Goal: Task Accomplishment & Management: Manage account settings

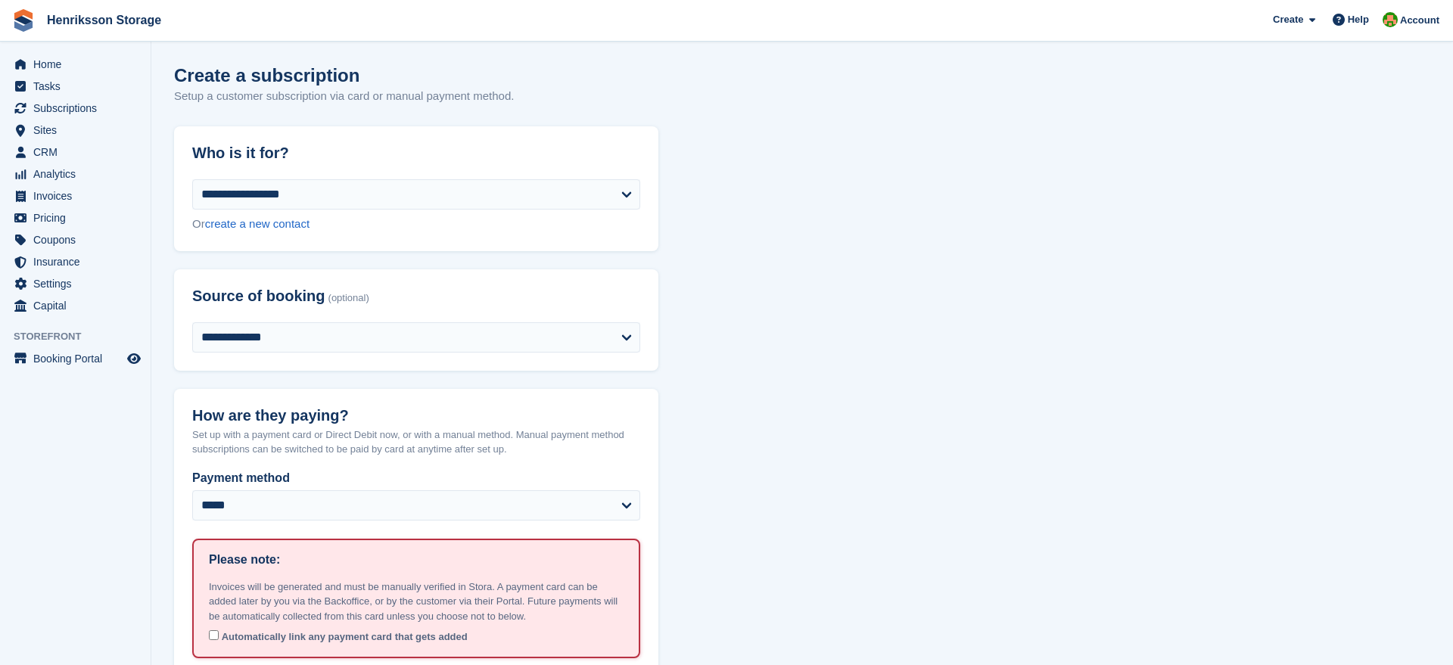
select select "*****"
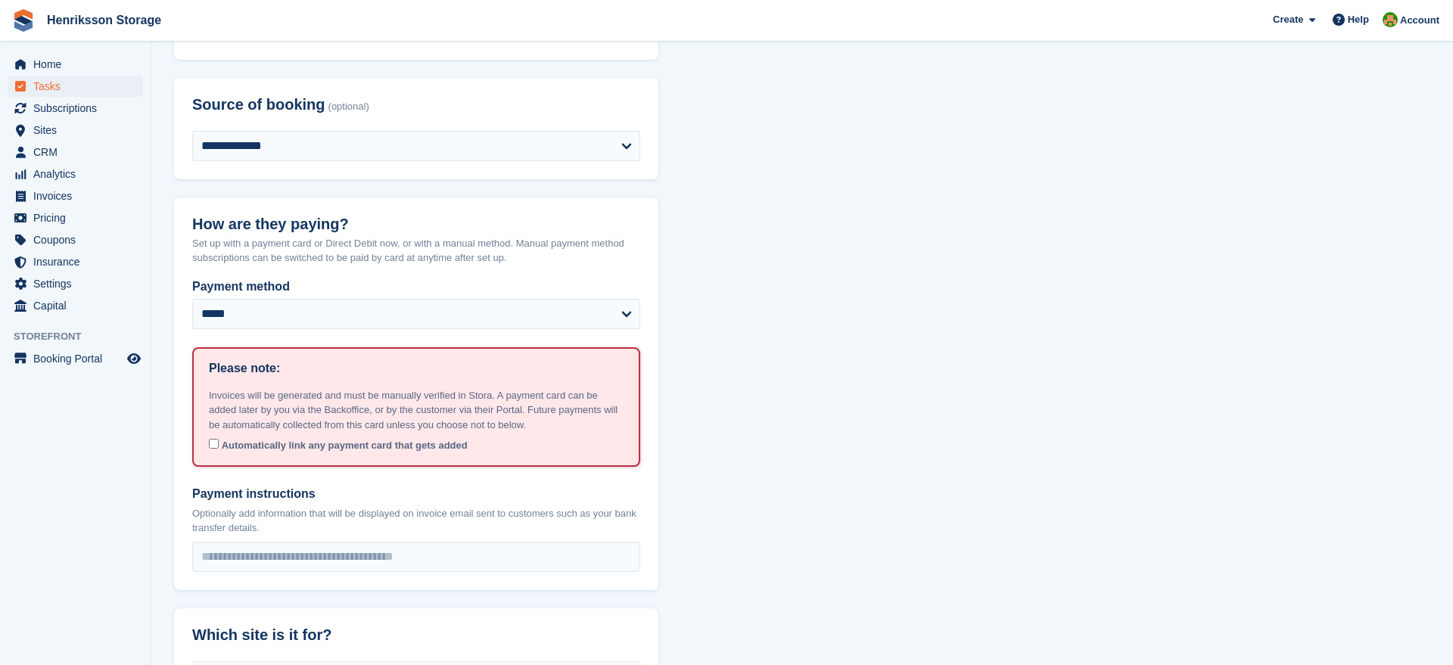
scroll to position [191, 0]
click at [46, 69] on span "Home" at bounding box center [78, 64] width 91 height 21
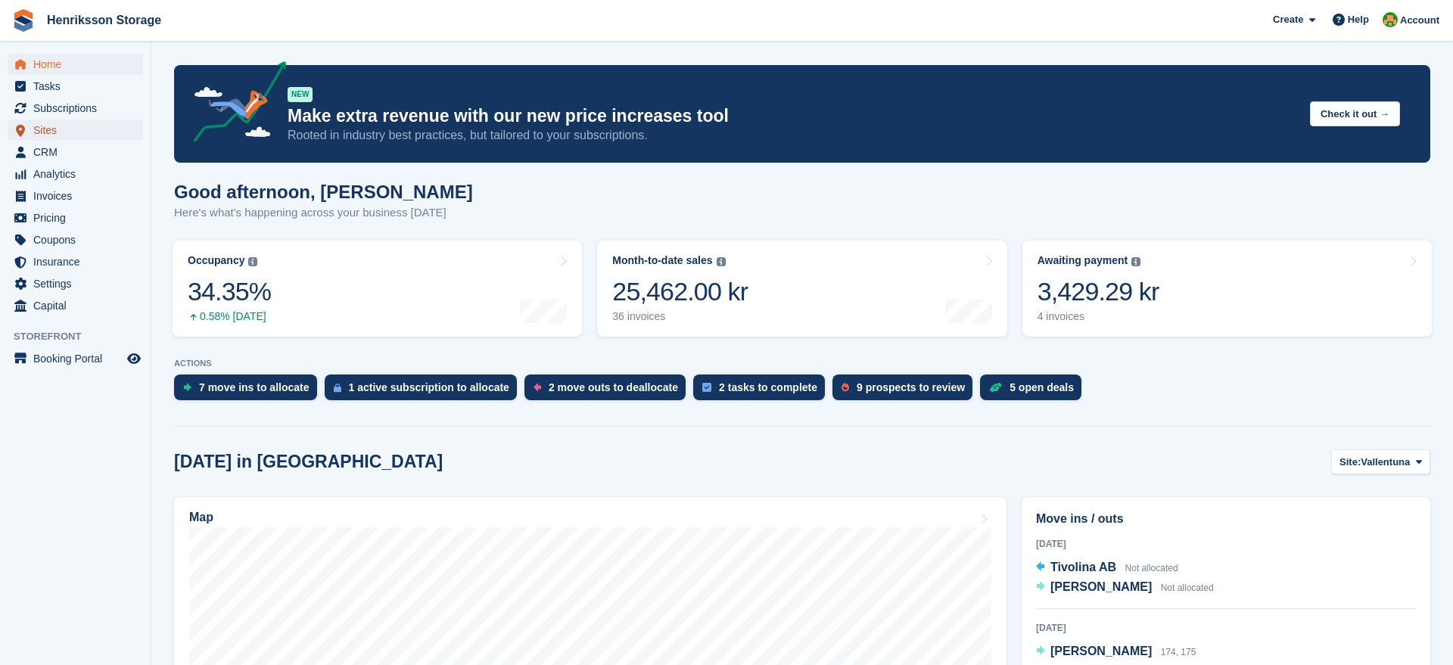
click at [51, 132] on span "Sites" at bounding box center [78, 130] width 91 height 21
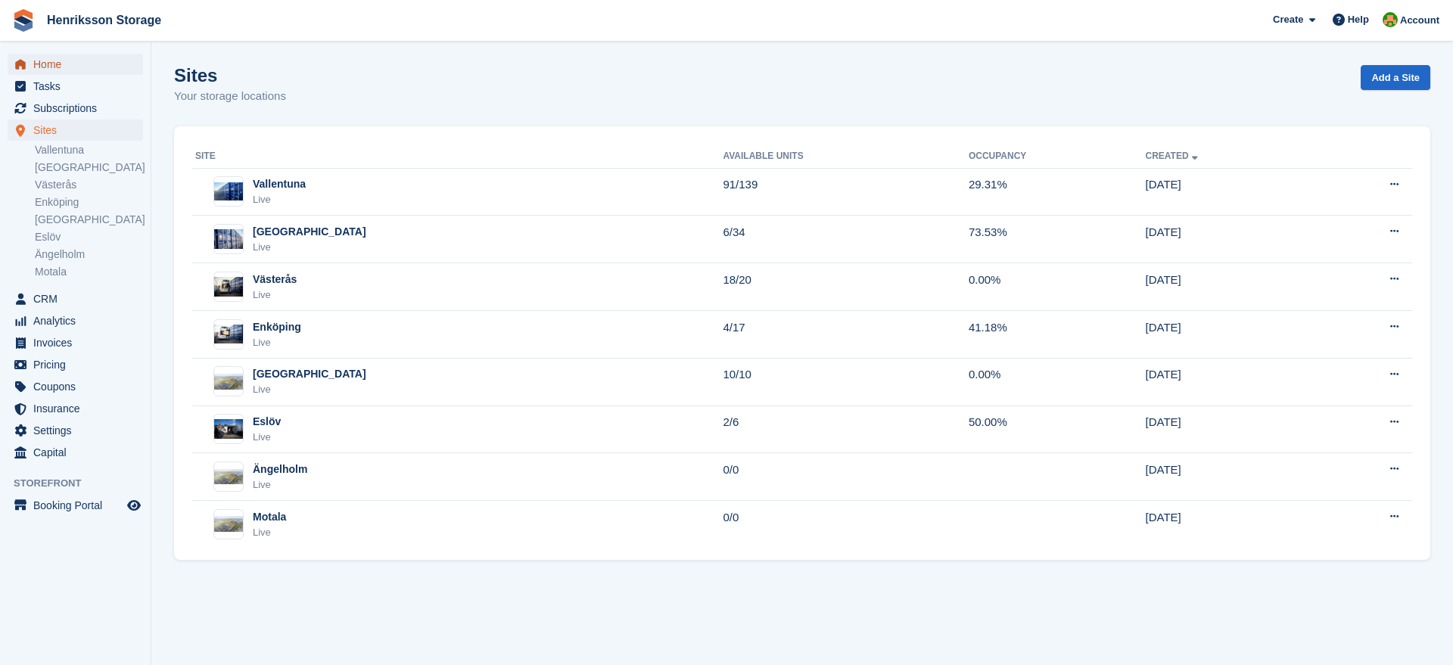
click at [33, 73] on span "Home" at bounding box center [78, 64] width 91 height 21
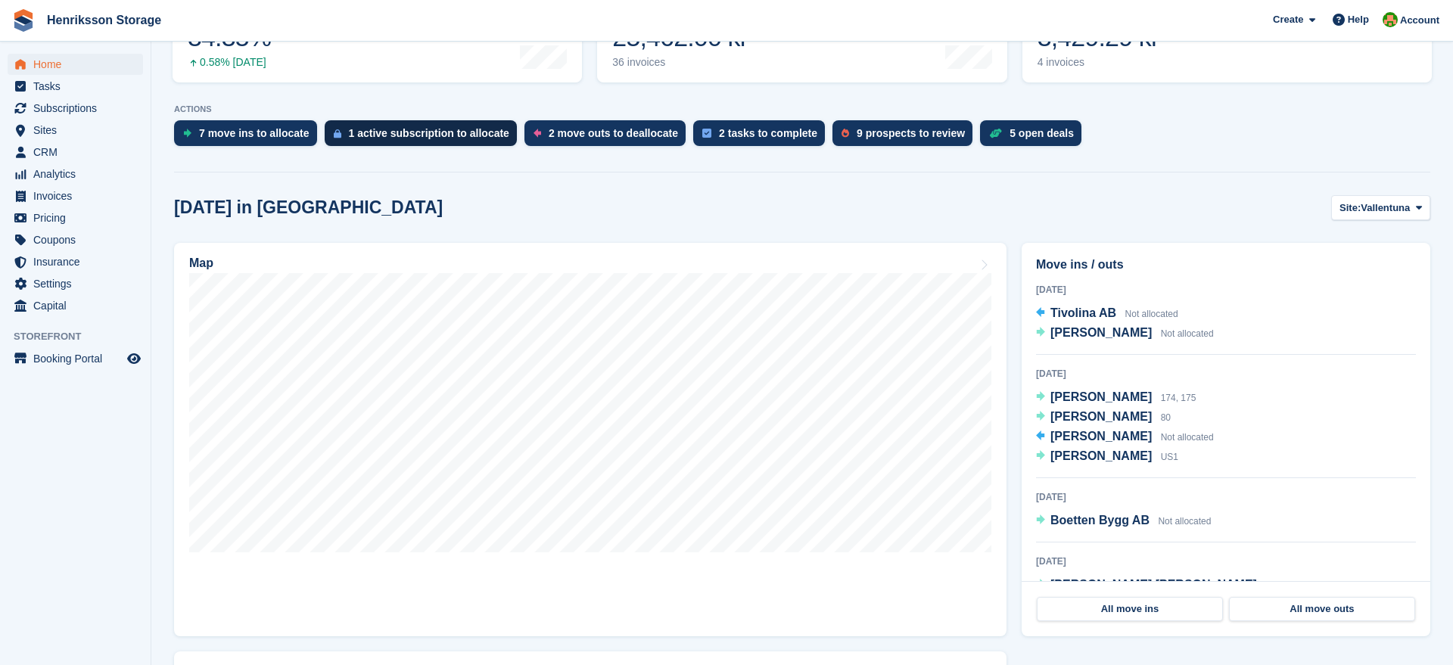
scroll to position [255, 0]
click at [43, 101] on span "Subscriptions" at bounding box center [78, 108] width 91 height 21
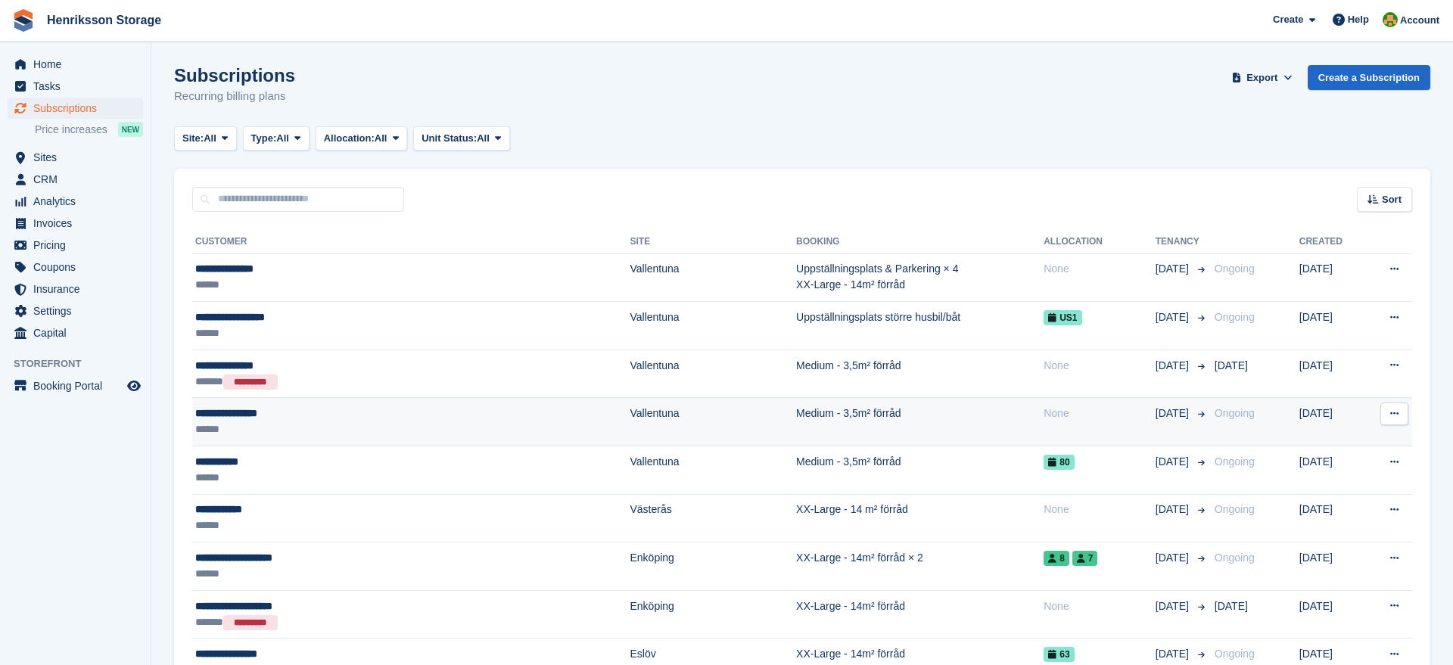
click at [220, 415] on div "**********" at bounding box center [339, 414] width 288 height 16
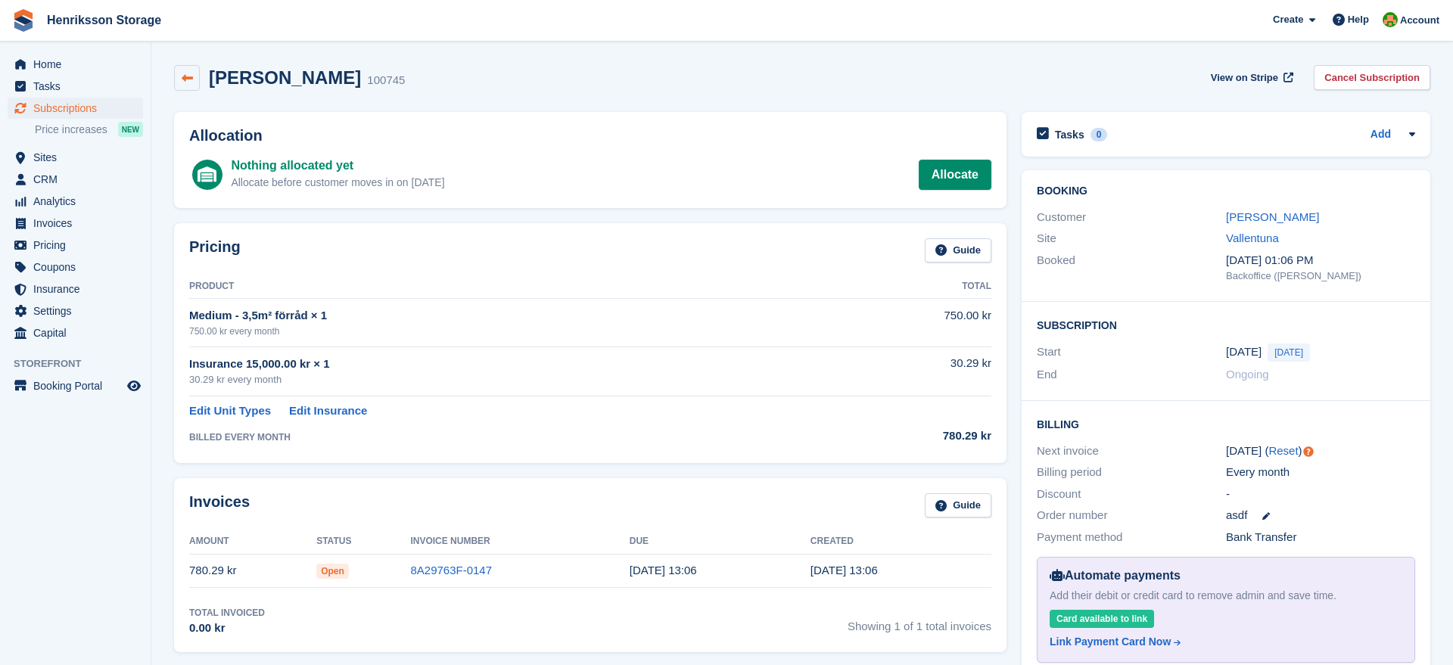
click at [185, 76] on icon at bounding box center [187, 78] width 11 height 11
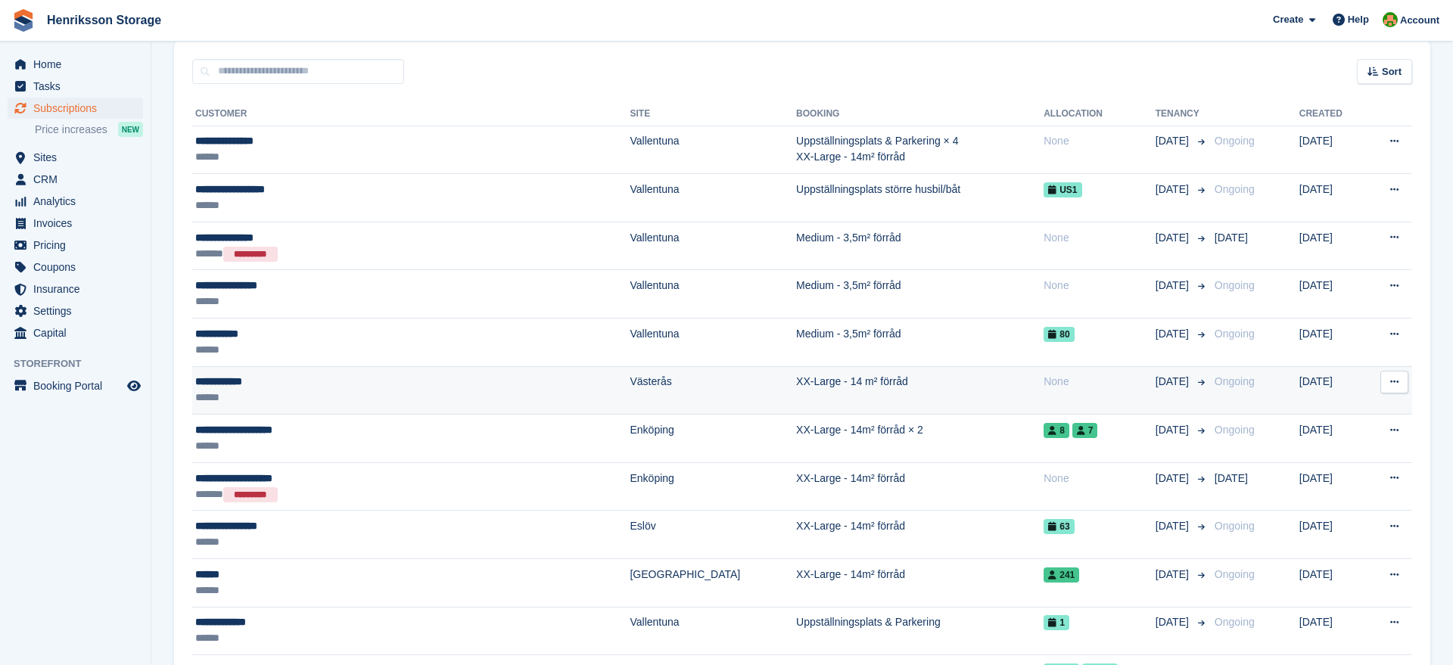
scroll to position [127, 0]
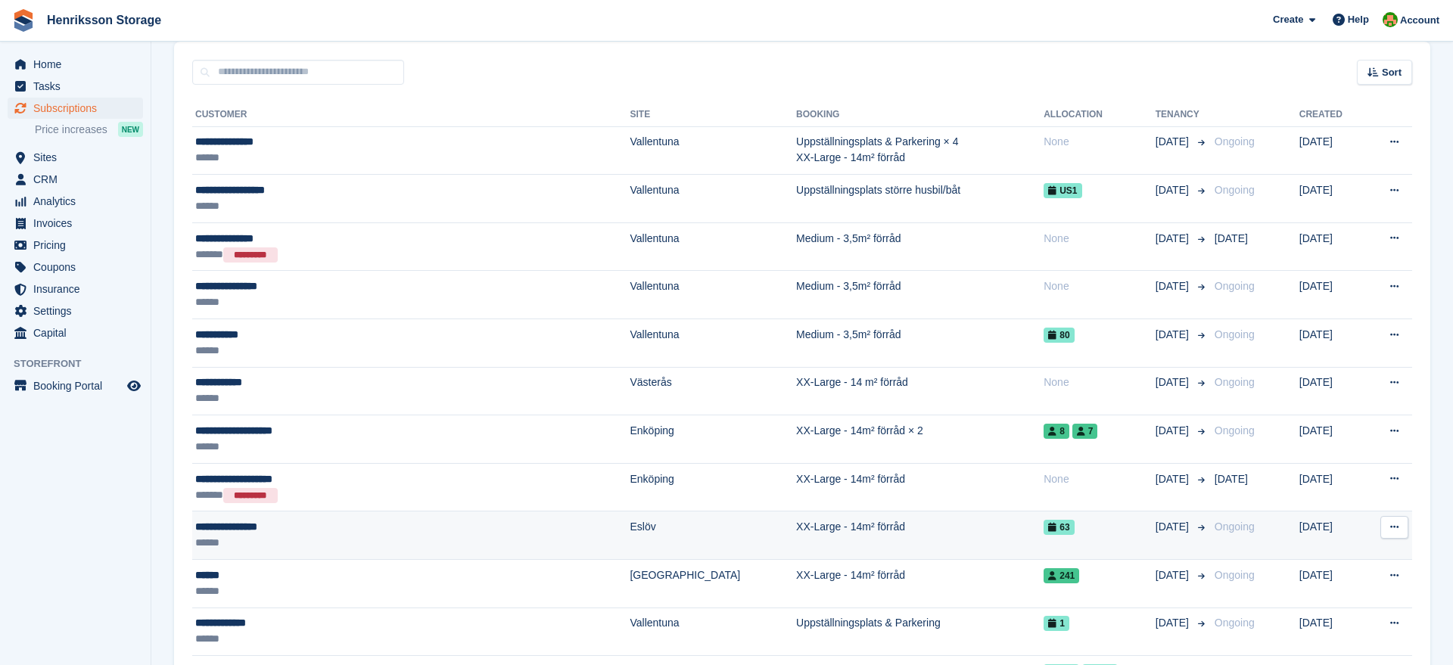
click at [215, 529] on div "**********" at bounding box center [339, 527] width 288 height 16
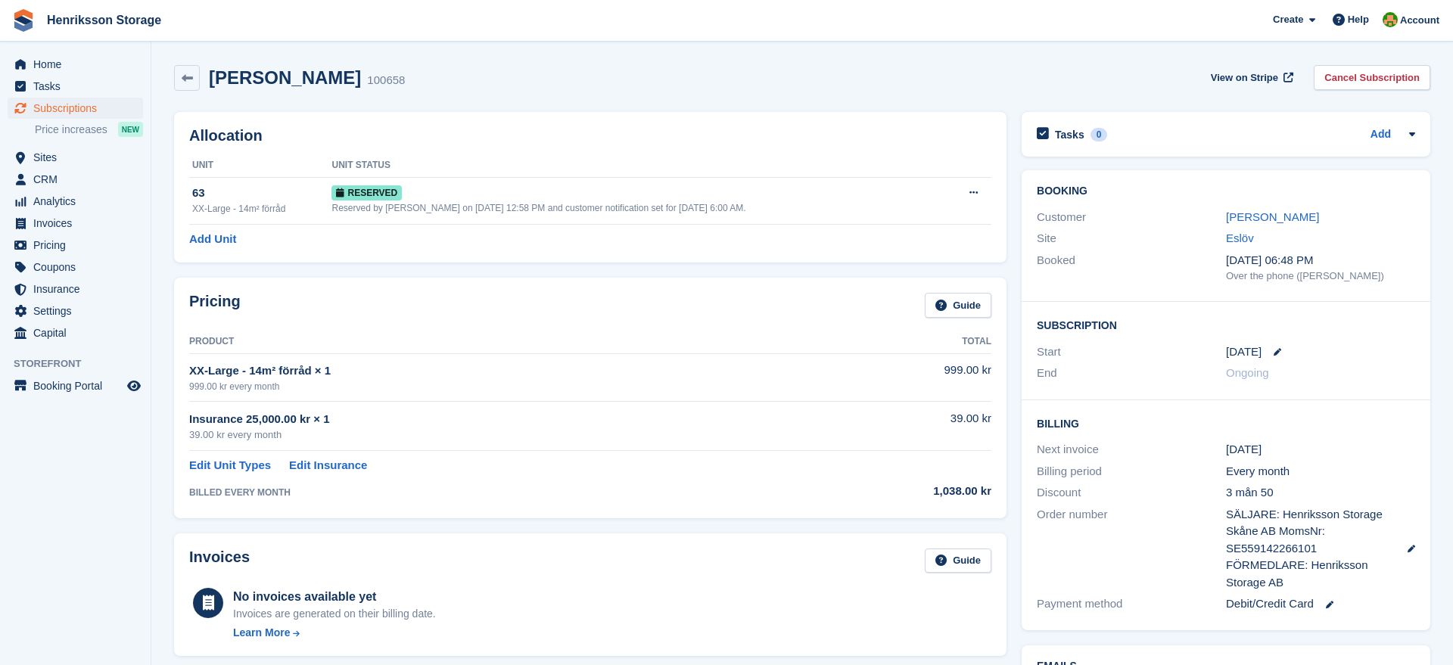
drag, startPoint x: 1228, startPoint y: 517, endPoint x: 1308, endPoint y: 580, distance: 101.3
click at [1308, 580] on span "SÄLJARE: Henriksson Storage Skåne AB MomsNr: SE559142266101 FÖRMEDLARE: Henriks…" at bounding box center [1309, 549] width 167 height 86
copy span "SÄLJARE: Henriksson Storage Skåne AB MomsNr: SE559142266101 FÖRMEDLARE: Henriks…"
click at [75, 104] on span "Subscriptions" at bounding box center [78, 108] width 91 height 21
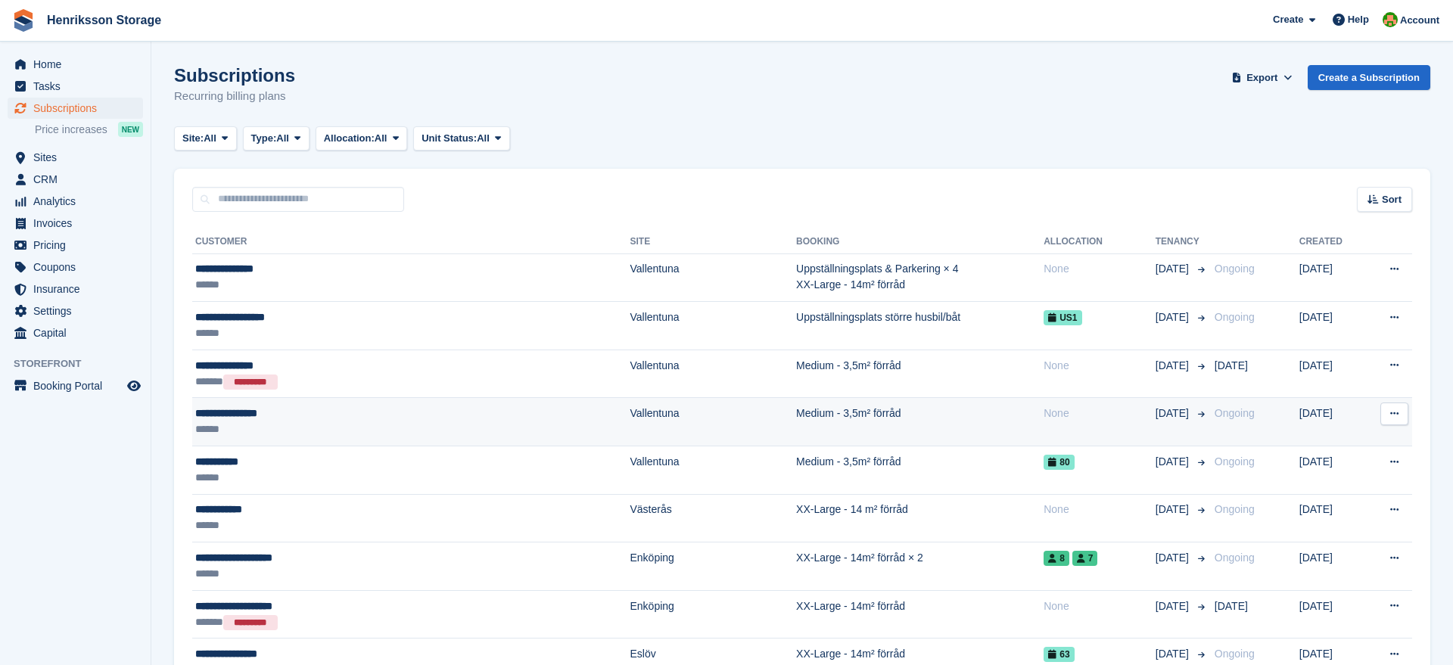
click at [221, 413] on div "**********" at bounding box center [339, 414] width 288 height 16
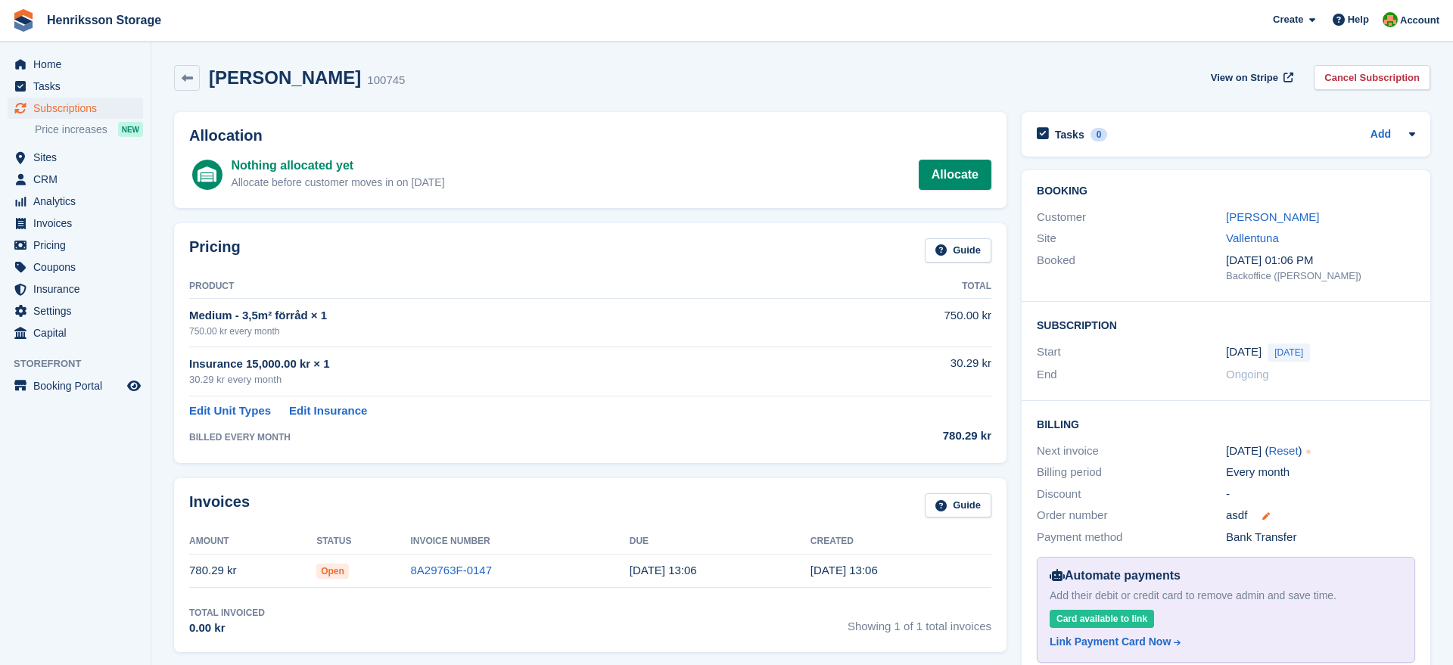
click at [1266, 512] on icon at bounding box center [1267, 516] width 8 height 8
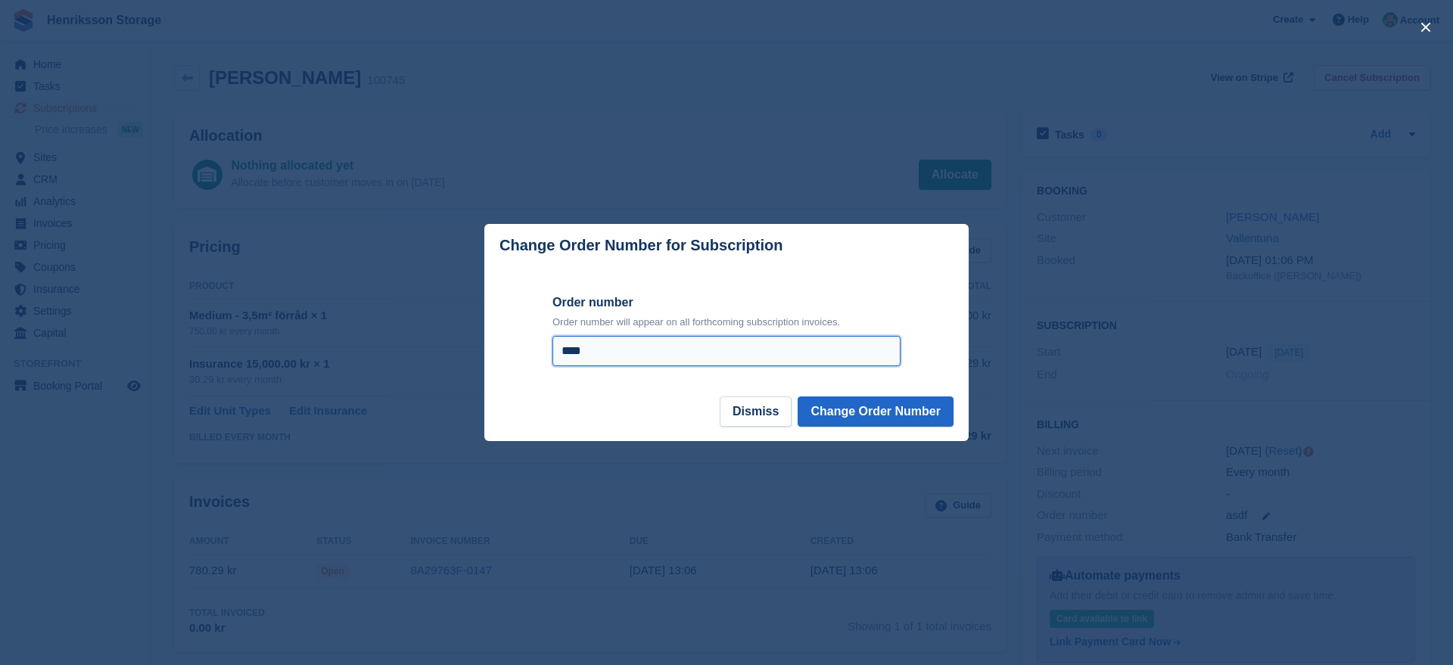
click at [734, 355] on input "****" at bounding box center [727, 351] width 348 height 30
paste input "**********"
drag, startPoint x: 711, startPoint y: 352, endPoint x: 488, endPoint y: 329, distance: 224.4
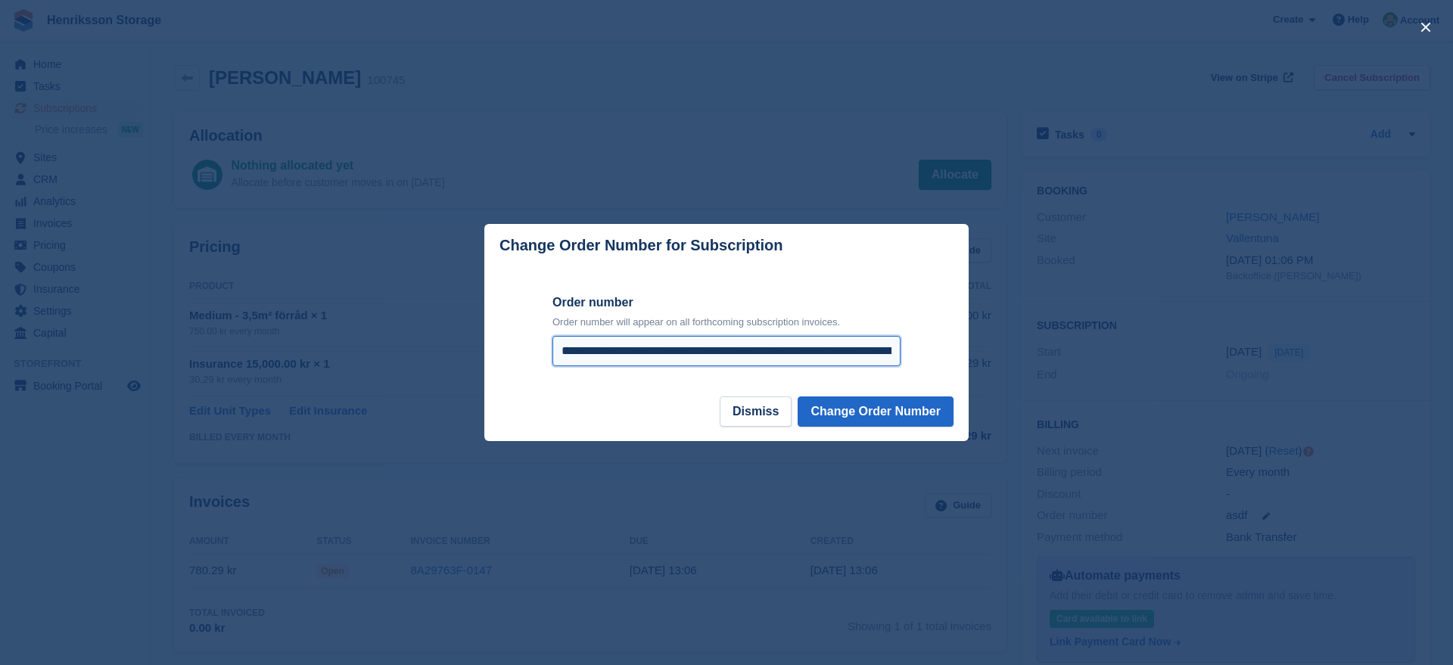
click at [488, 329] on form "**********" at bounding box center [726, 331] width 484 height 129
type input "**********"
click at [854, 418] on button "Change Order Number" at bounding box center [876, 412] width 156 height 30
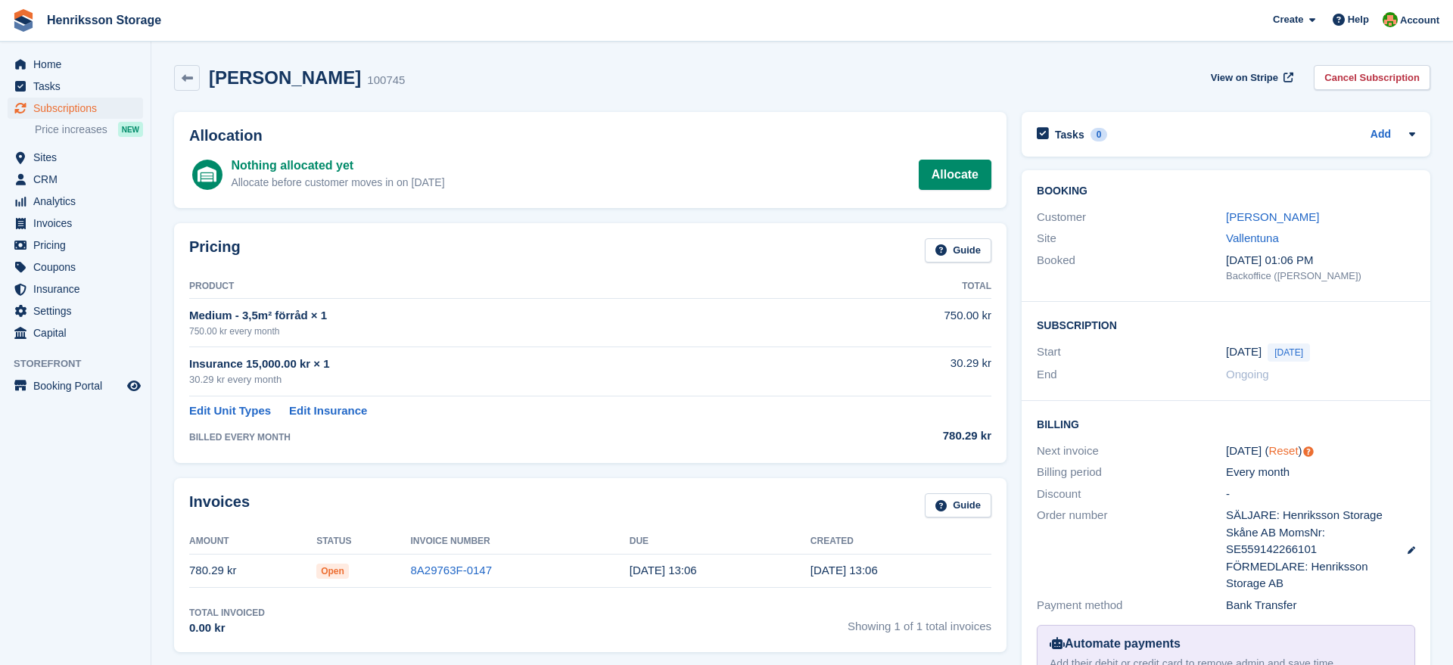
click at [1280, 453] on link "Reset" at bounding box center [1284, 450] width 30 height 13
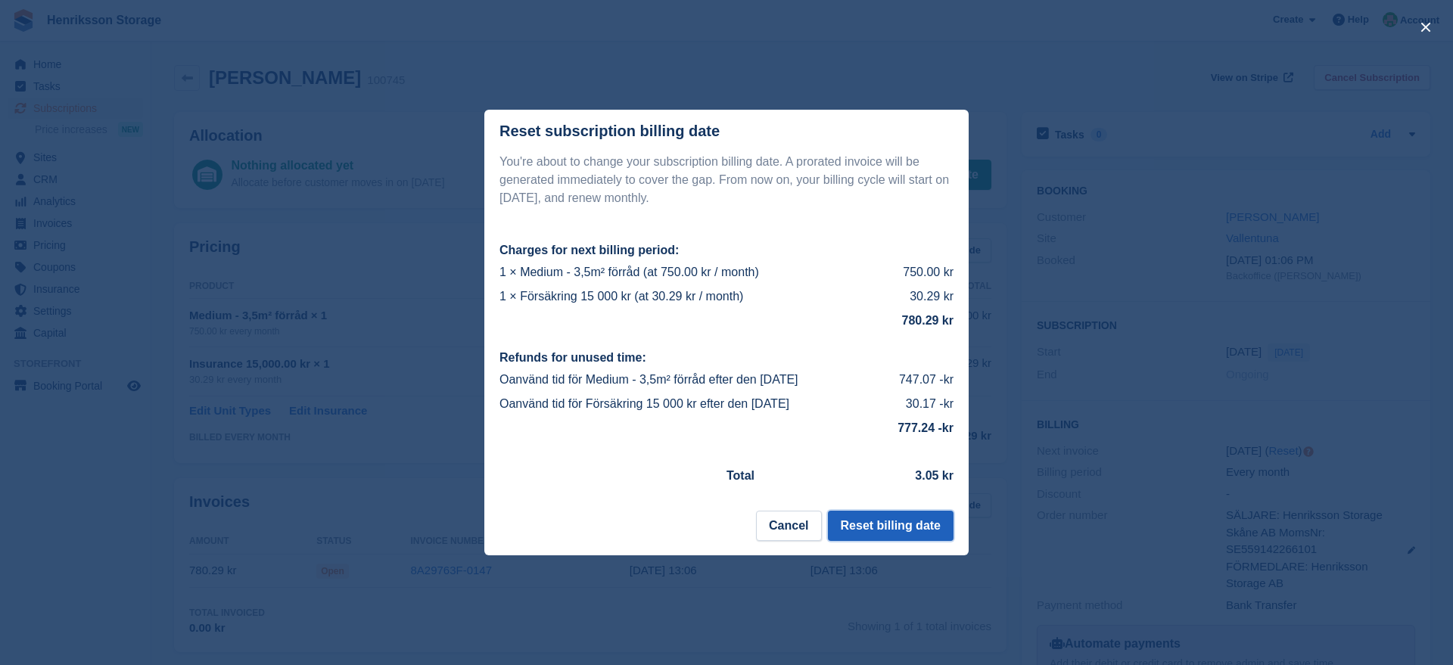
click at [910, 526] on button "Reset billing date" at bounding box center [891, 526] width 126 height 30
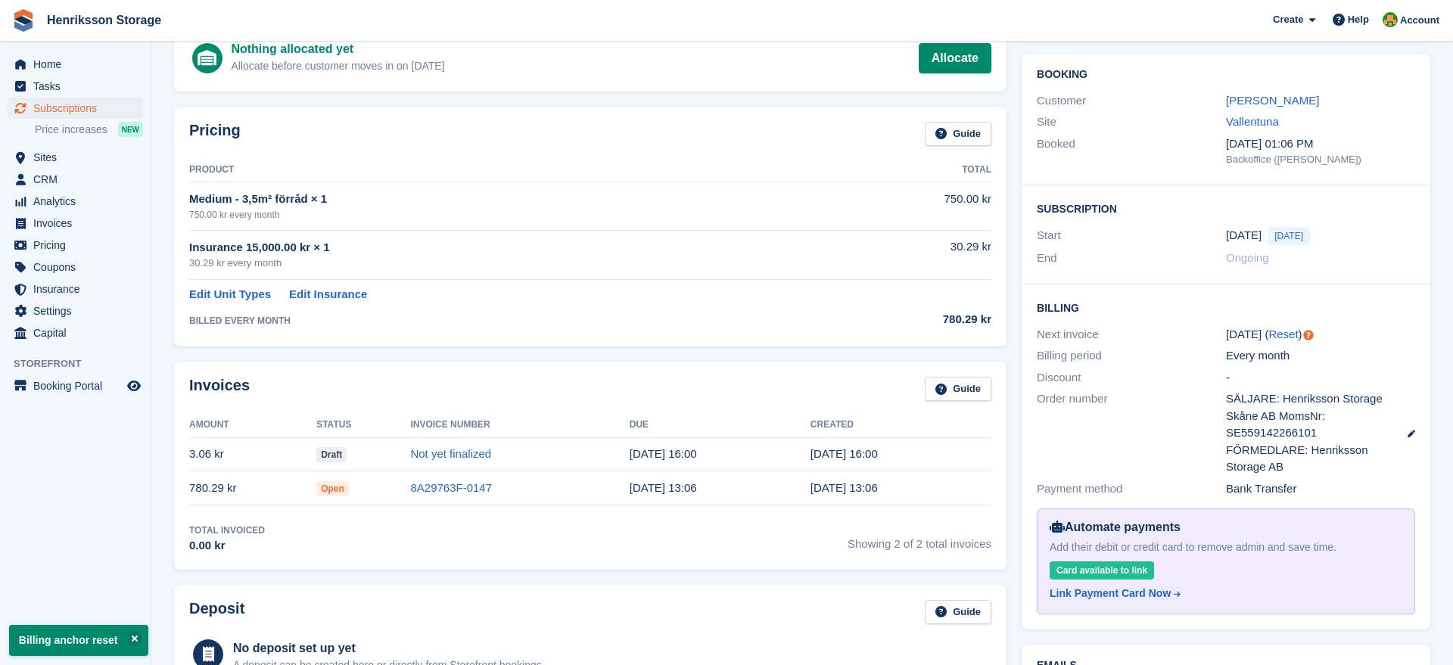
scroll to position [116, 0]
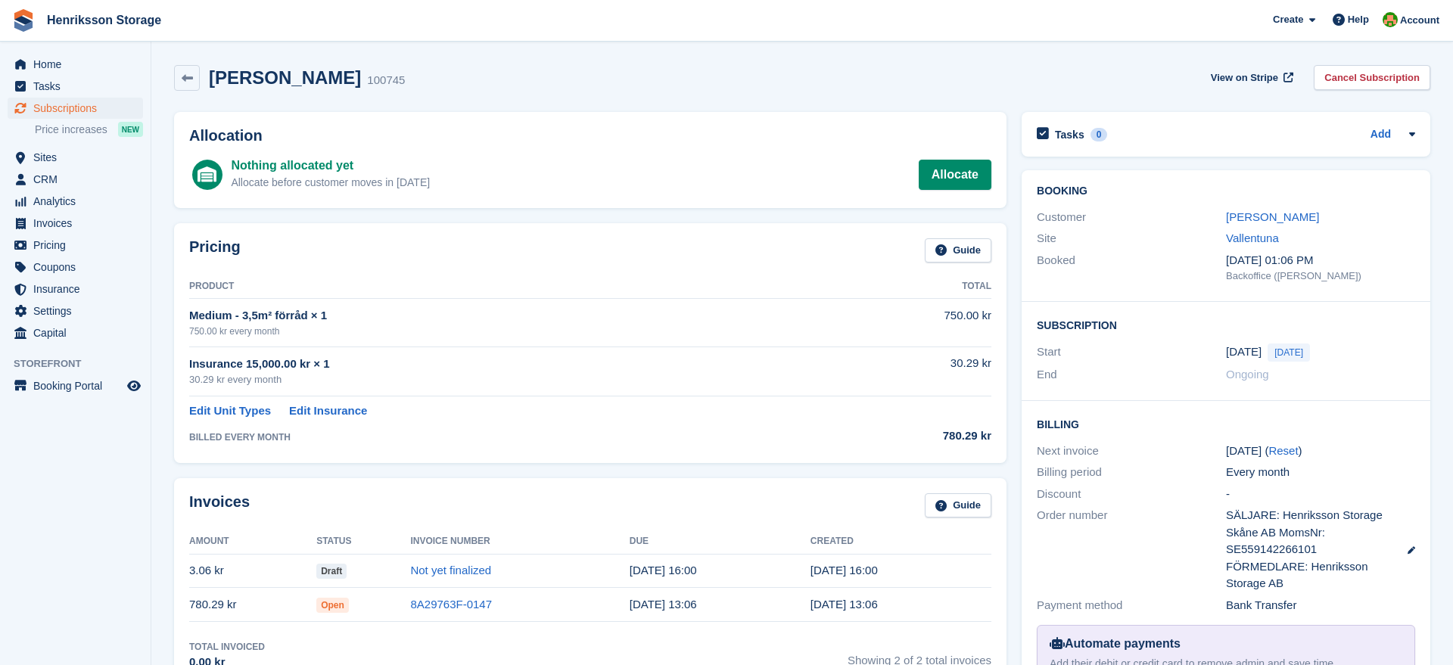
scroll to position [211, 0]
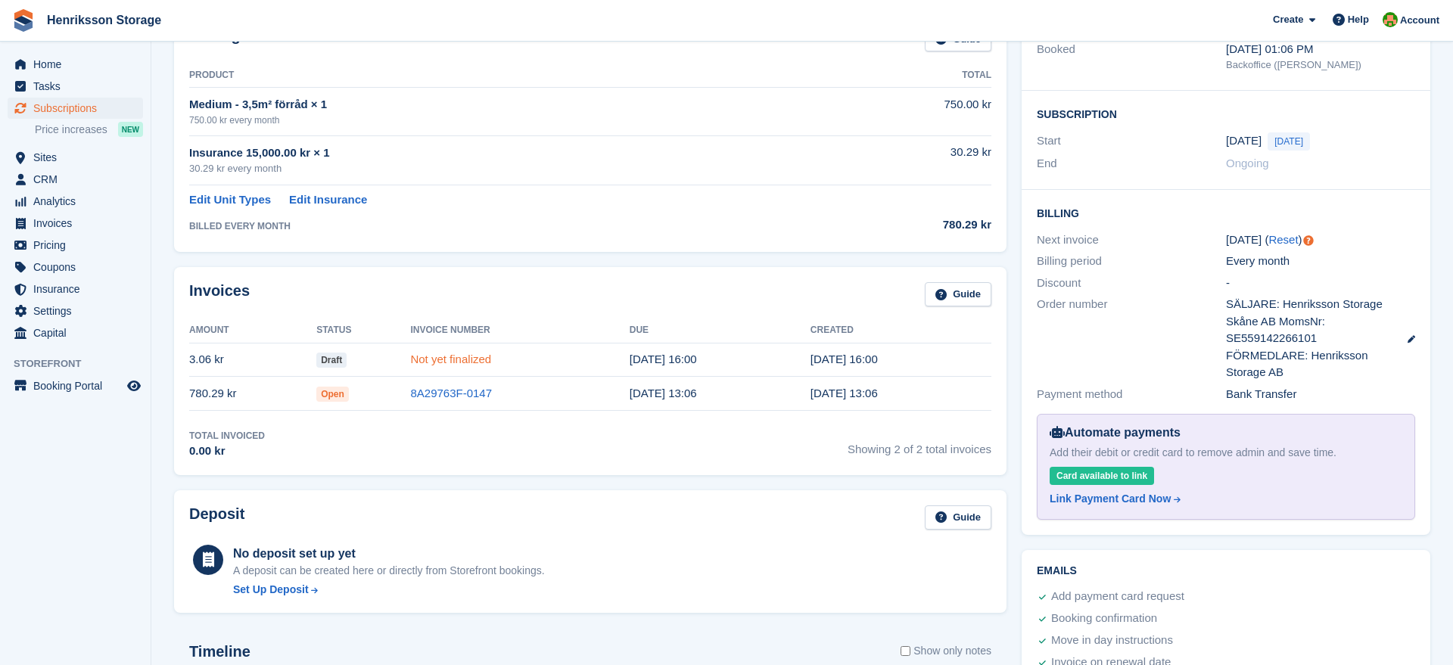
click at [425, 362] on link "Not yet finalized" at bounding box center [450, 359] width 81 height 13
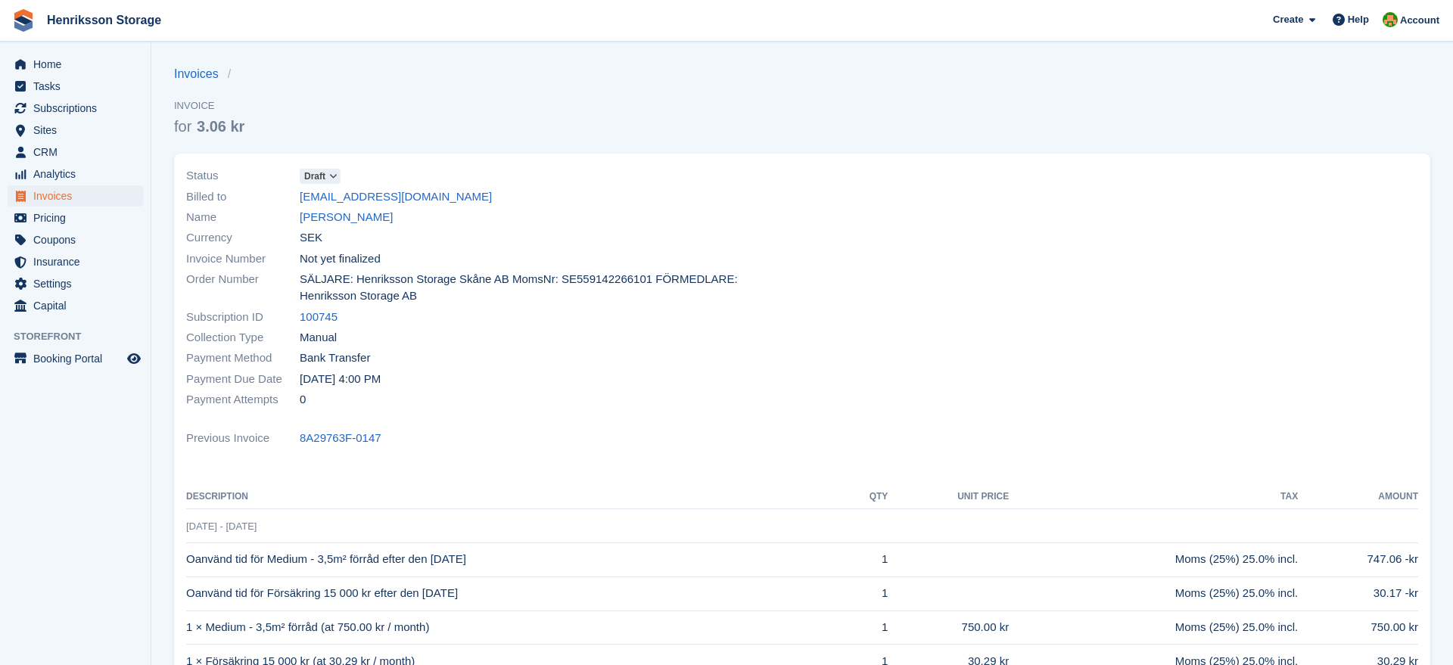
click at [335, 175] on icon at bounding box center [333, 176] width 8 height 9
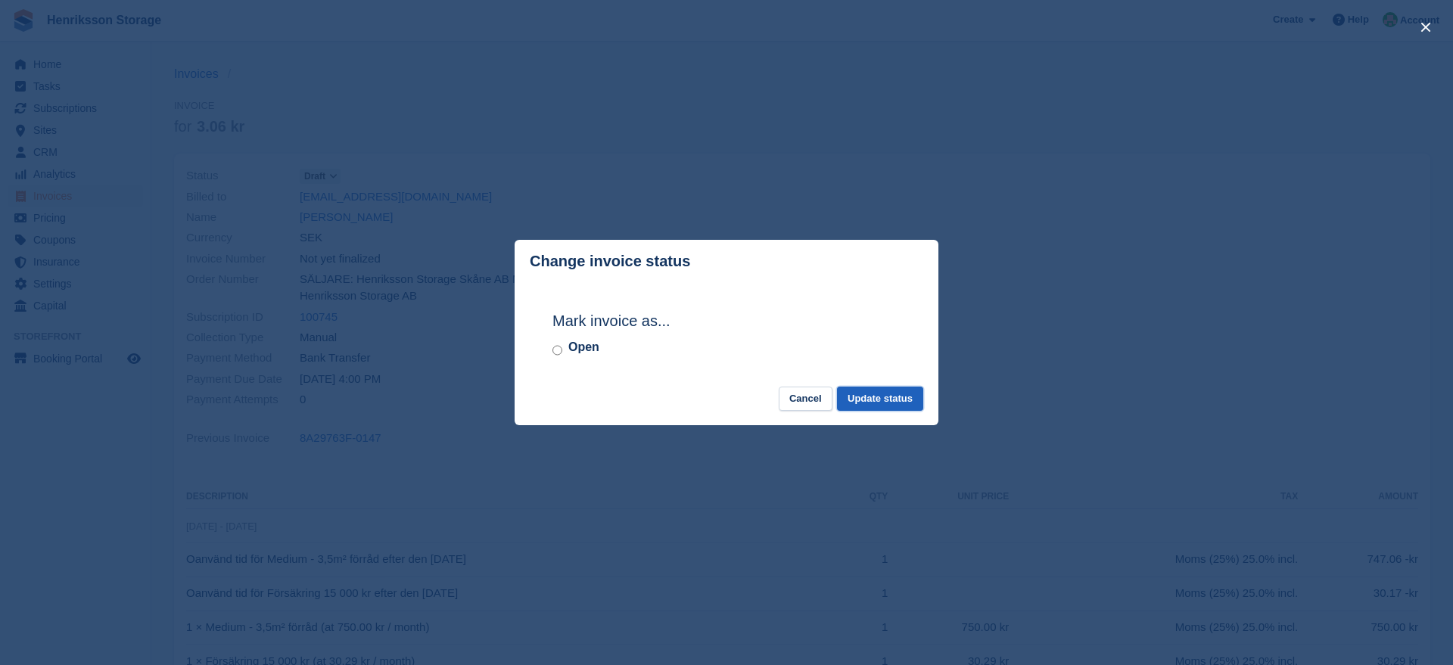
click at [855, 405] on button "Update status" at bounding box center [880, 399] width 86 height 25
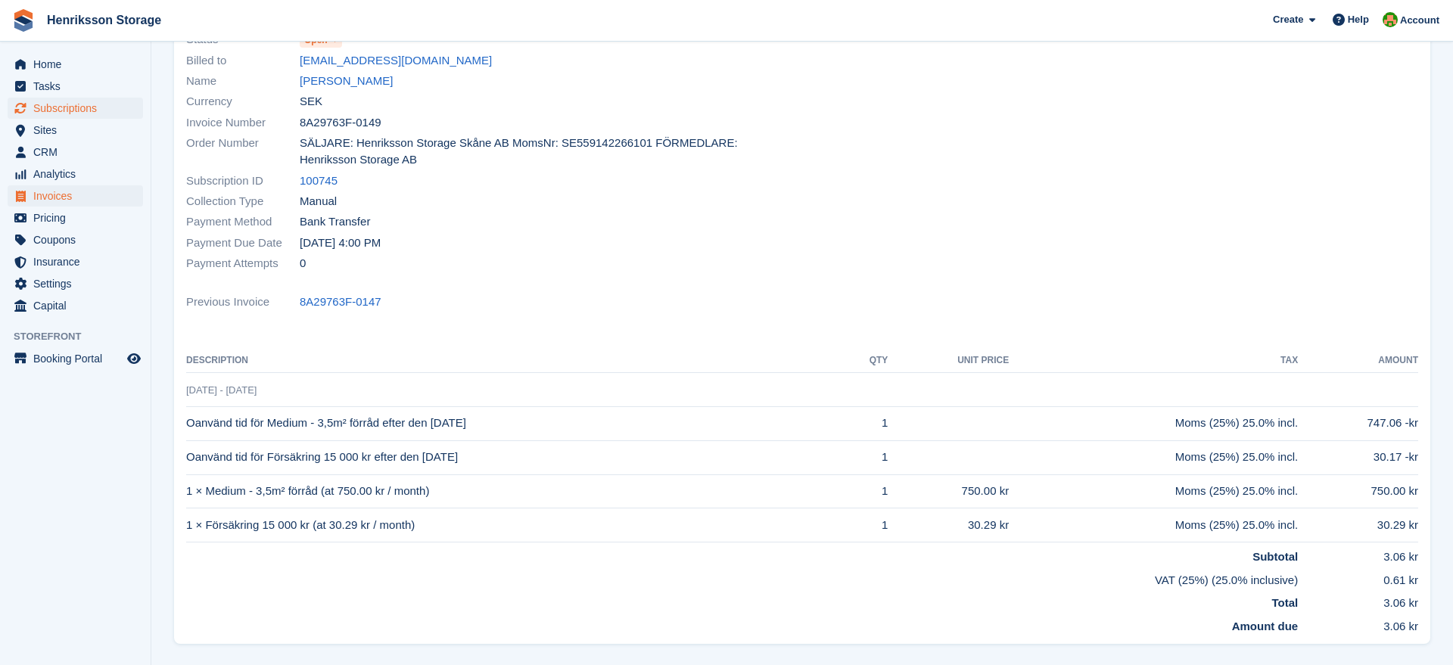
scroll to position [177, 0]
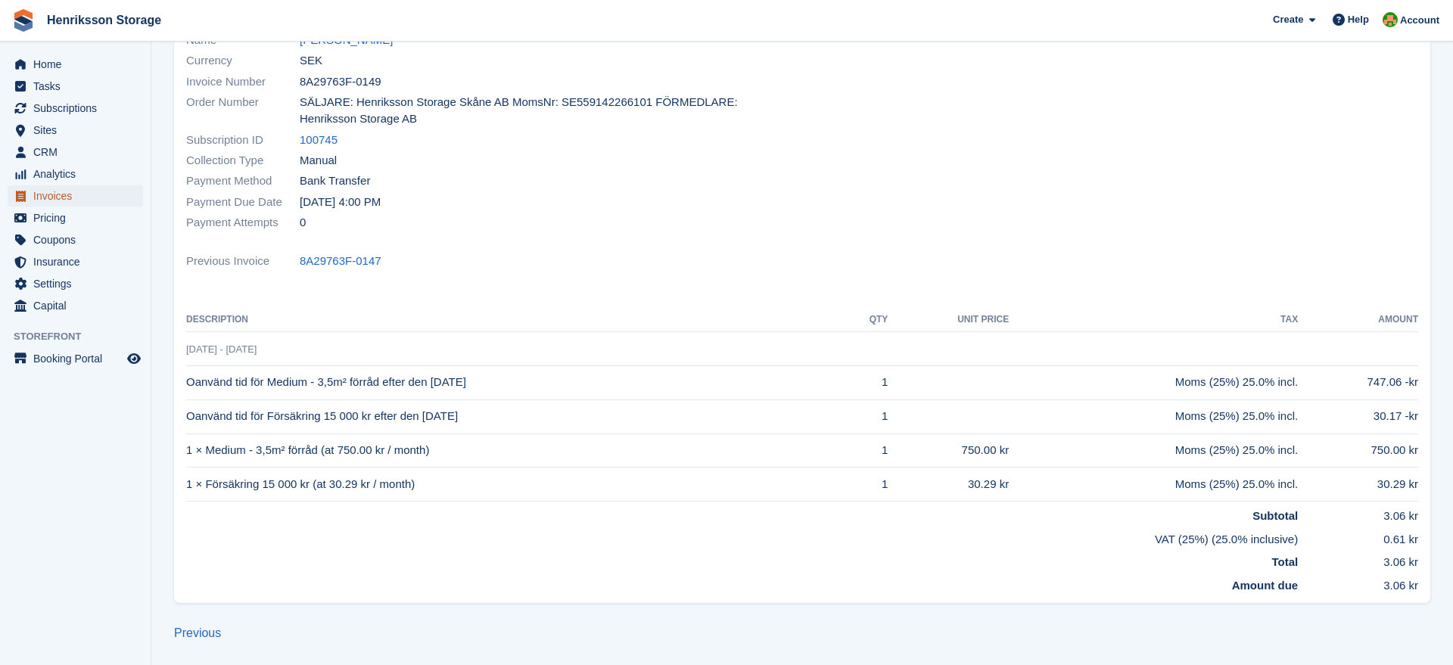
click at [60, 194] on span "Invoices" at bounding box center [78, 195] width 91 height 21
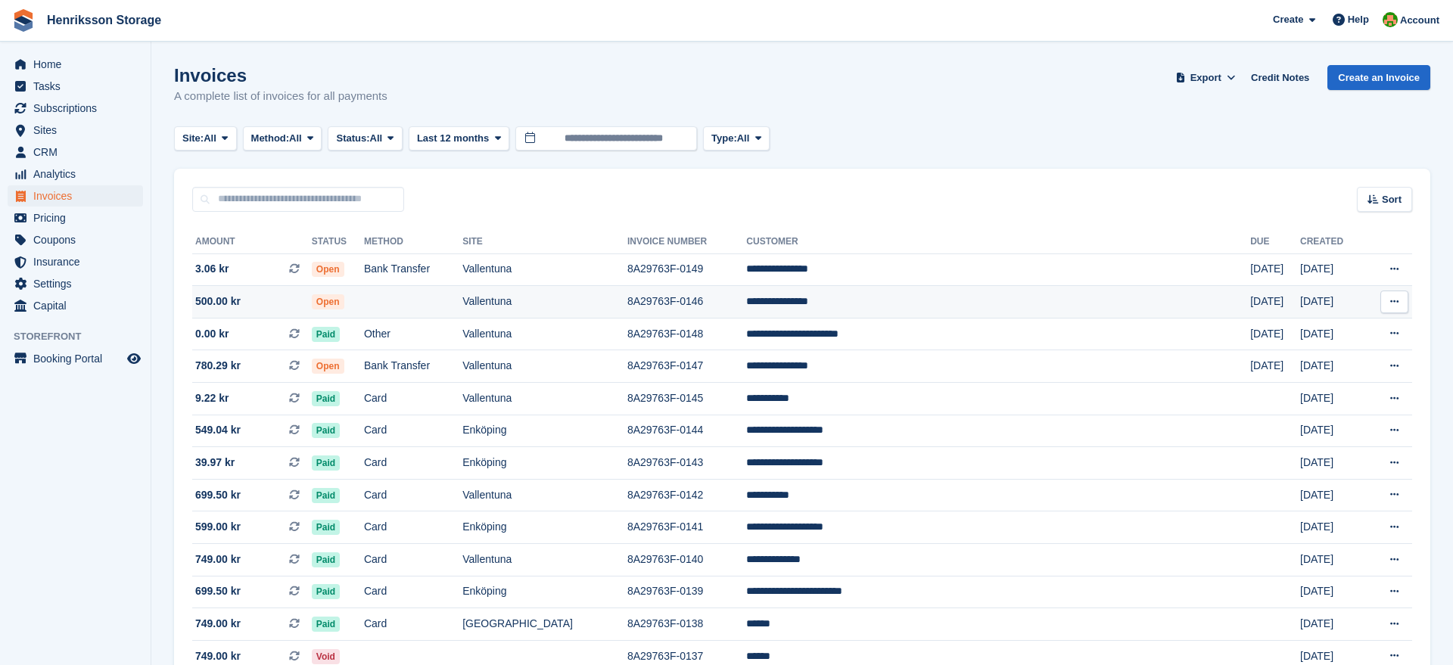
click at [1390, 300] on button at bounding box center [1395, 302] width 28 height 23
click at [217, 296] on span "500.00 kr" at bounding box center [217, 302] width 45 height 16
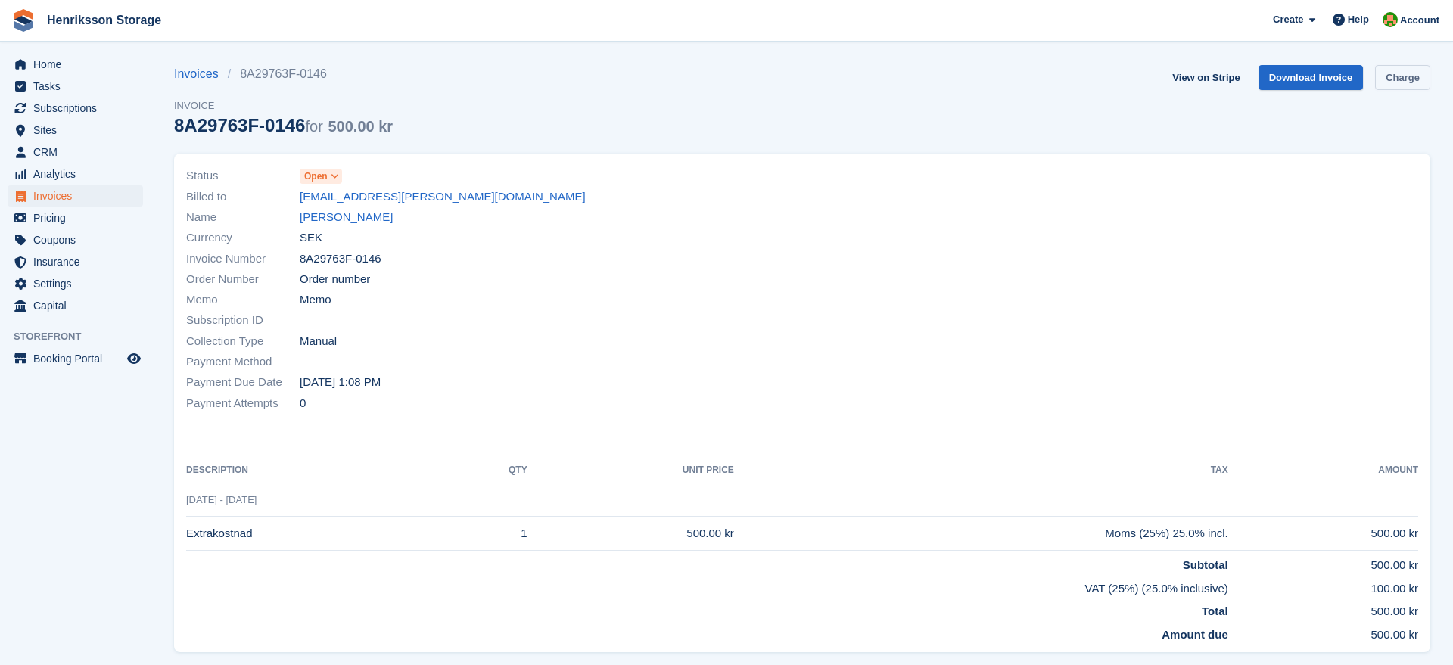
click at [1387, 80] on link "Charge" at bounding box center [1402, 77] width 55 height 25
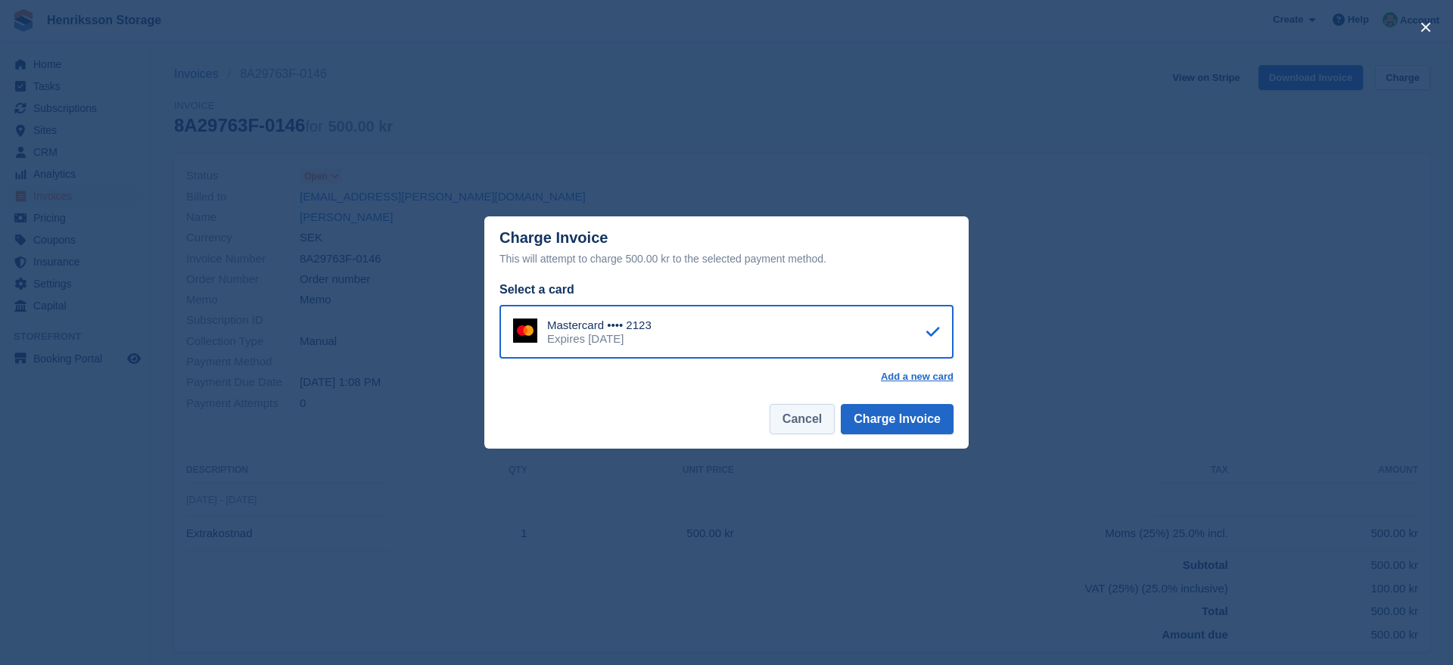
click at [817, 417] on button "Cancel" at bounding box center [802, 419] width 65 height 30
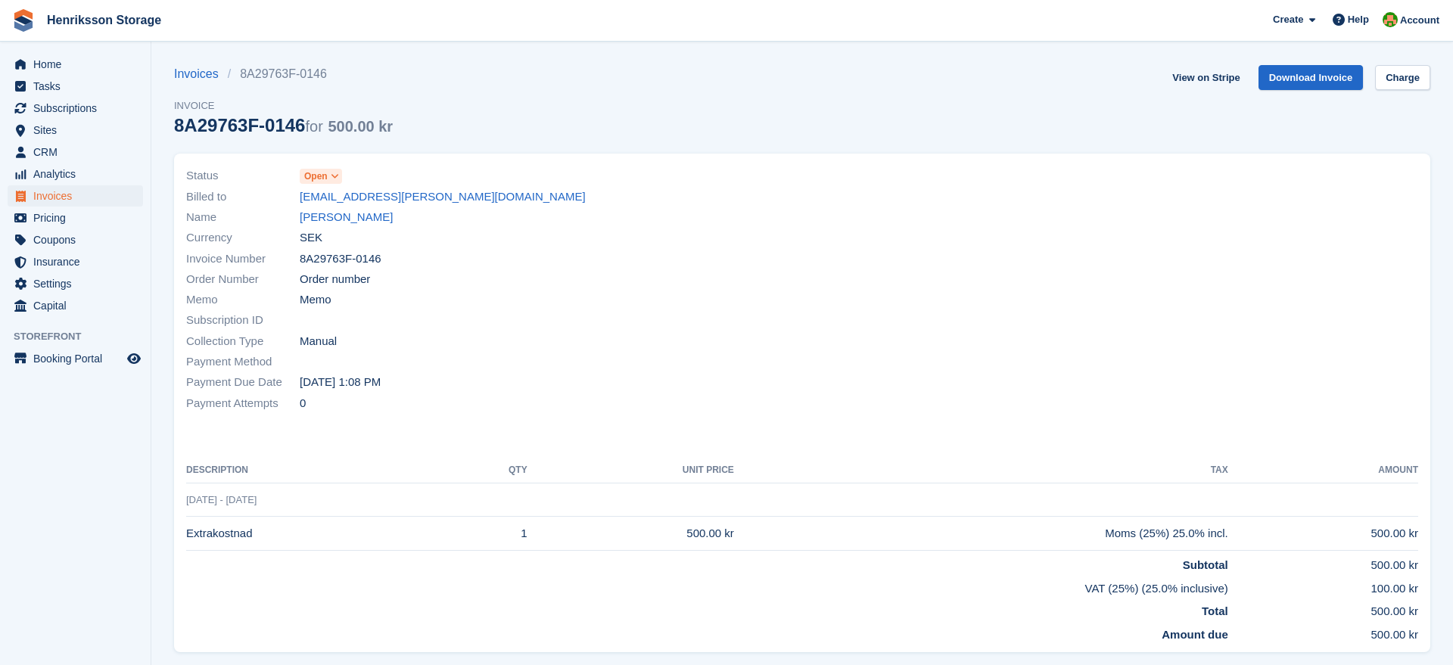
click at [328, 179] on span "Open" at bounding box center [321, 176] width 42 height 15
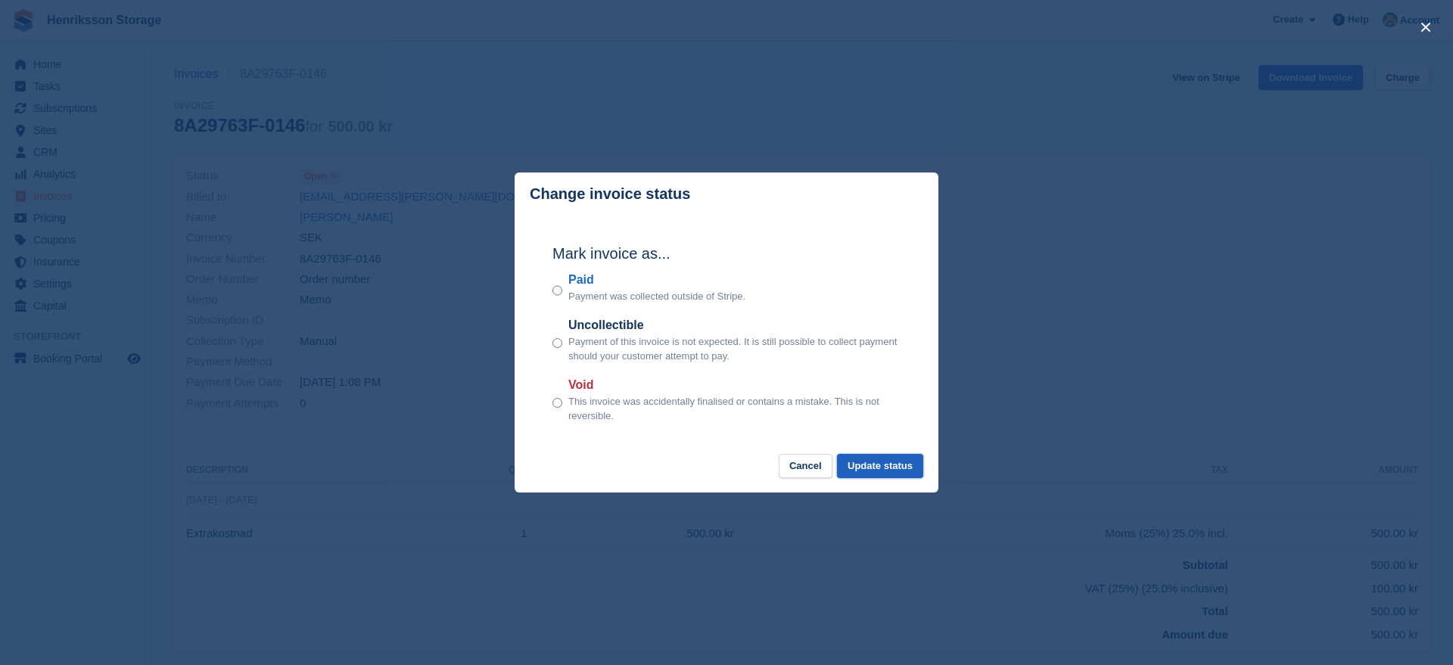
click at [855, 469] on button "Update status" at bounding box center [880, 466] width 86 height 25
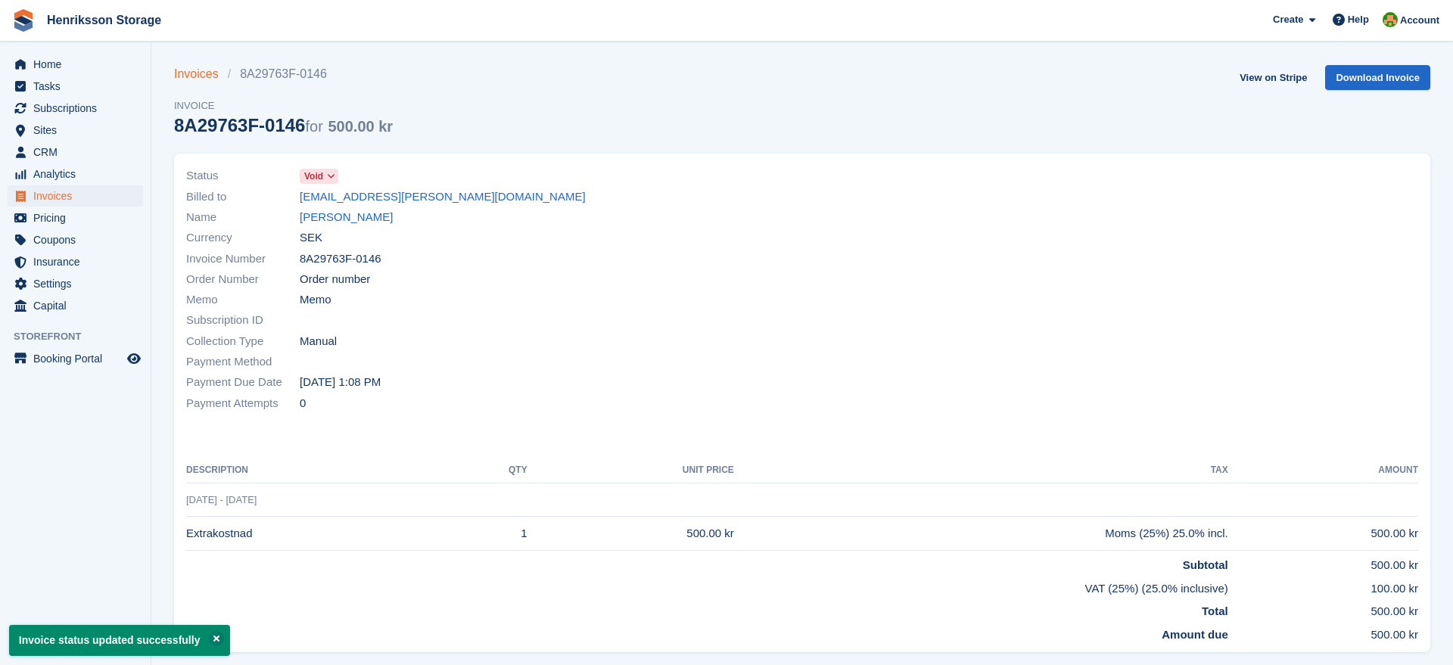
click at [200, 76] on link "Invoices" at bounding box center [201, 74] width 54 height 18
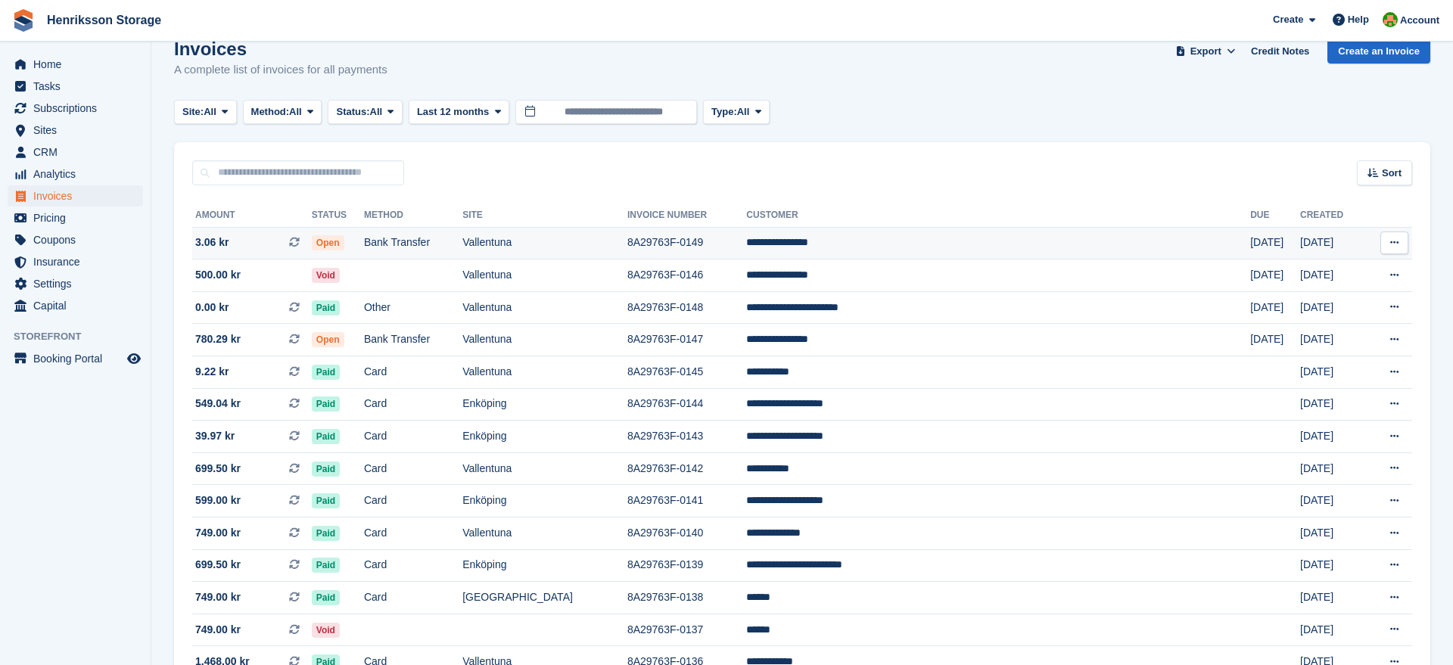
scroll to position [23, 0]
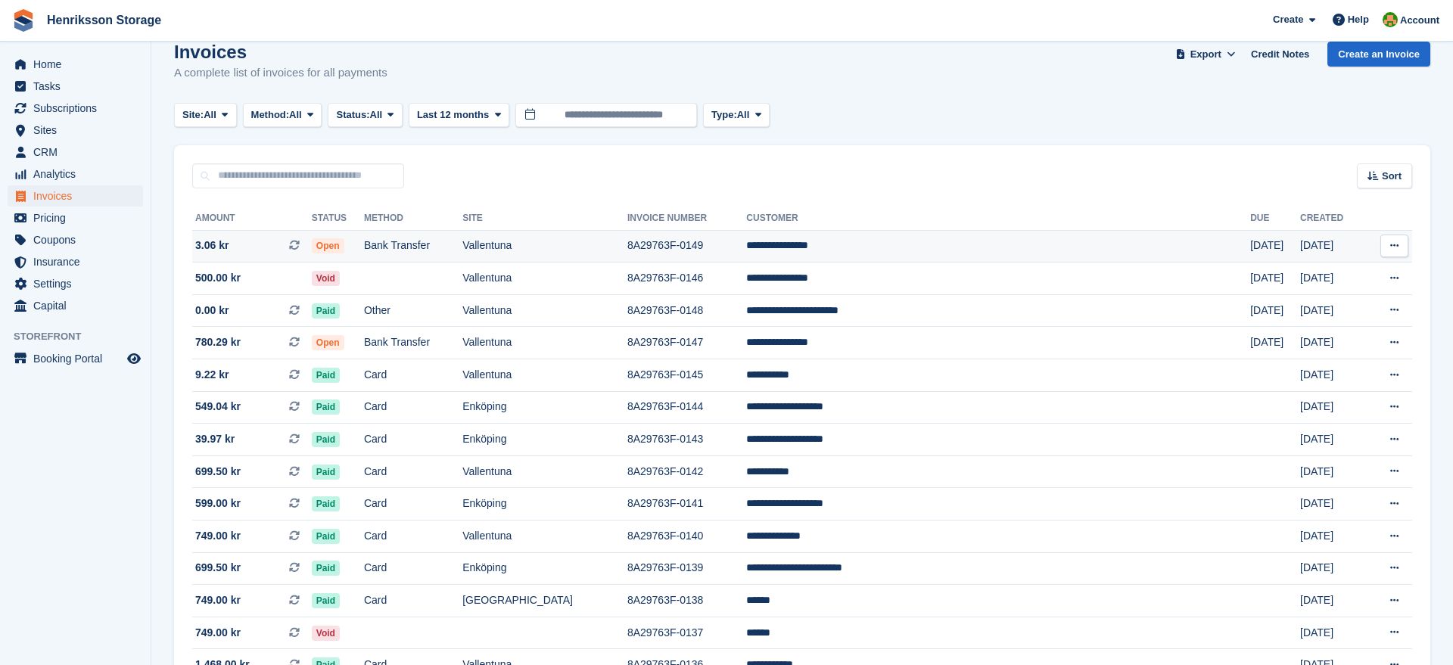
click at [911, 243] on td "**********" at bounding box center [998, 246] width 504 height 33
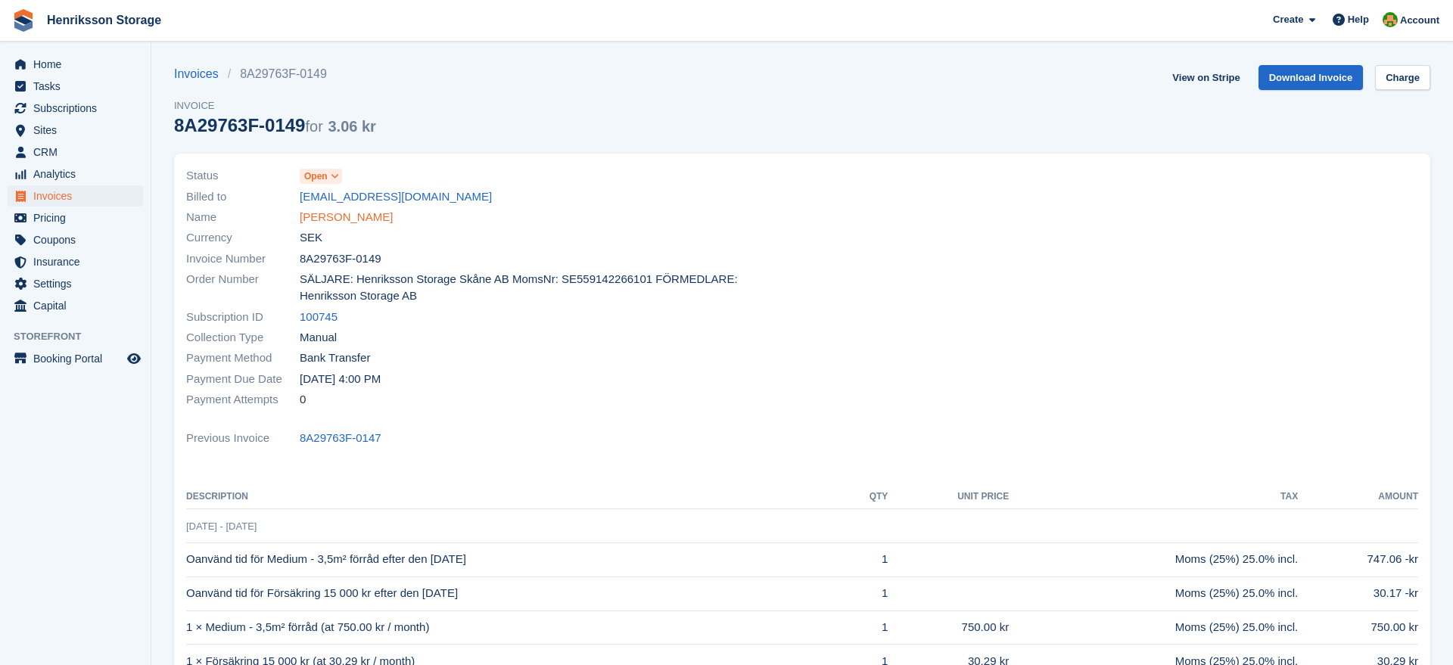
click at [326, 212] on link "[PERSON_NAME]" at bounding box center [346, 217] width 93 height 17
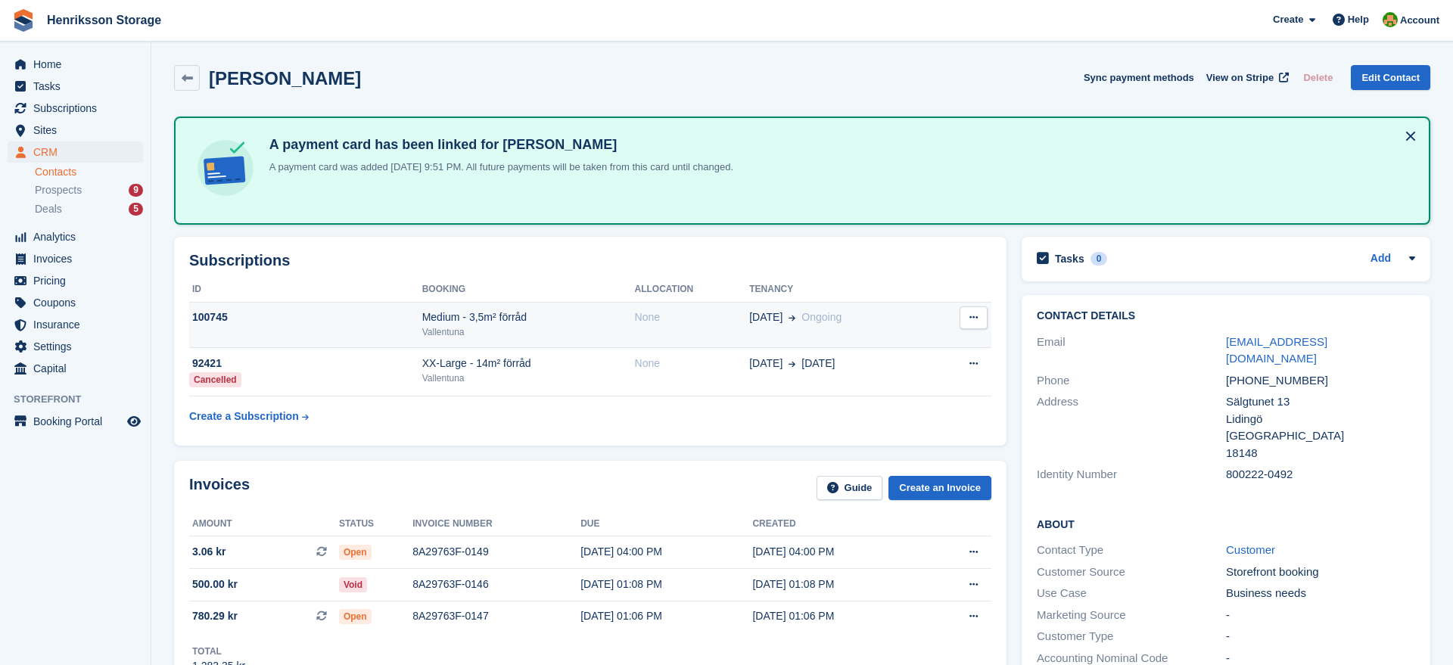
click at [334, 328] on td "100745" at bounding box center [305, 325] width 233 height 46
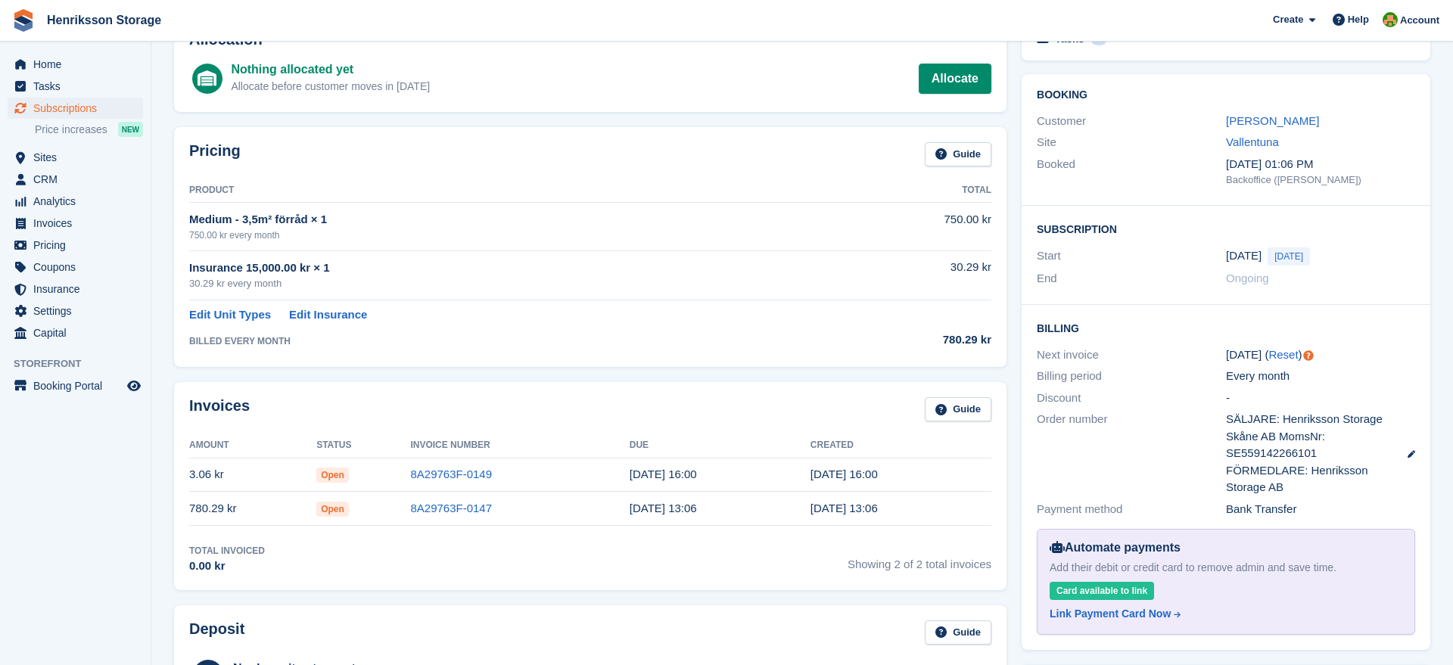
scroll to position [98, 0]
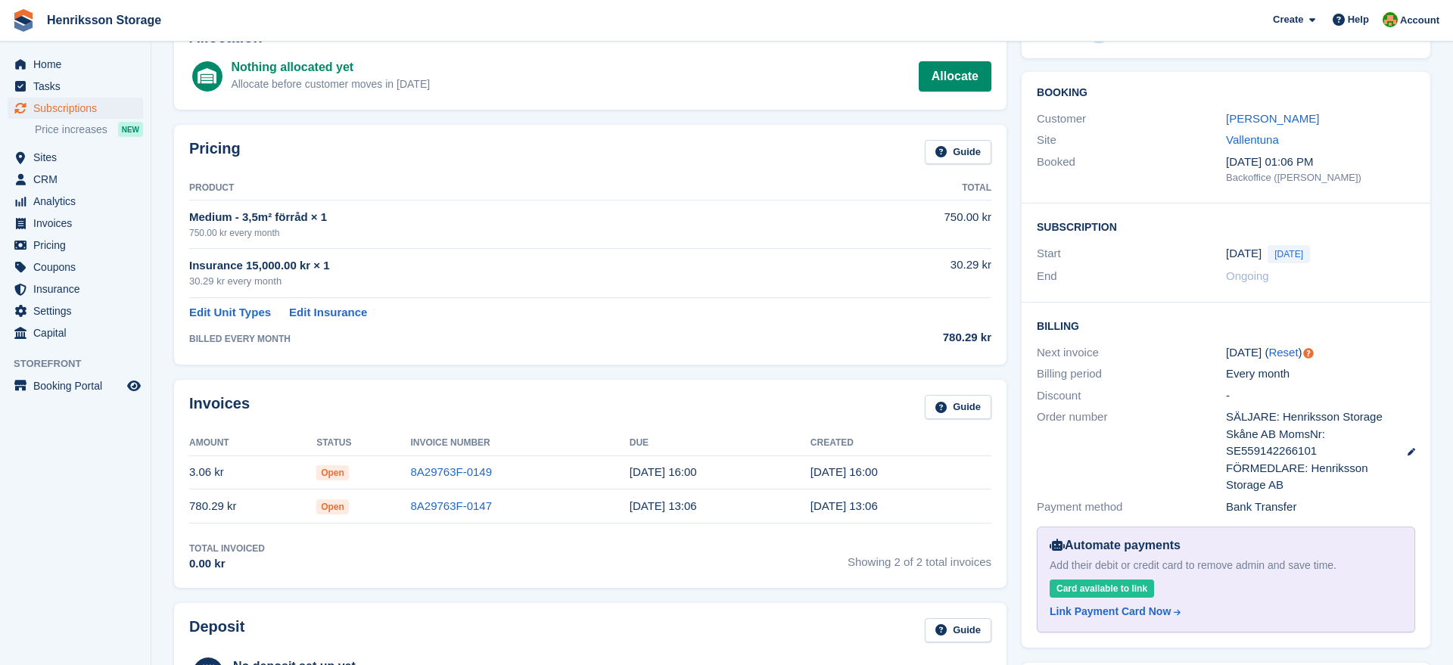
click at [1240, 506] on div "Bank Transfer" at bounding box center [1320, 507] width 189 height 17
drag, startPoint x: 1240, startPoint y: 506, endPoint x: 1300, endPoint y: 512, distance: 60.8
click at [1300, 512] on div "Bank Transfer" at bounding box center [1320, 507] width 189 height 17
click at [183, 375] on div "Invoices Guide Amount Status Invoice Number Due Created 3.06 kr Open 8A29763F-0…" at bounding box center [591, 483] width 848 height 223
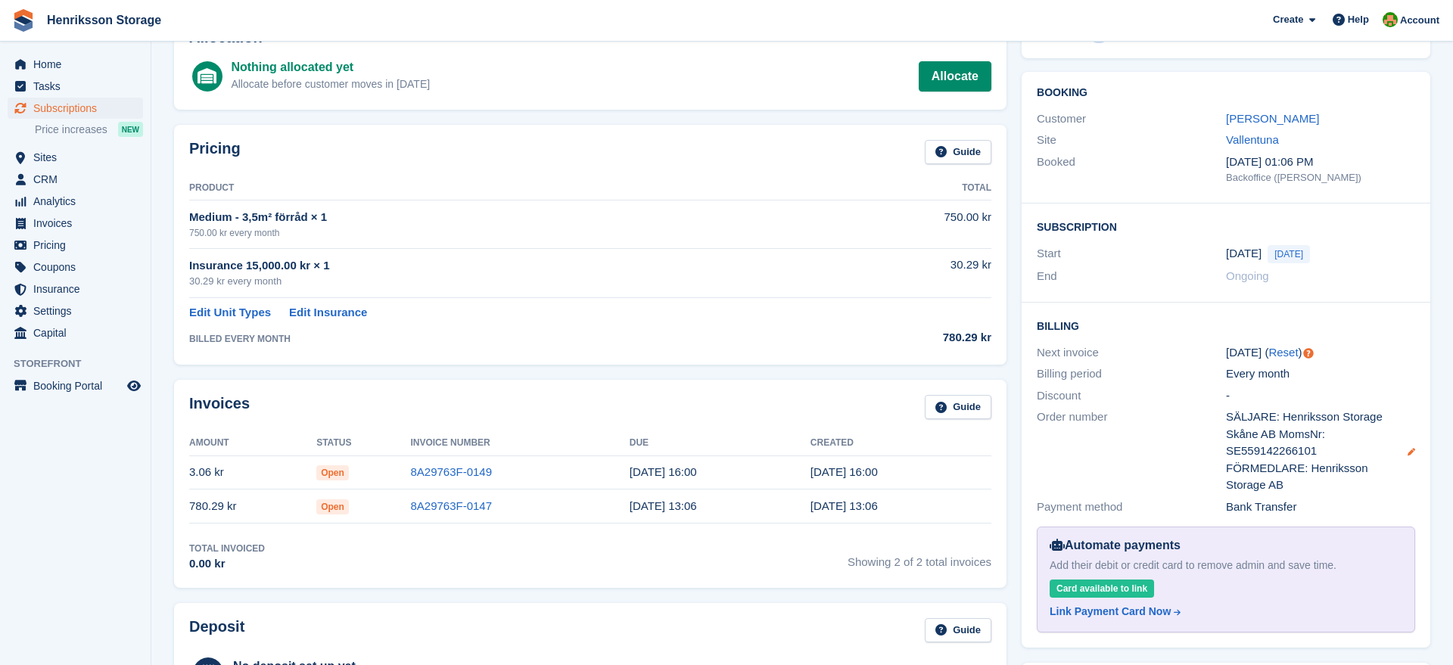
click at [1410, 452] on icon at bounding box center [1412, 452] width 8 height 8
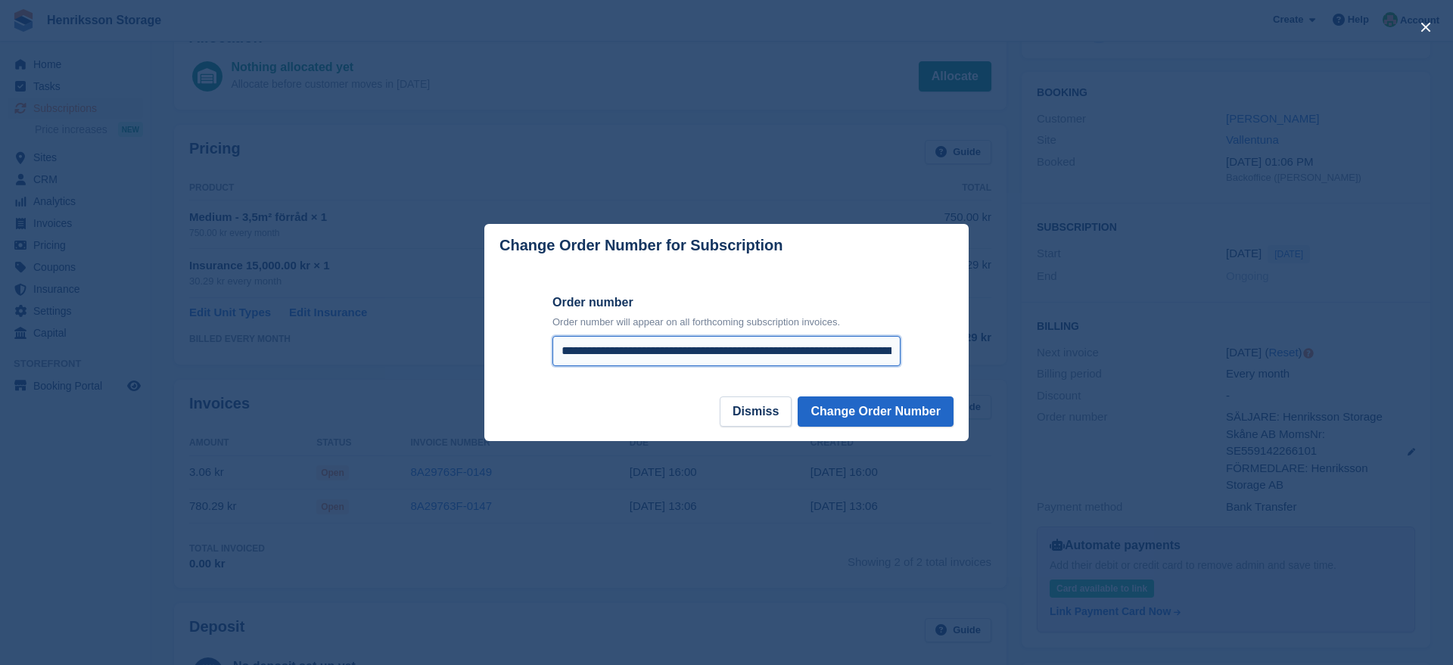
drag, startPoint x: 553, startPoint y: 343, endPoint x: 1055, endPoint y: 357, distance: 502.0
click at [1055, 357] on div "**********" at bounding box center [726, 332] width 1453 height 665
click at [892, 355] on input "**********" at bounding box center [727, 351] width 348 height 30
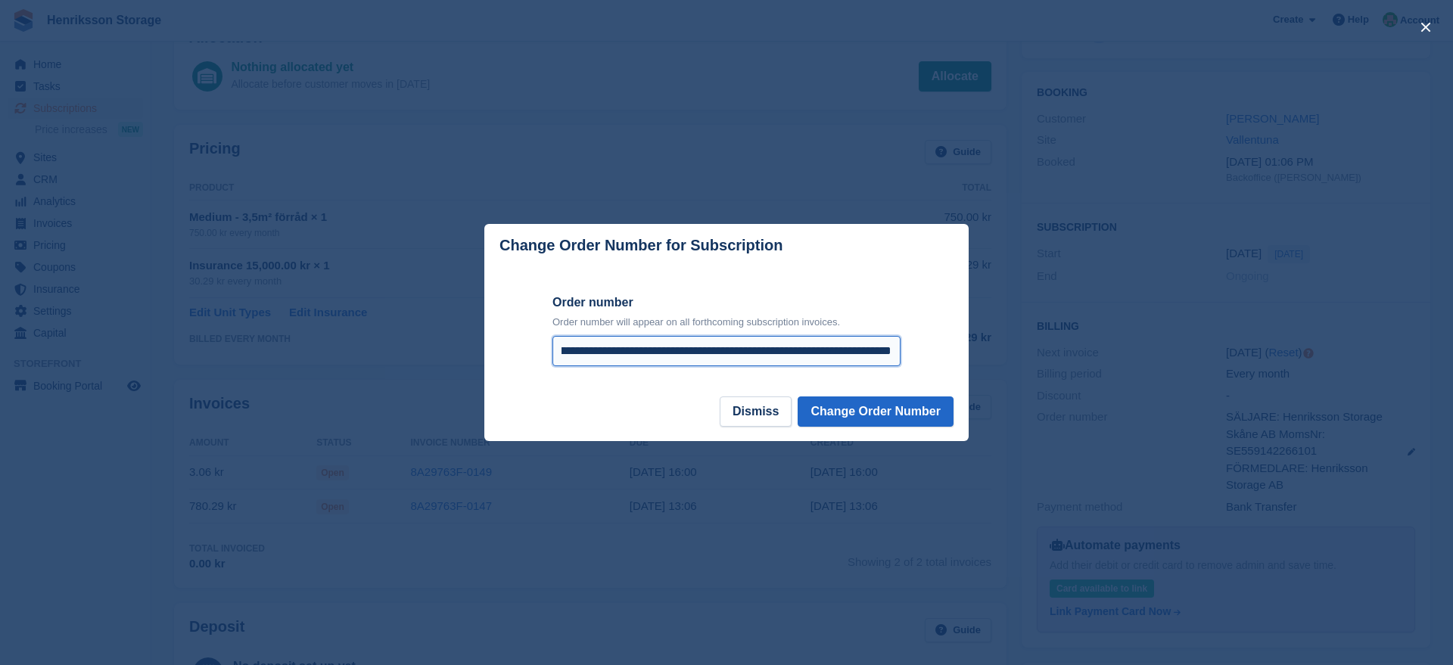
paste input "**********"
drag, startPoint x: 896, startPoint y: 352, endPoint x: 696, endPoint y: 351, distance: 199.8
click at [696, 351] on input "**********" at bounding box center [727, 351] width 348 height 30
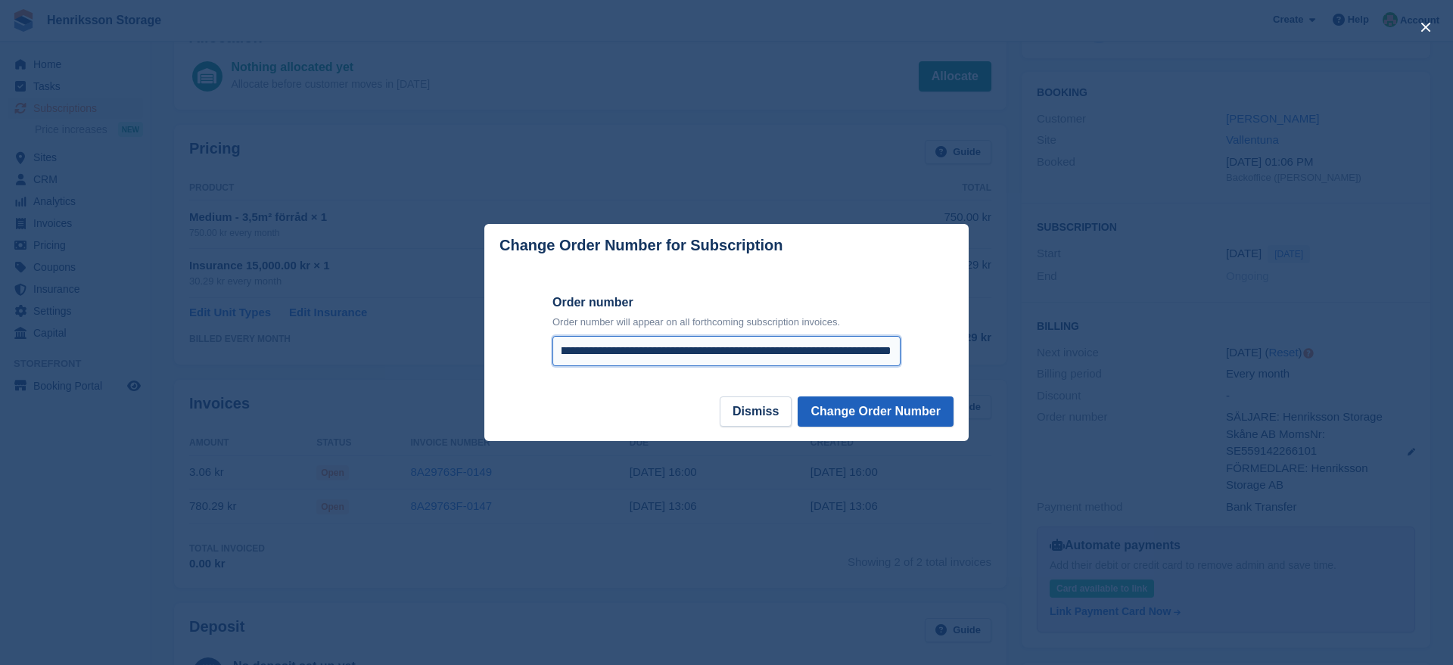
type input "**********"
click at [868, 419] on button "Change Order Number" at bounding box center [876, 412] width 156 height 30
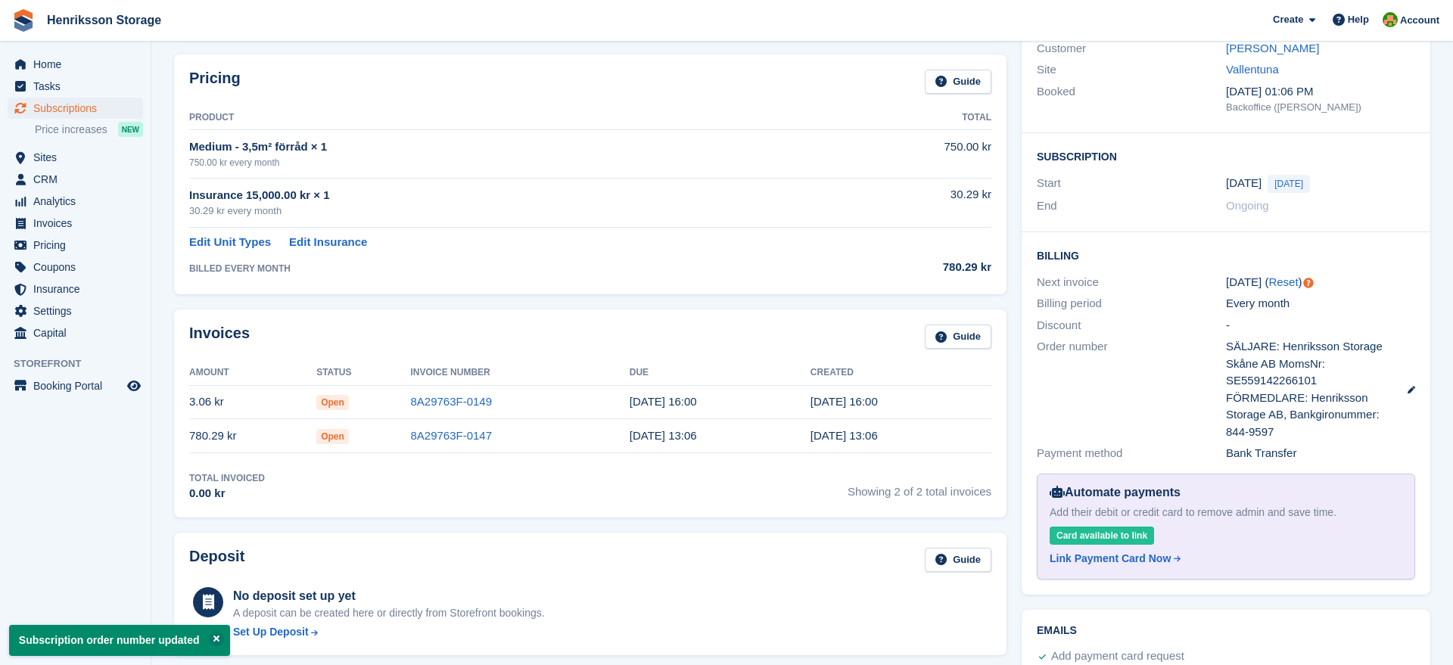
scroll to position [168, 0]
click at [1363, 288] on div "11 Sep ( Reset )" at bounding box center [1320, 283] width 189 height 17
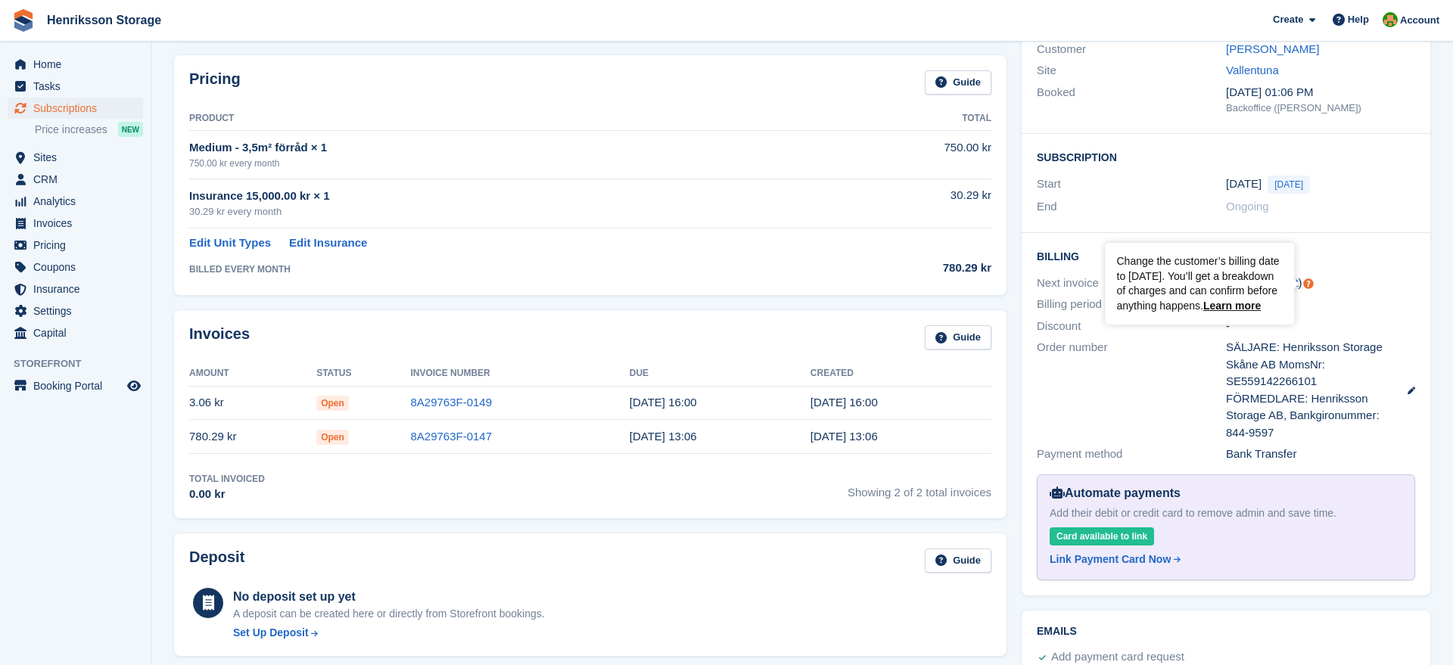
click at [1372, 279] on div "11 Sep ( Reset )" at bounding box center [1320, 283] width 189 height 17
click at [1282, 282] on link "Reset" at bounding box center [1284, 282] width 30 height 13
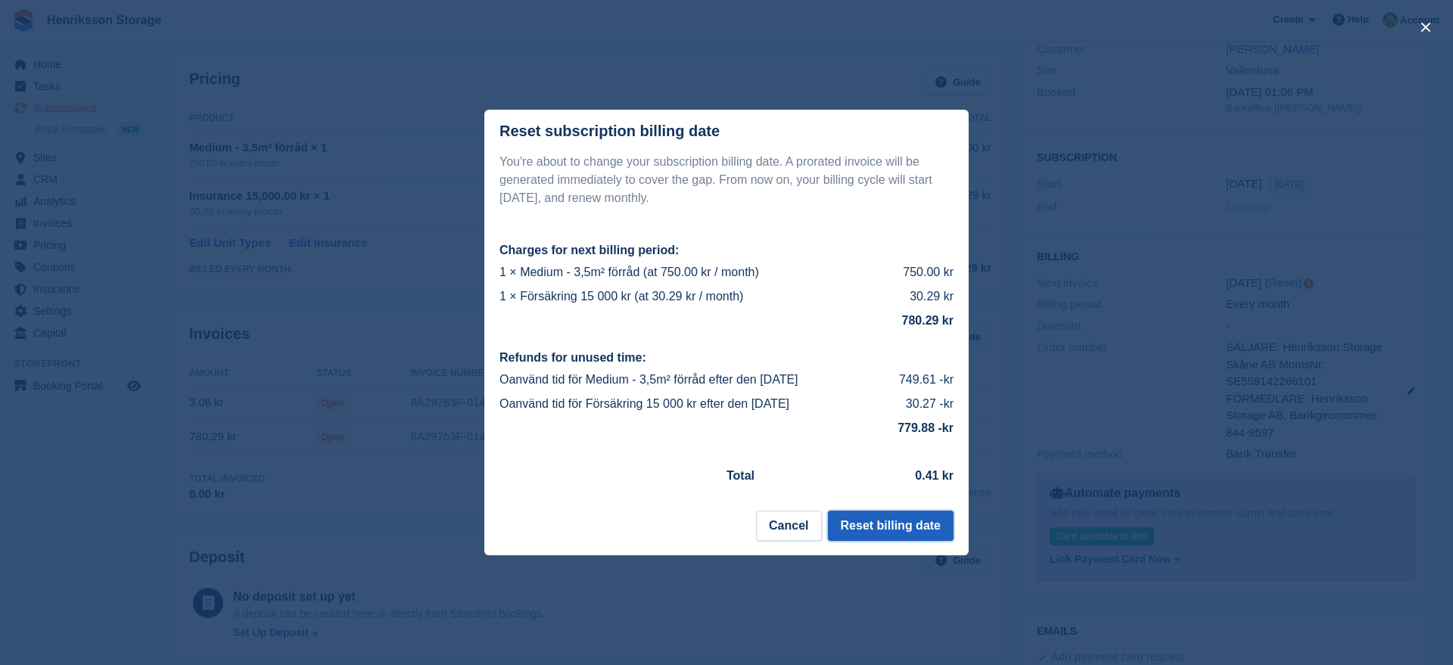
click at [856, 522] on button "Reset billing date" at bounding box center [891, 526] width 126 height 30
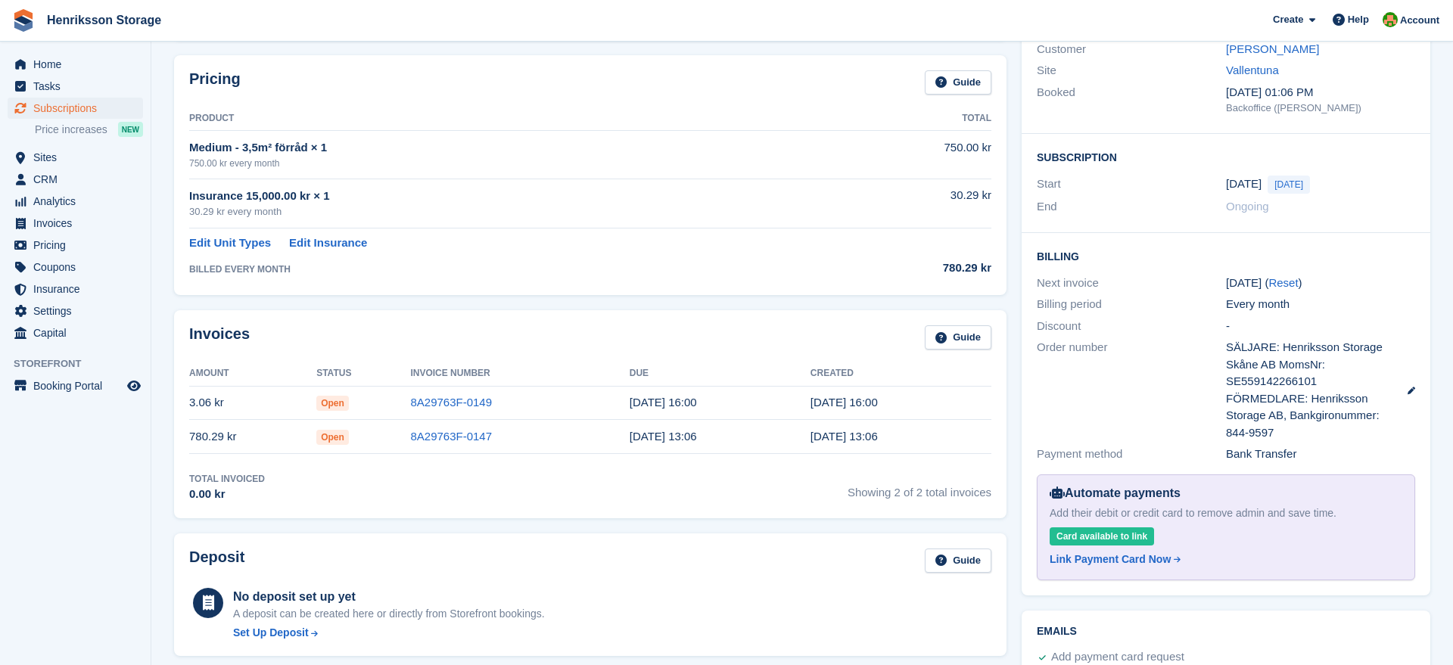
scroll to position [0, 0]
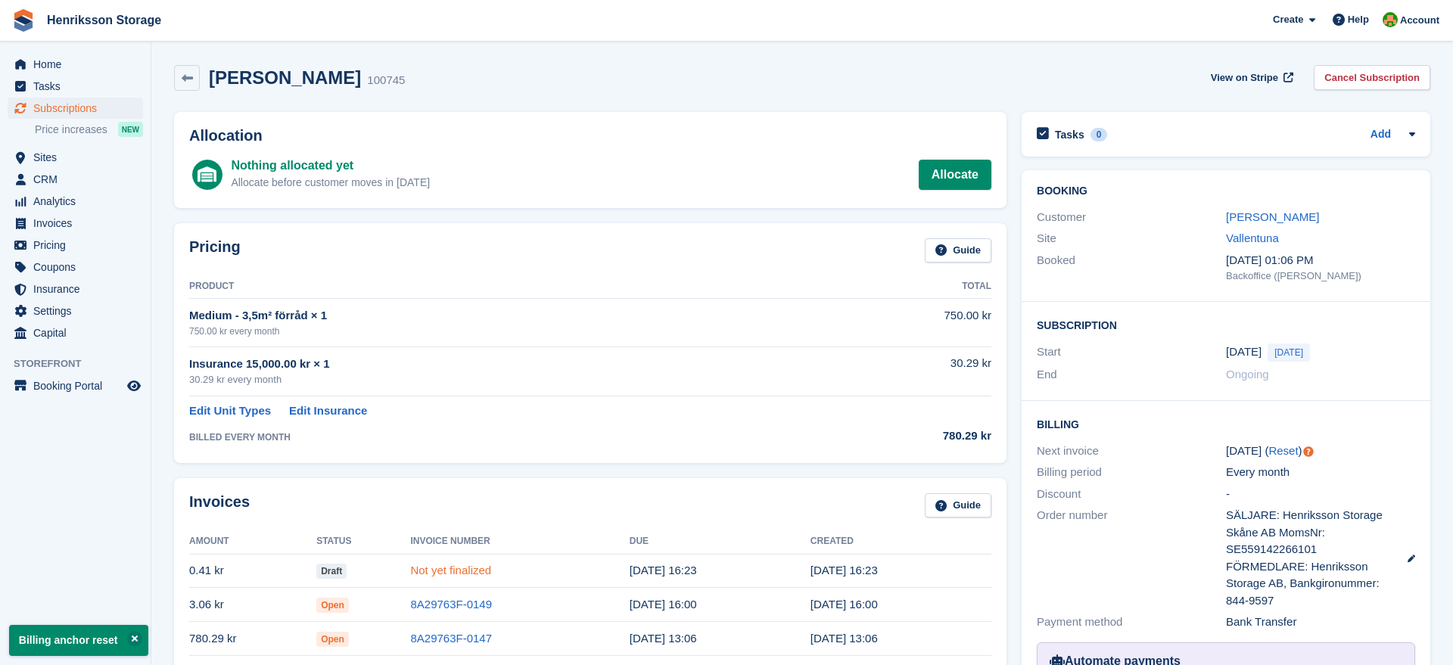
click at [431, 572] on link "Not yet finalized" at bounding box center [450, 570] width 81 height 13
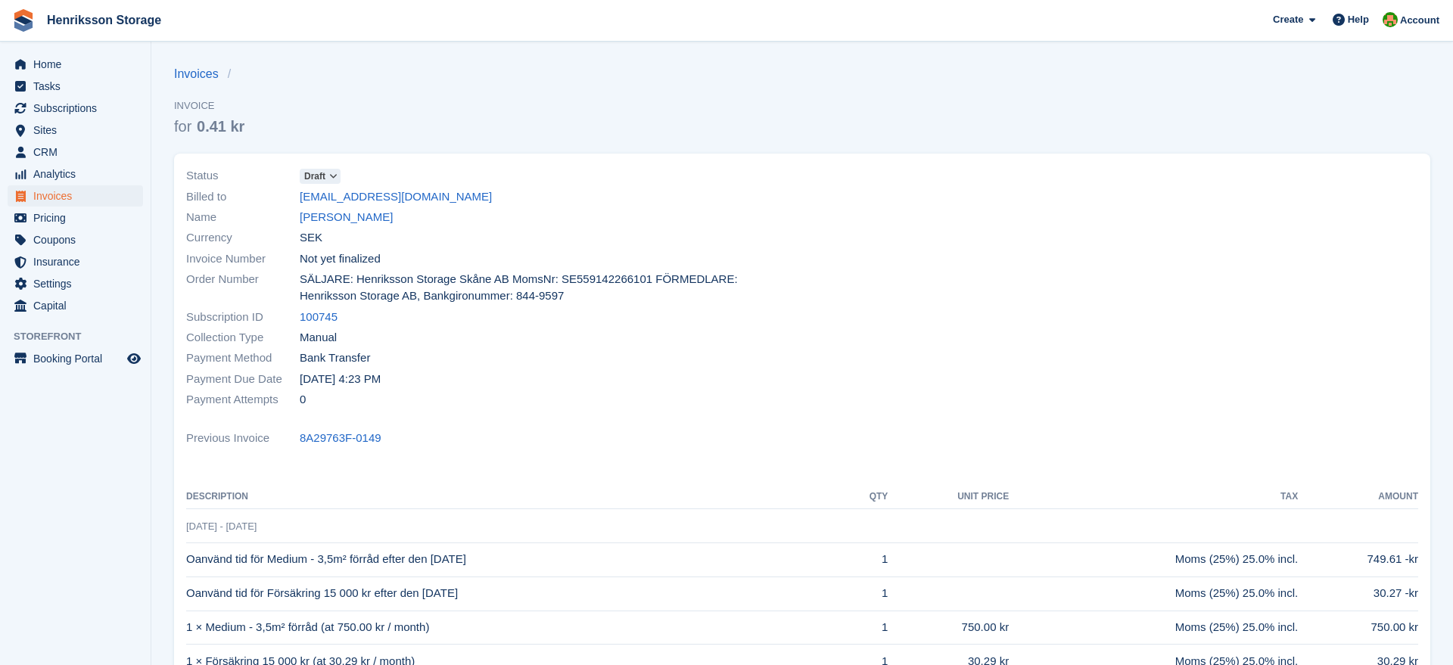
click at [318, 173] on span "Draft" at bounding box center [314, 177] width 21 height 14
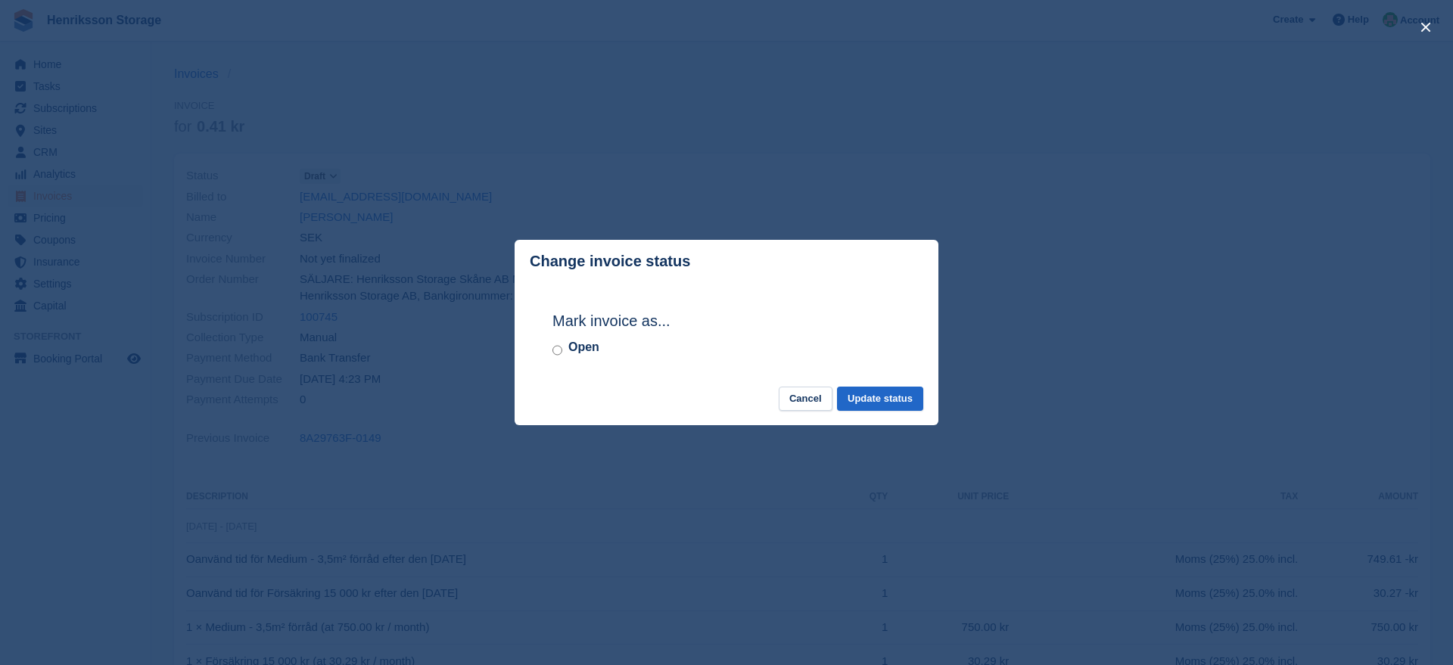
click at [584, 353] on label "Open" at bounding box center [583, 347] width 31 height 18
click at [849, 397] on button "Update status" at bounding box center [880, 399] width 86 height 25
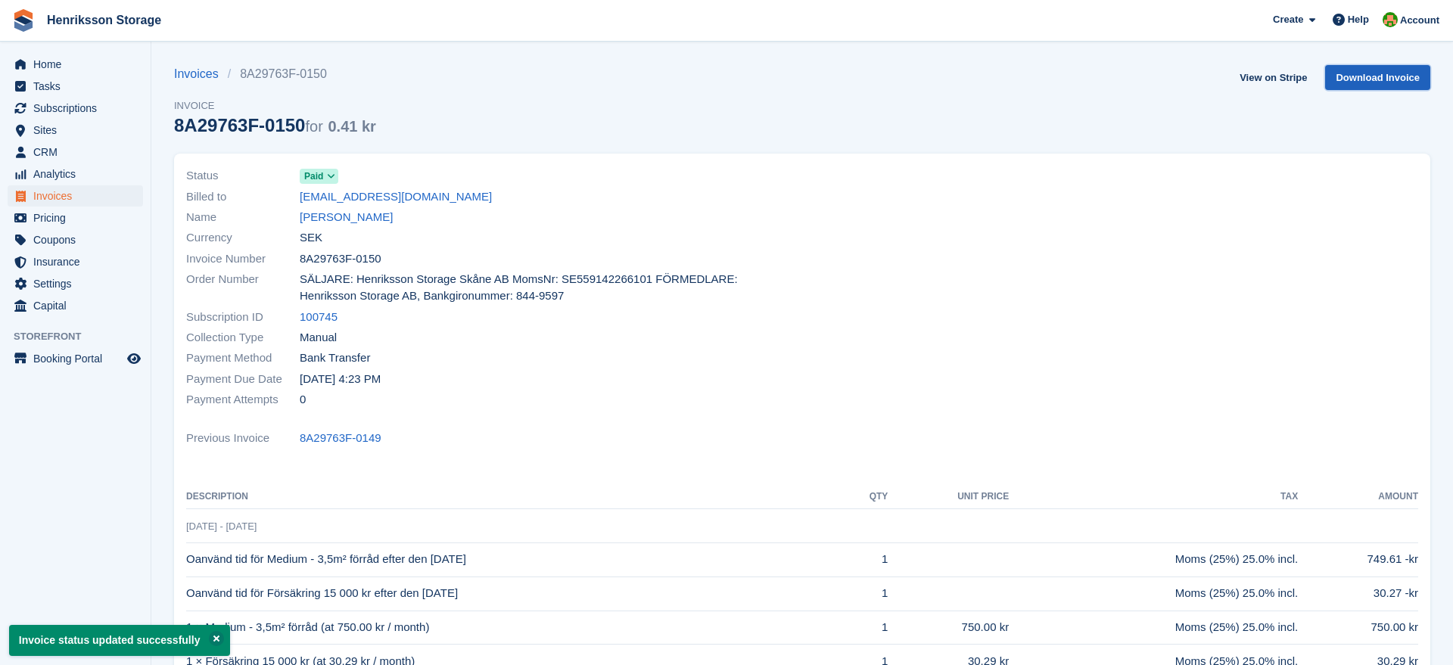
click at [1365, 73] on link "Download Invoice" at bounding box center [1377, 77] width 105 height 25
drag, startPoint x: 269, startPoint y: 125, endPoint x: 338, endPoint y: 125, distance: 68.1
click at [338, 125] on div "8A29763F-0150 for 0.41 kr" at bounding box center [275, 125] width 202 height 20
click at [241, 142] on div "Invoices 8A29763F-0150 Invoice 8A29763F-0150 for 0.41 kr" at bounding box center [275, 109] width 202 height 89
click at [200, 70] on link "Invoices" at bounding box center [201, 74] width 54 height 18
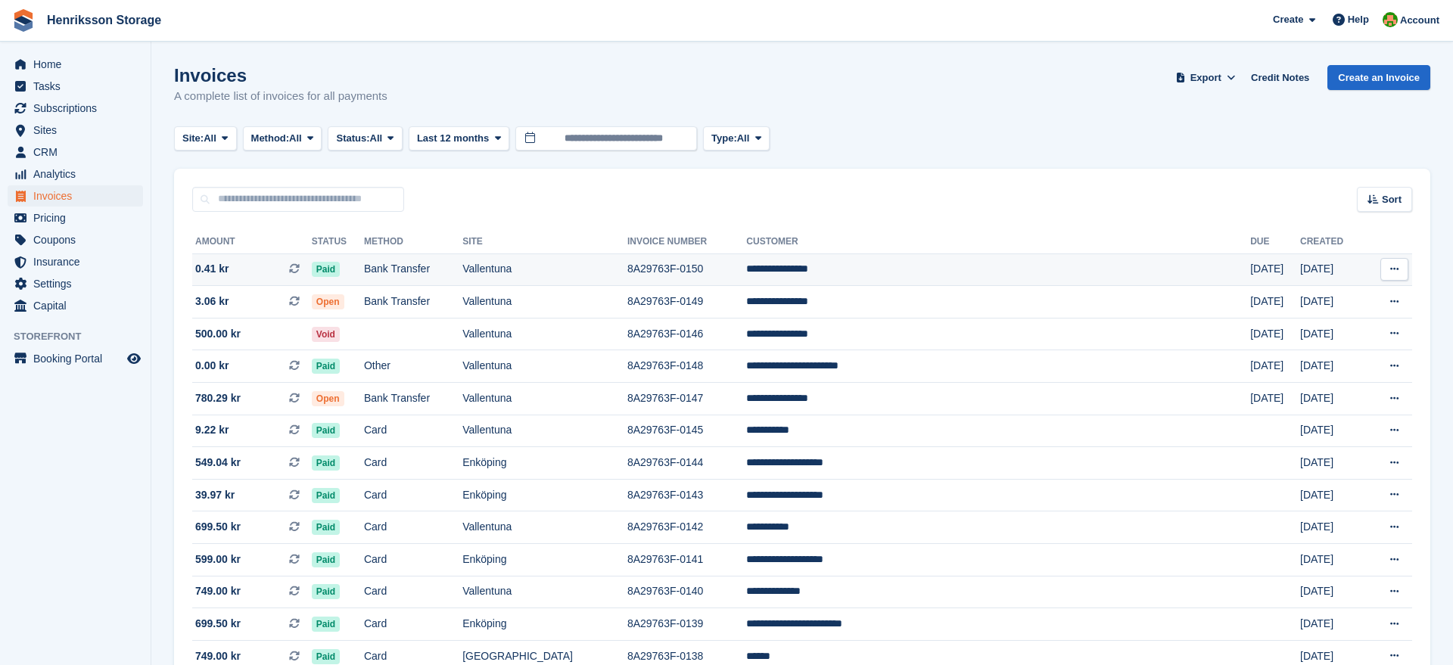
click at [297, 270] on span "0.41 kr This is a recurring subscription invoice." at bounding box center [252, 269] width 120 height 16
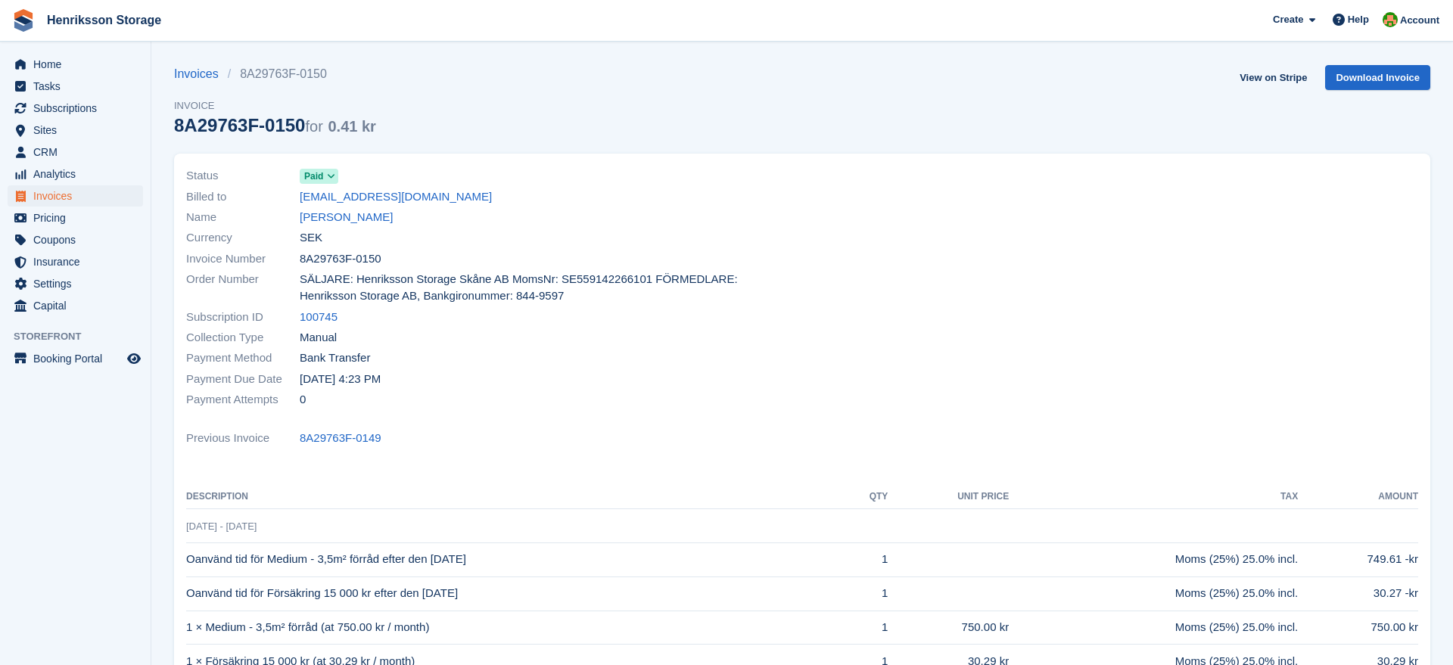
click at [327, 173] on icon at bounding box center [331, 176] width 8 height 9
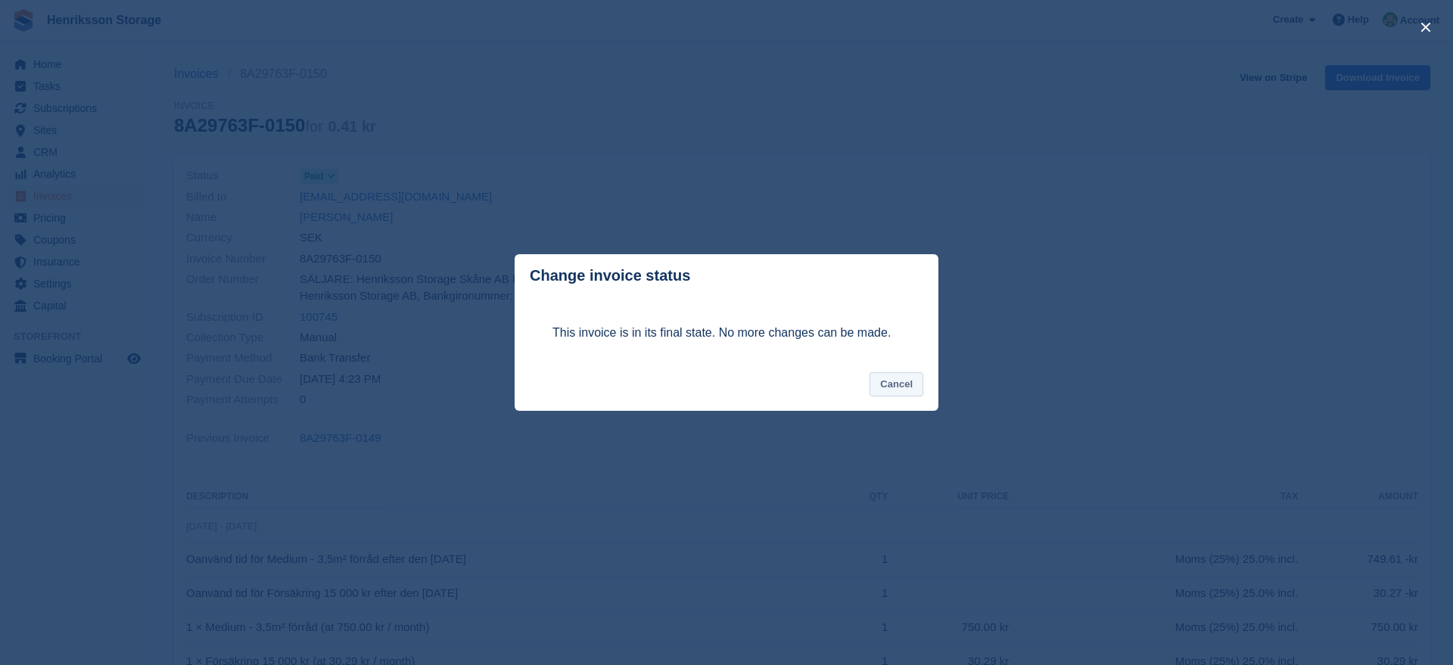
click at [895, 388] on button "Cancel" at bounding box center [897, 384] width 54 height 25
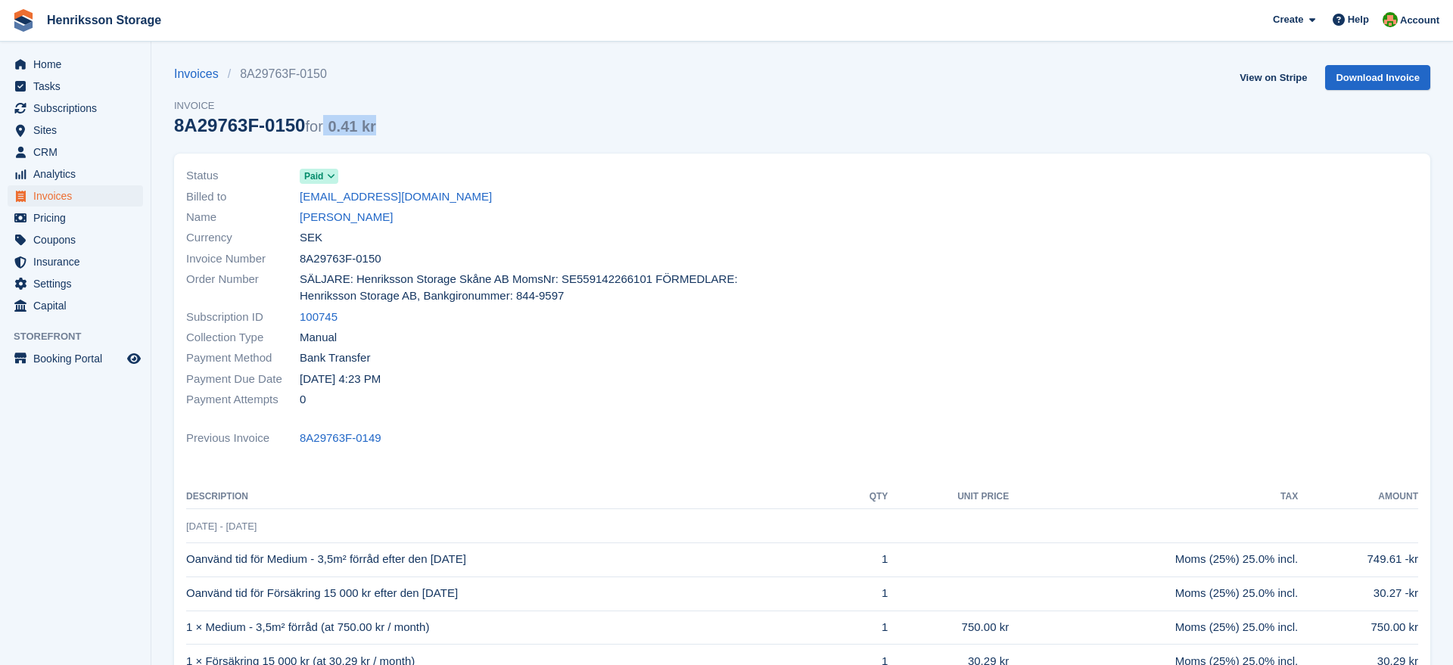
drag, startPoint x: 337, startPoint y: 132, endPoint x: 418, endPoint y: 132, distance: 81.0
click at [418, 132] on div "Invoices 8A29763F-0150 Invoice 8A29763F-0150 for 0.41 kr View on Stripe Downloa…" at bounding box center [802, 109] width 1256 height 89
click at [50, 196] on span "Invoices" at bounding box center [78, 195] width 91 height 21
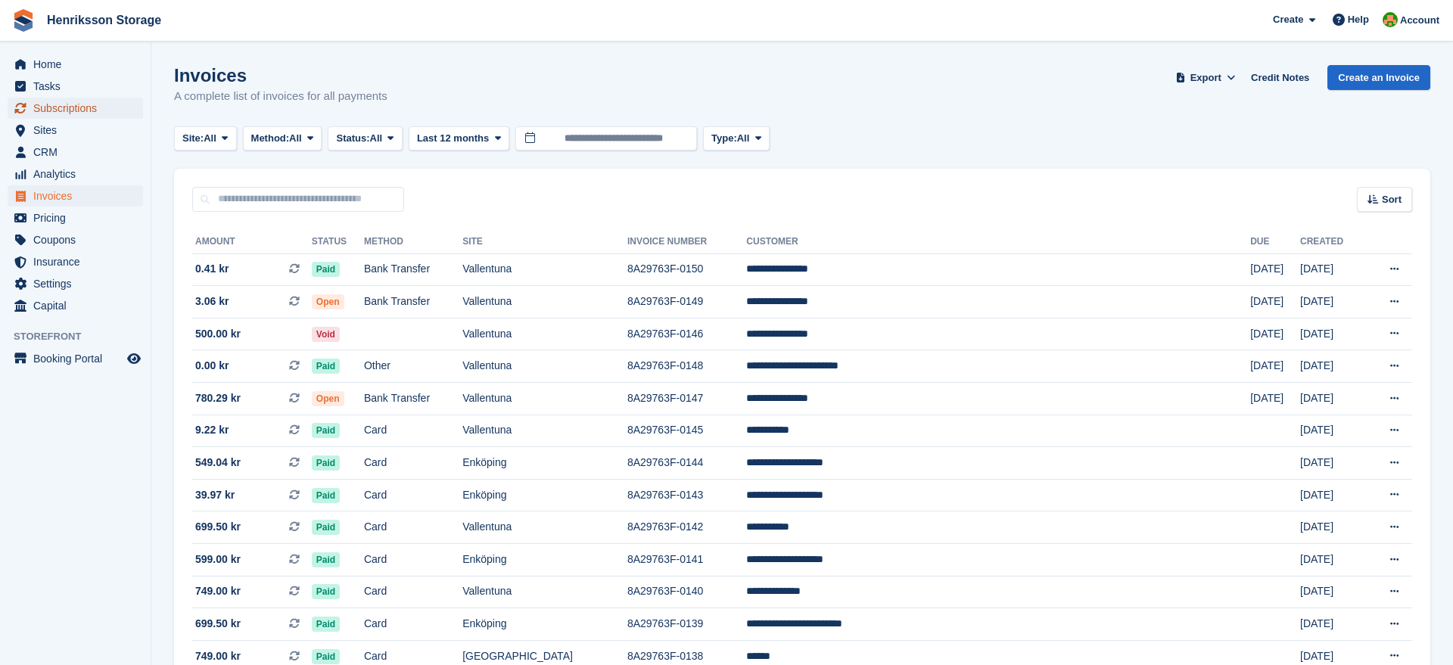
click at [89, 104] on span "Subscriptions" at bounding box center [78, 108] width 91 height 21
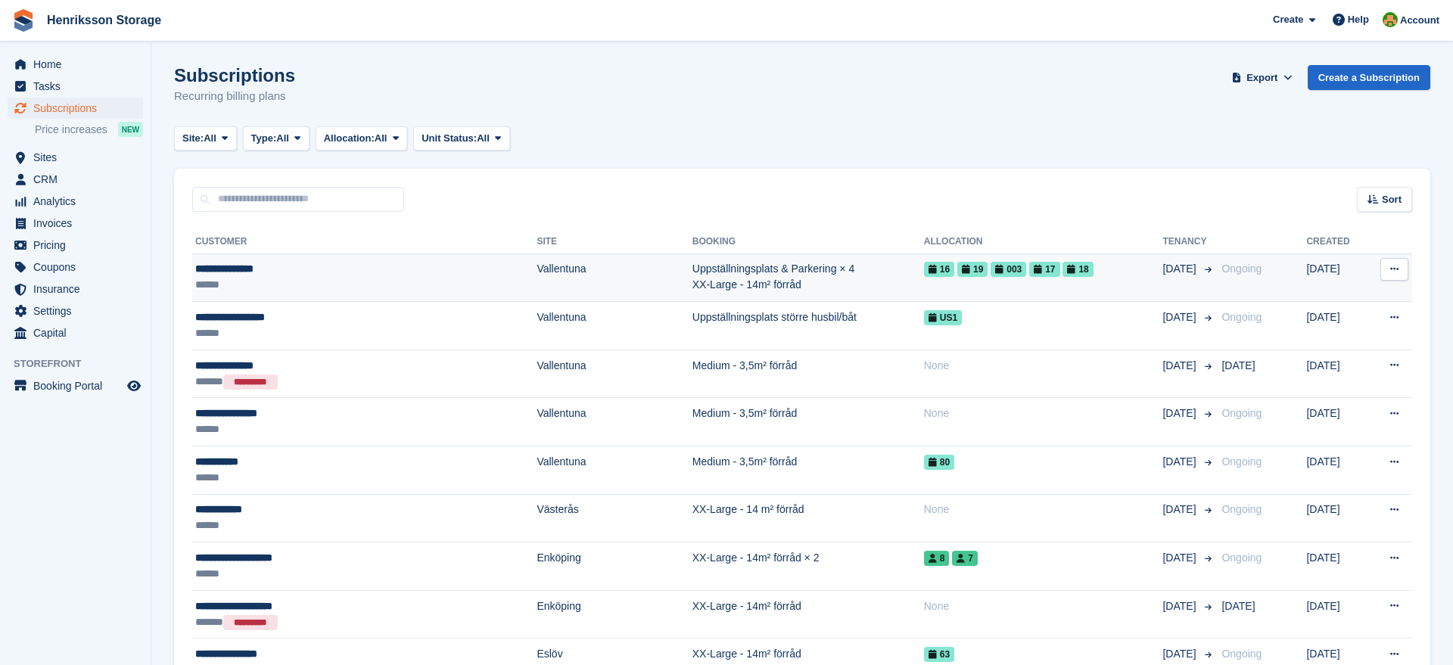
click at [241, 269] on div "**********" at bounding box center [315, 269] width 241 height 16
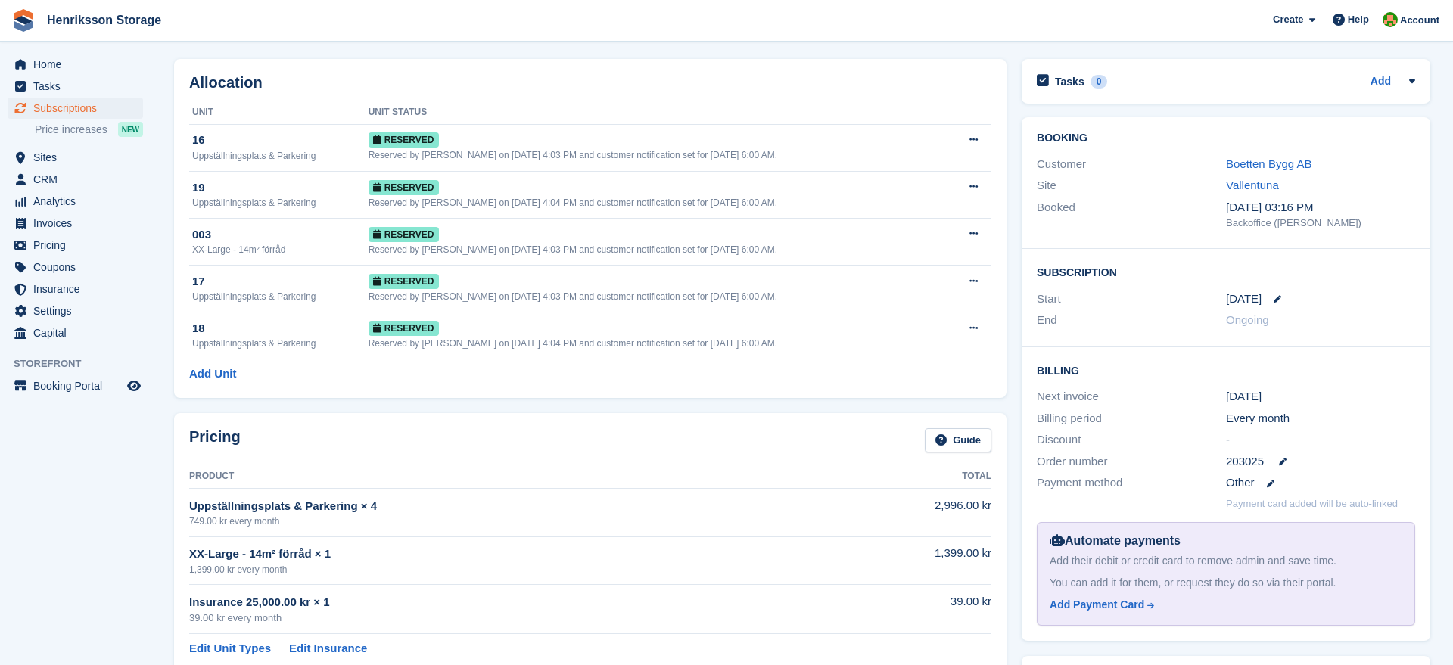
scroll to position [52, 0]
click at [1272, 484] on icon at bounding box center [1271, 485] width 8 height 8
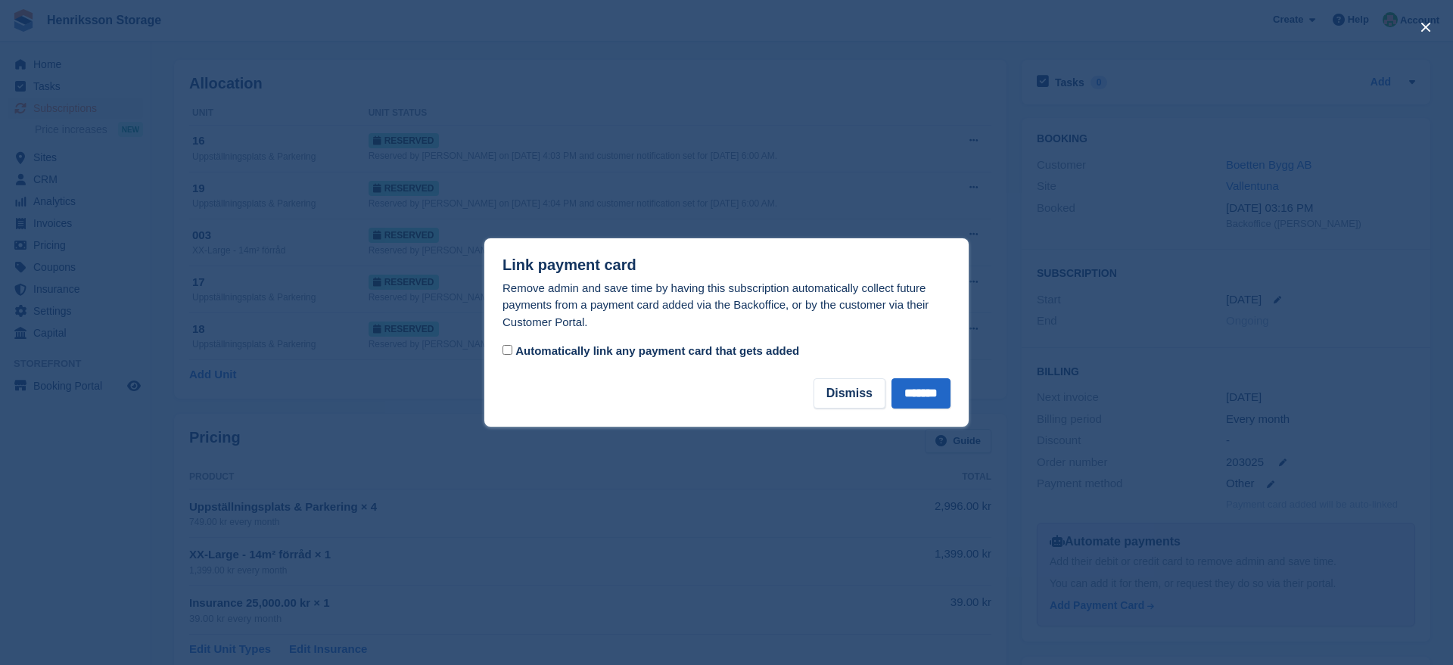
click at [776, 495] on div at bounding box center [726, 332] width 1453 height 665
click at [825, 396] on button "Dismiss" at bounding box center [850, 393] width 72 height 30
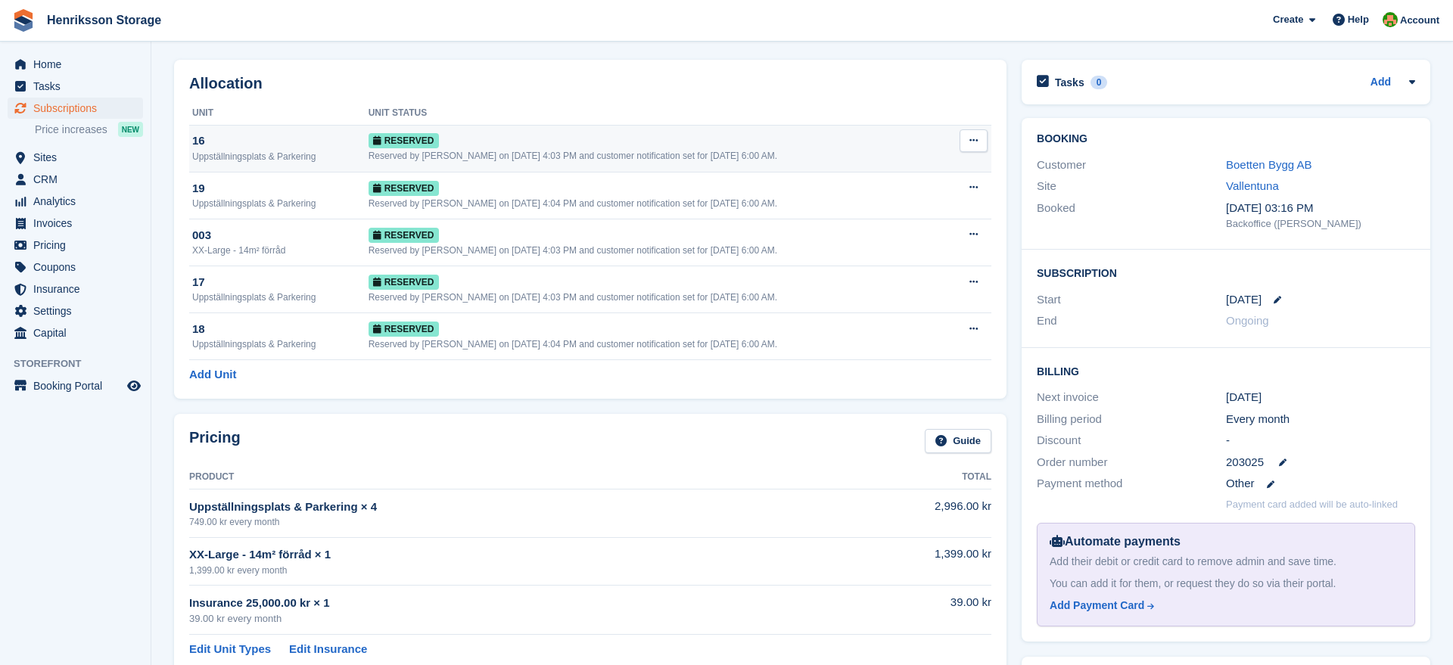
scroll to position [0, 0]
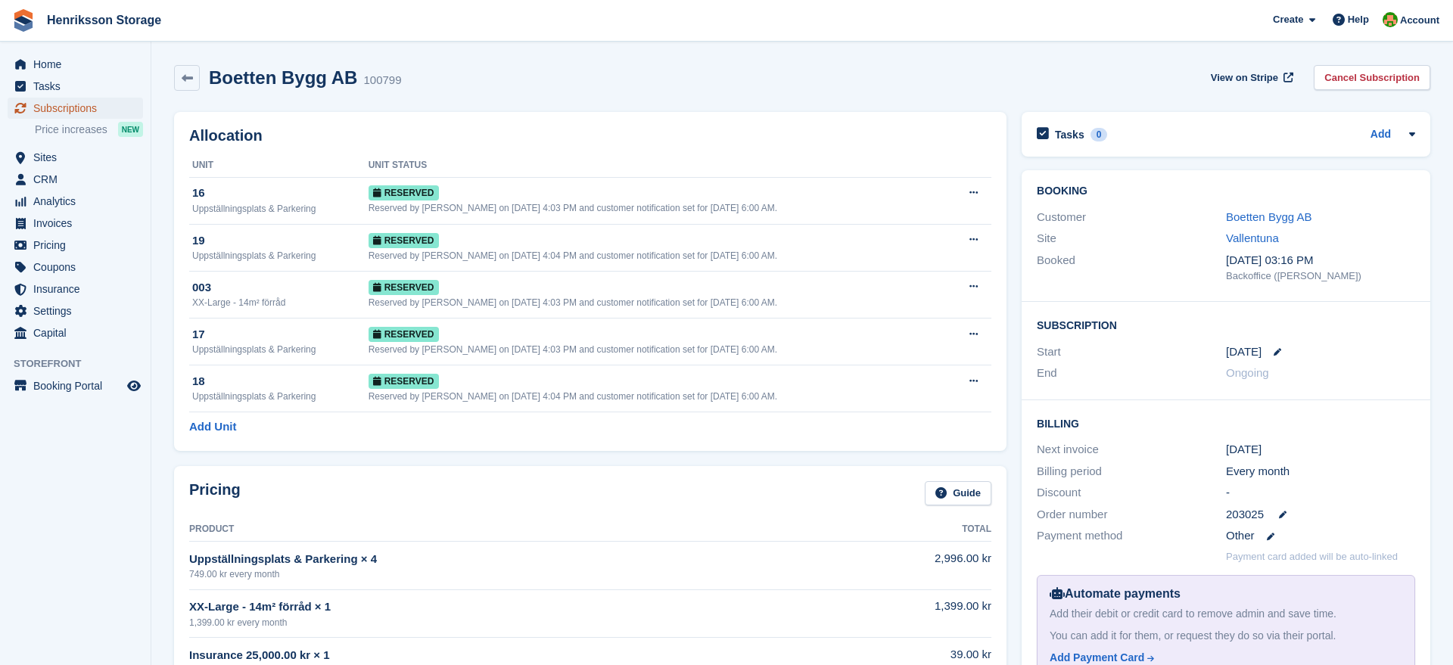
click at [48, 105] on span "Subscriptions" at bounding box center [78, 108] width 91 height 21
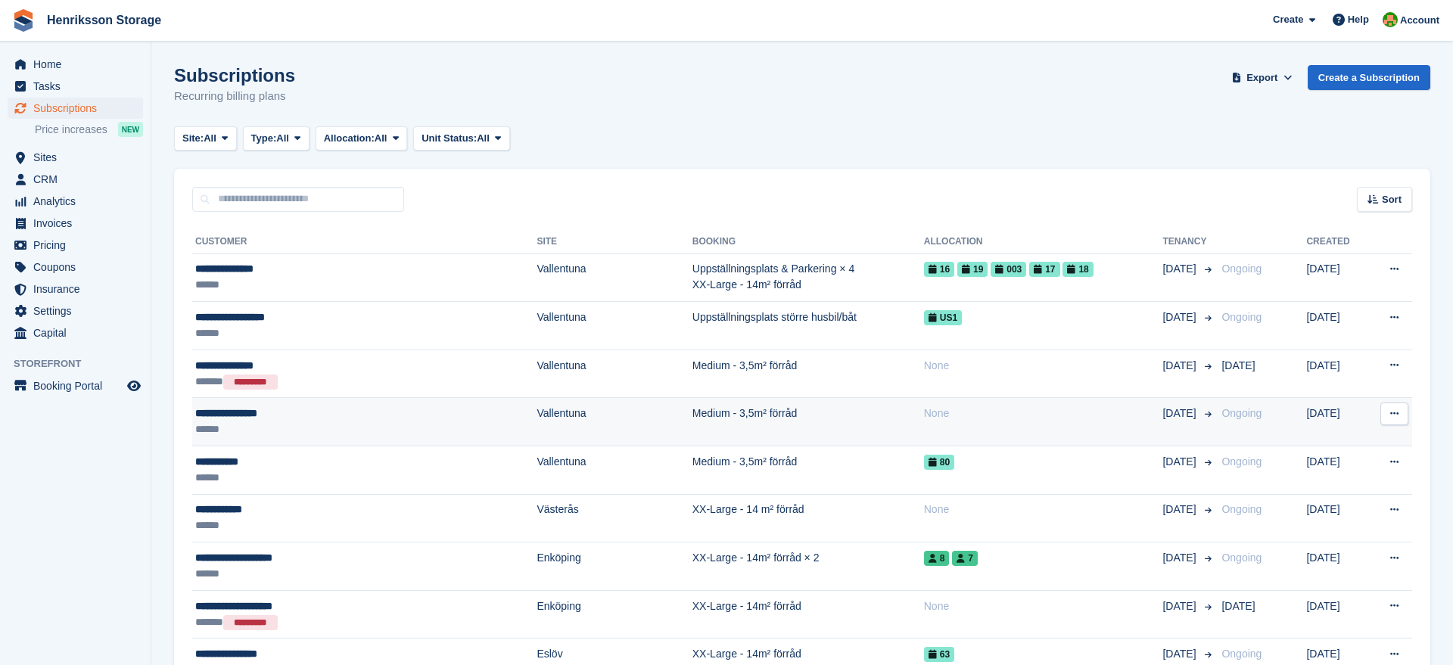
click at [271, 430] on div "******" at bounding box center [315, 430] width 241 height 16
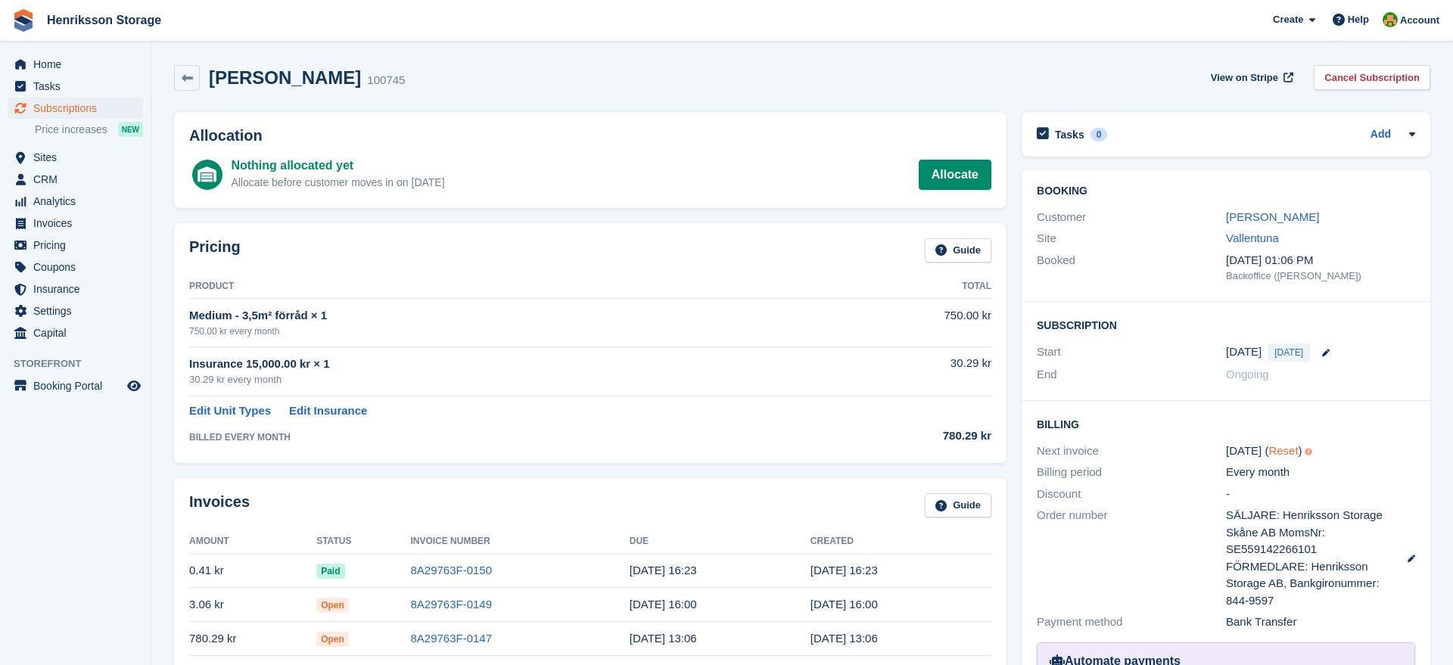
click at [1275, 453] on link "Reset" at bounding box center [1284, 450] width 30 height 13
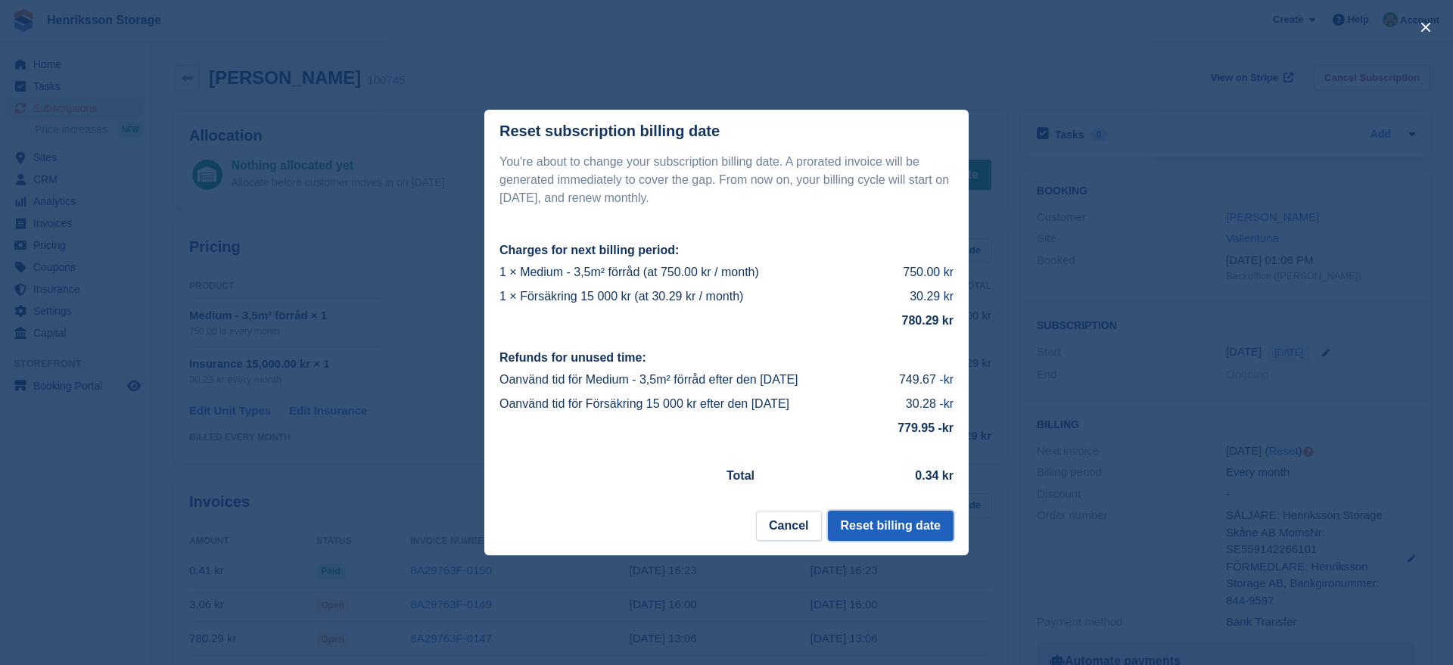
click at [872, 523] on button "Reset billing date" at bounding box center [891, 526] width 126 height 30
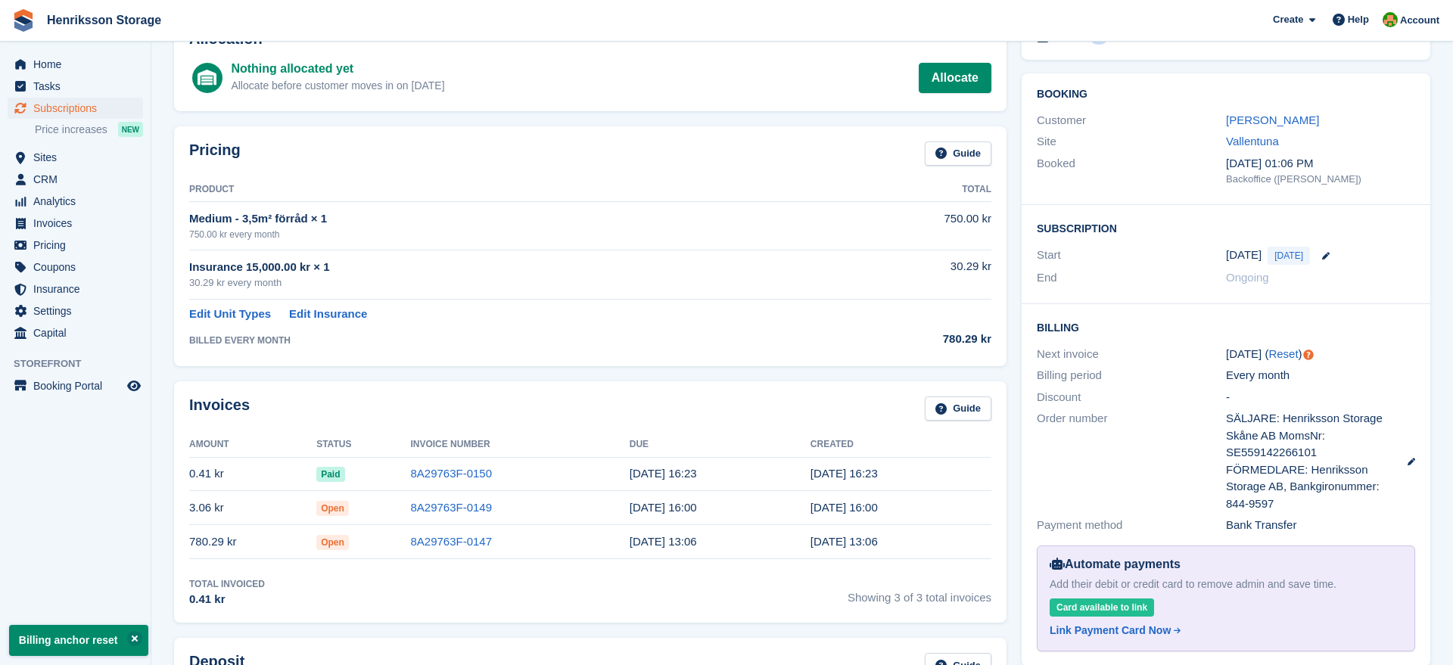
scroll to position [108, 0]
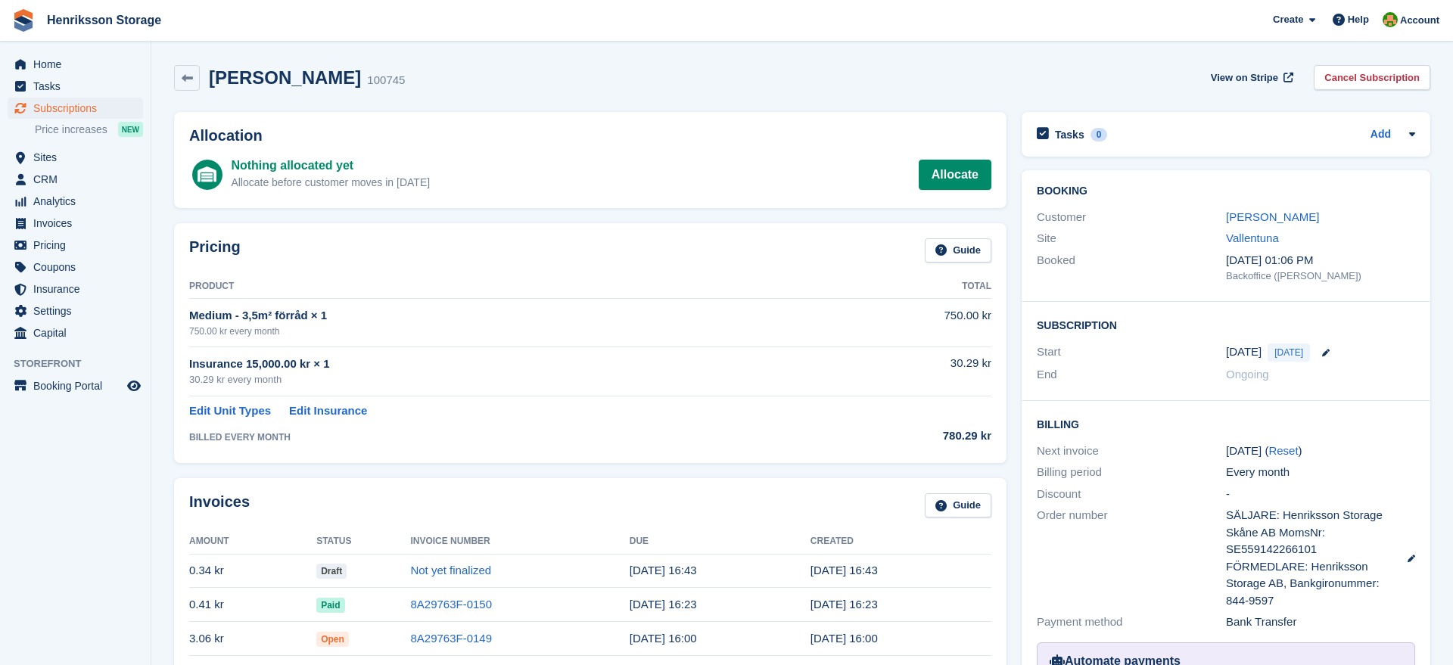
scroll to position [204, 0]
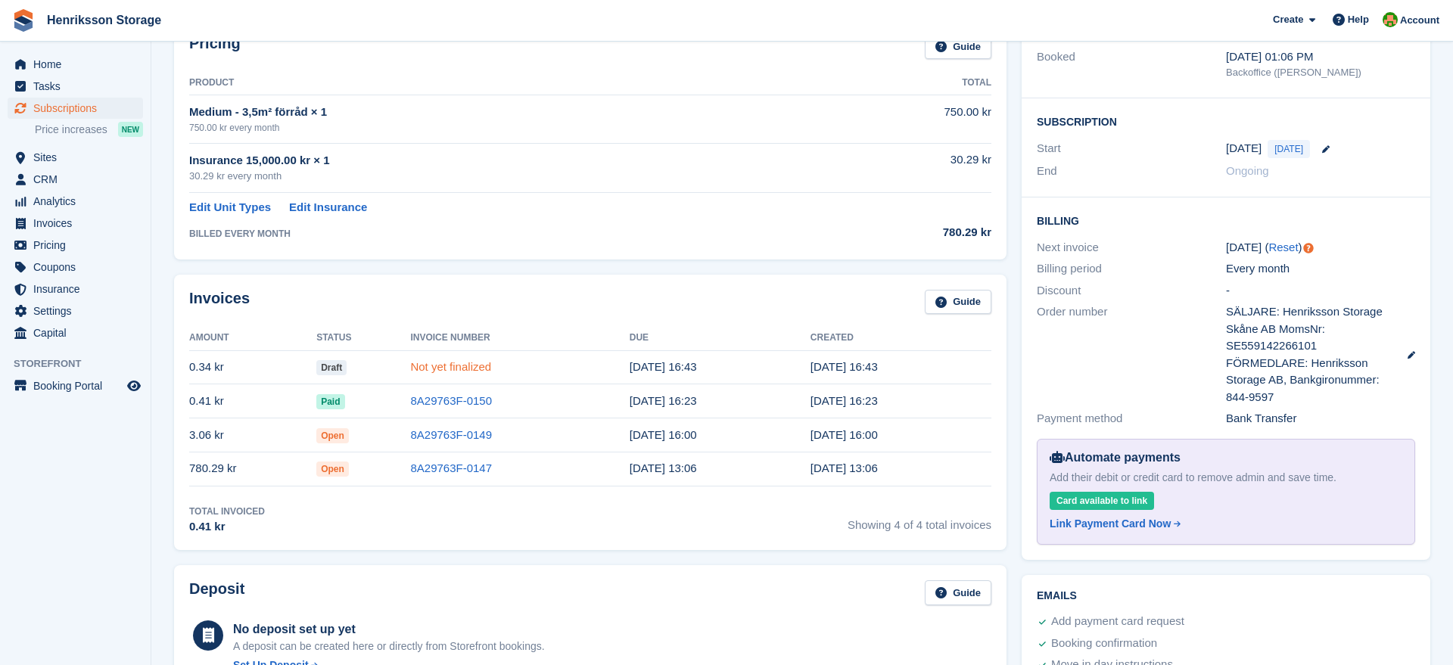
click at [436, 368] on link "Not yet finalized" at bounding box center [450, 366] width 81 height 13
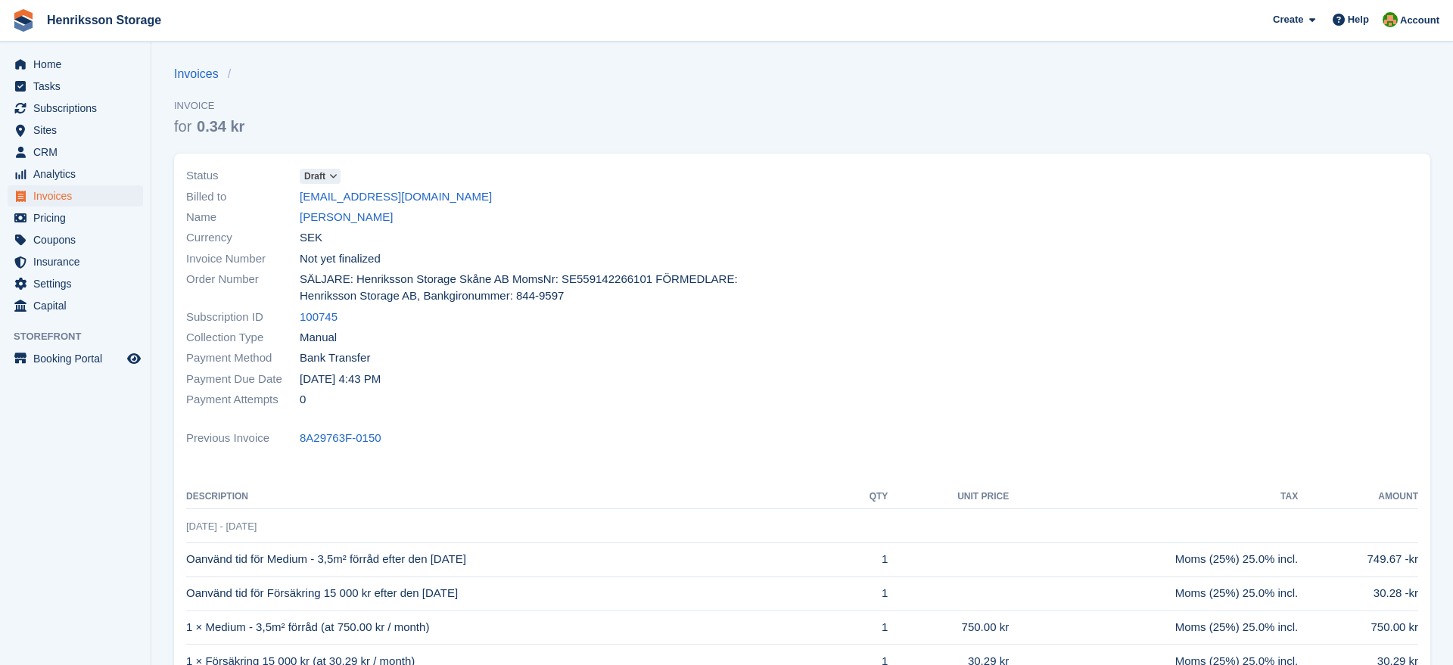
click at [335, 179] on icon at bounding box center [333, 176] width 8 height 9
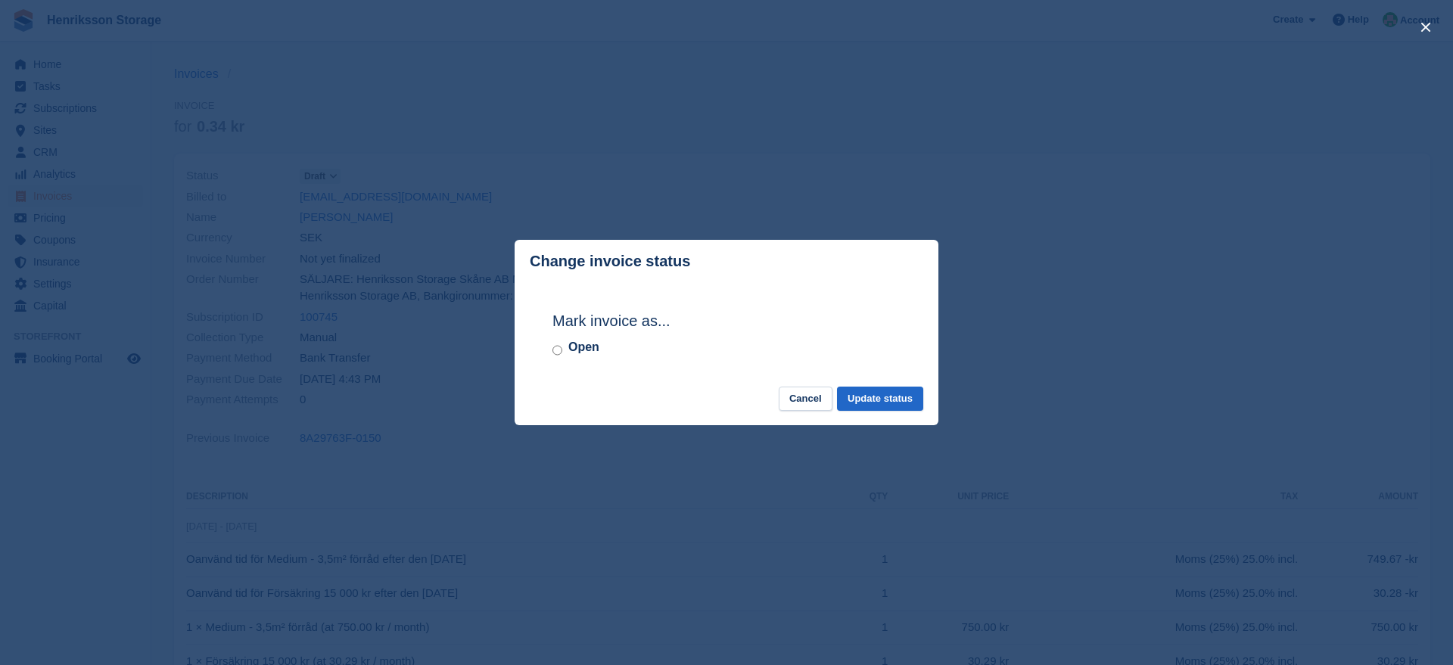
click at [593, 346] on label "Open" at bounding box center [583, 347] width 31 height 18
click at [864, 388] on button "Update status" at bounding box center [880, 399] width 86 height 25
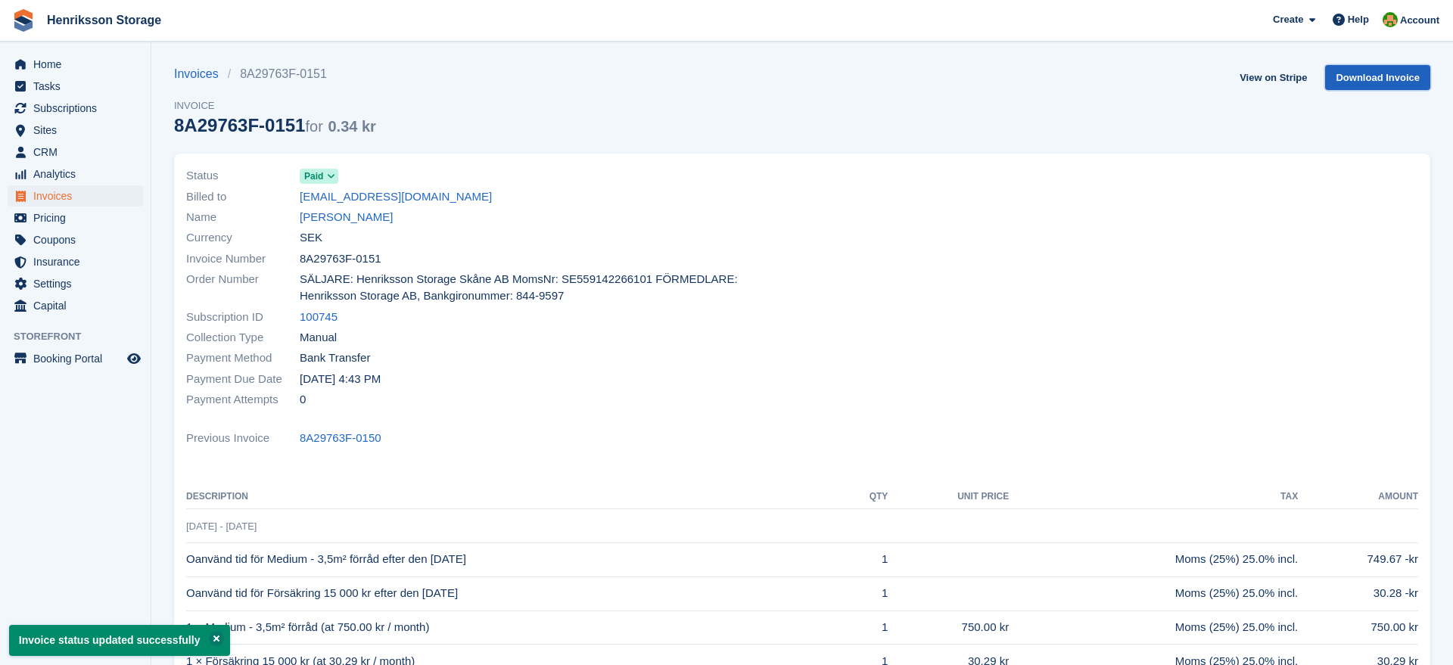
click at [1359, 77] on link "Download Invoice" at bounding box center [1377, 77] width 105 height 25
click at [36, 109] on span "Subscriptions" at bounding box center [78, 108] width 91 height 21
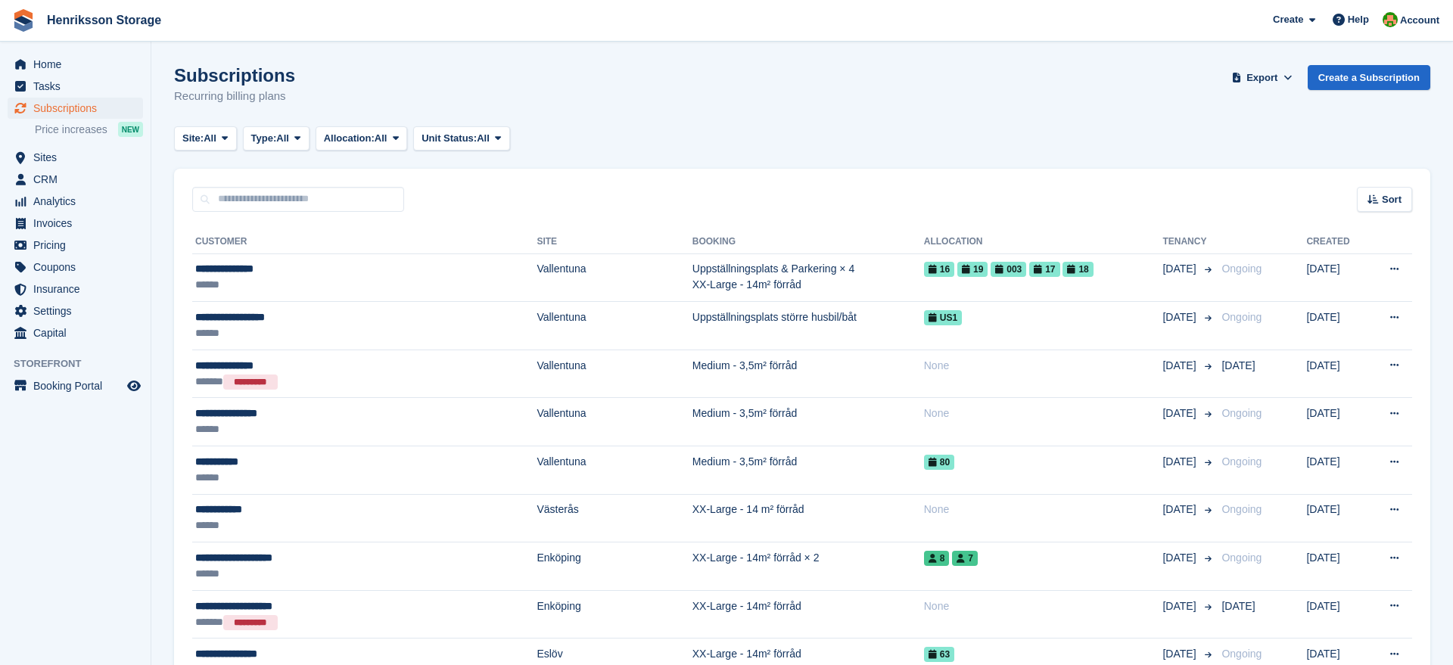
click at [601, 100] on div "Subscriptions Recurring billing plans Export Export Subscriptions Export a CSV …" at bounding box center [802, 94] width 1256 height 58
click at [38, 221] on span "Invoices" at bounding box center [78, 223] width 91 height 21
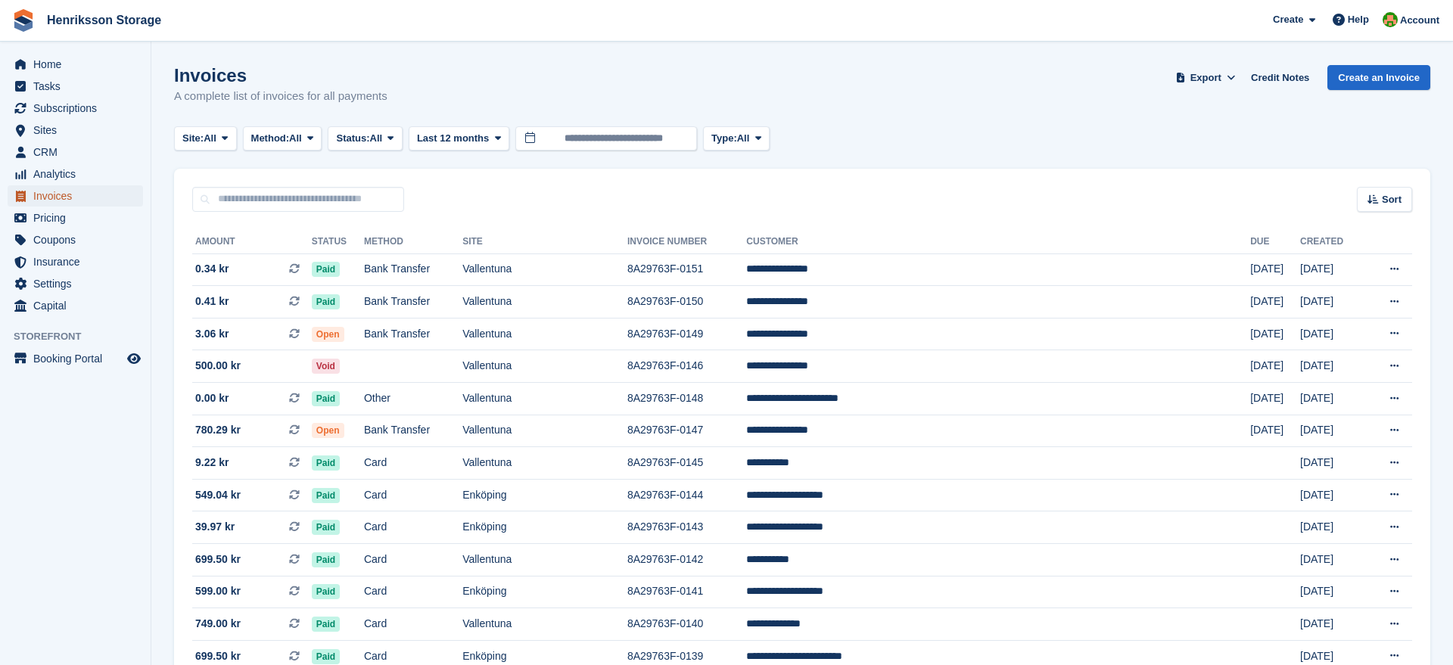
click at [42, 197] on span "Invoices" at bounding box center [78, 195] width 91 height 21
click at [54, 107] on span "Subscriptions" at bounding box center [78, 108] width 91 height 21
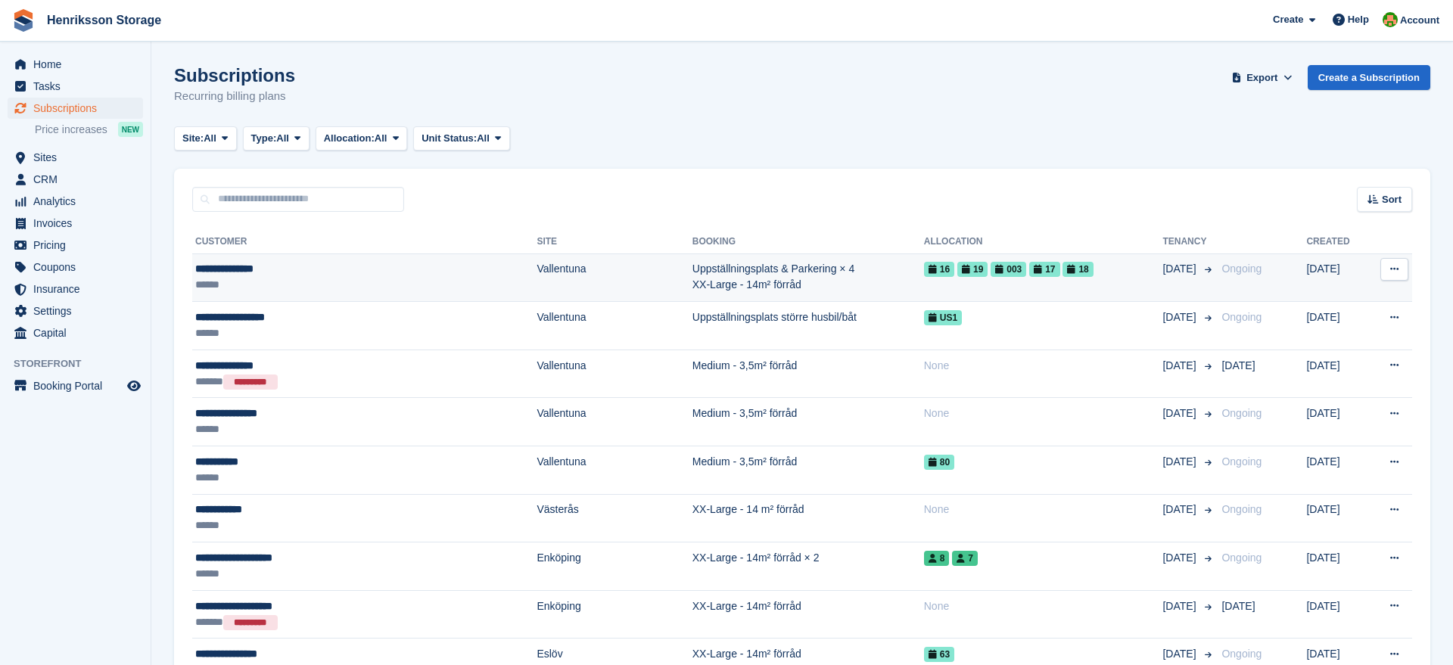
click at [251, 266] on div "**********" at bounding box center [315, 269] width 241 height 16
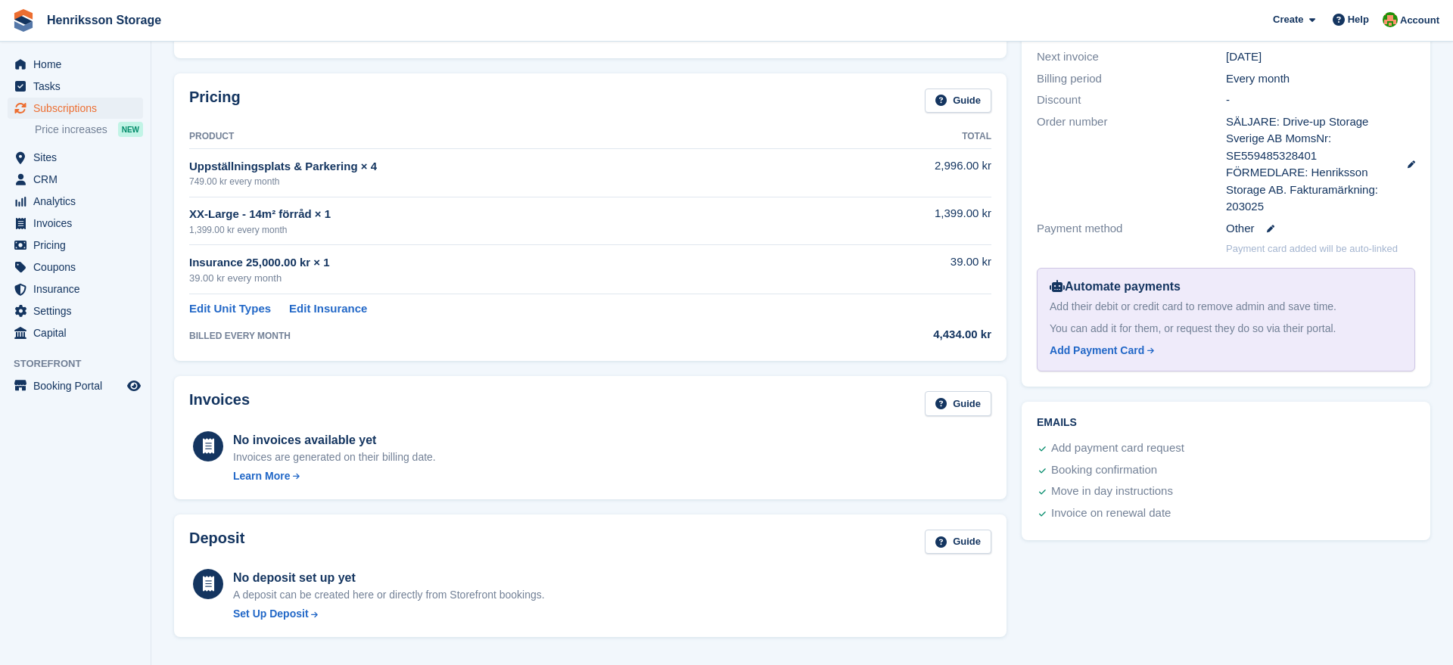
scroll to position [397, 0]
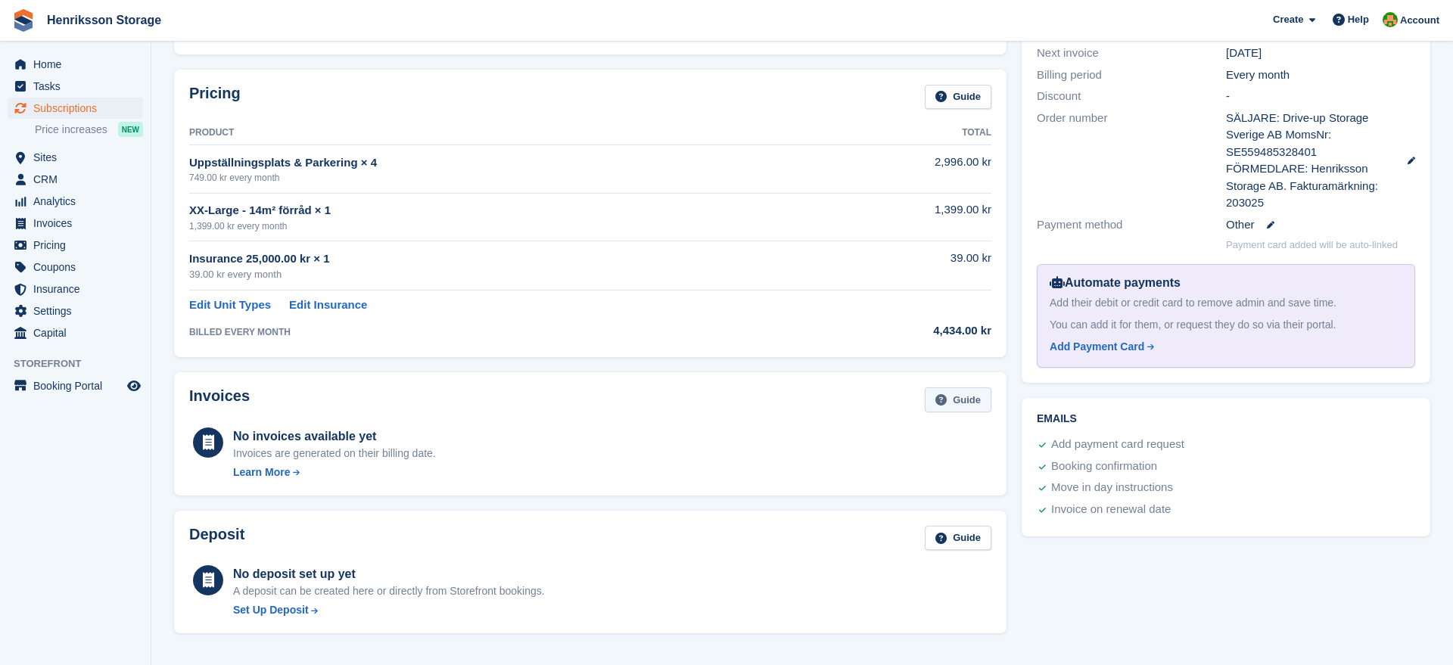
click at [952, 400] on link "Guide" at bounding box center [958, 400] width 67 height 25
click at [41, 304] on span "Settings" at bounding box center [78, 310] width 91 height 21
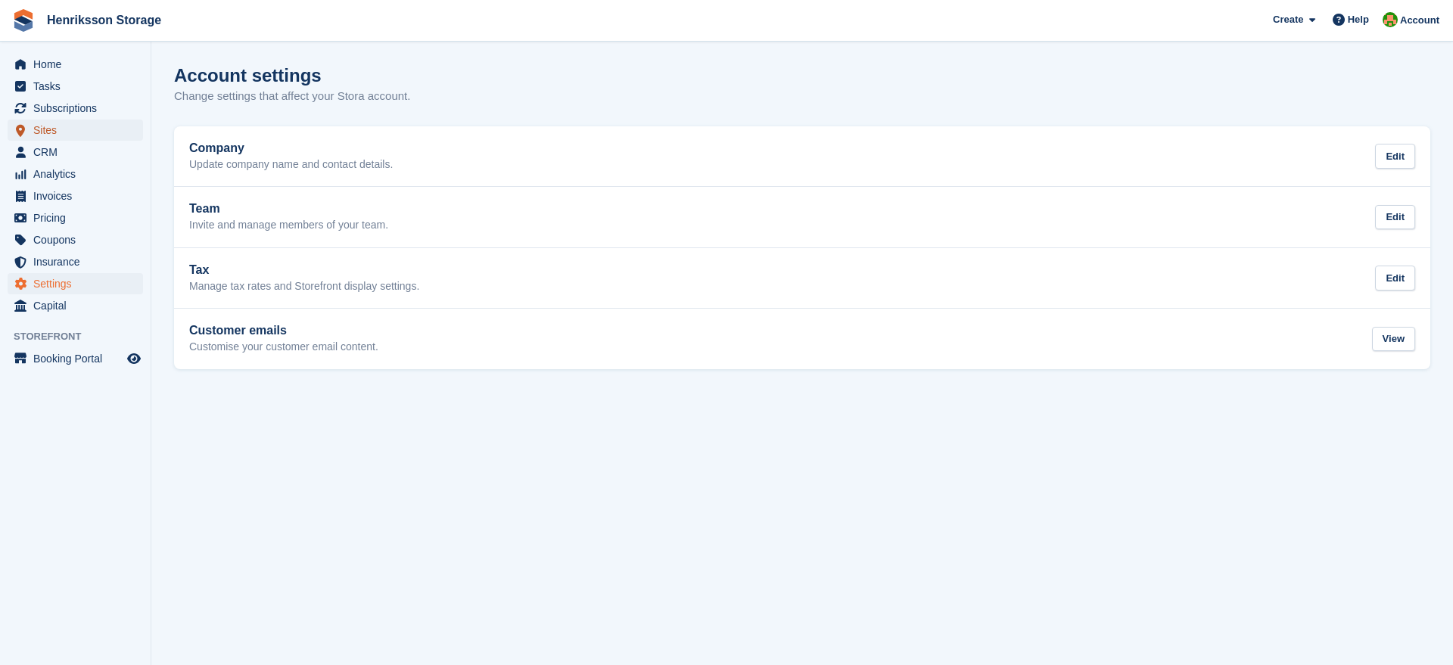
click at [39, 131] on span "Sites" at bounding box center [78, 130] width 91 height 21
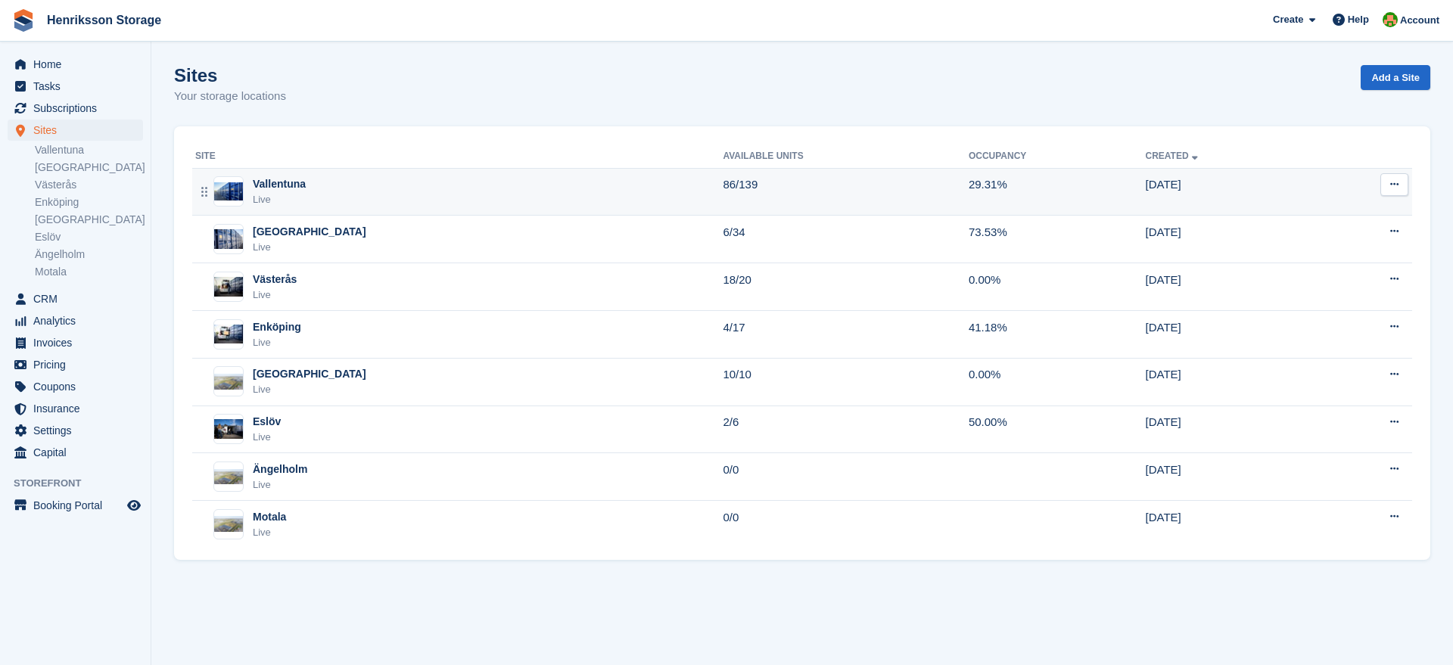
click at [286, 185] on div "Vallentuna" at bounding box center [279, 184] width 53 height 16
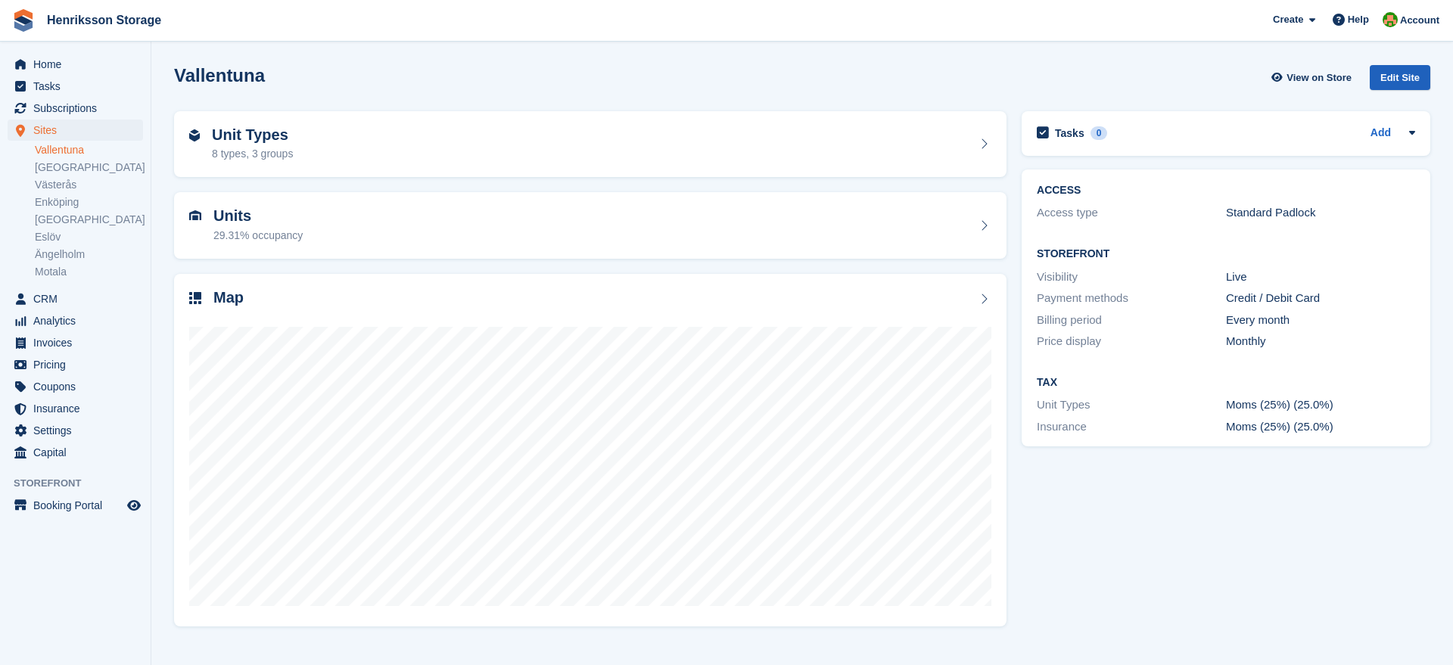
click at [1384, 79] on div "Edit Site" at bounding box center [1400, 77] width 61 height 25
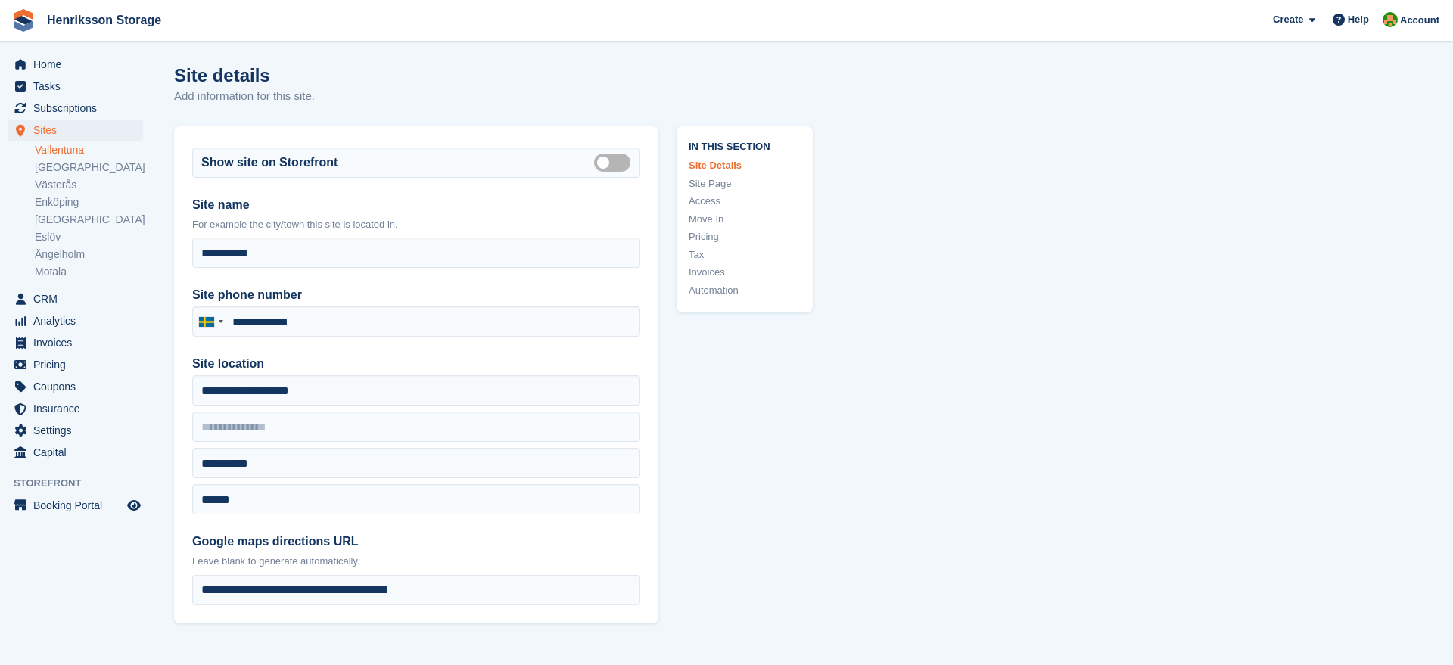
type input "**********"
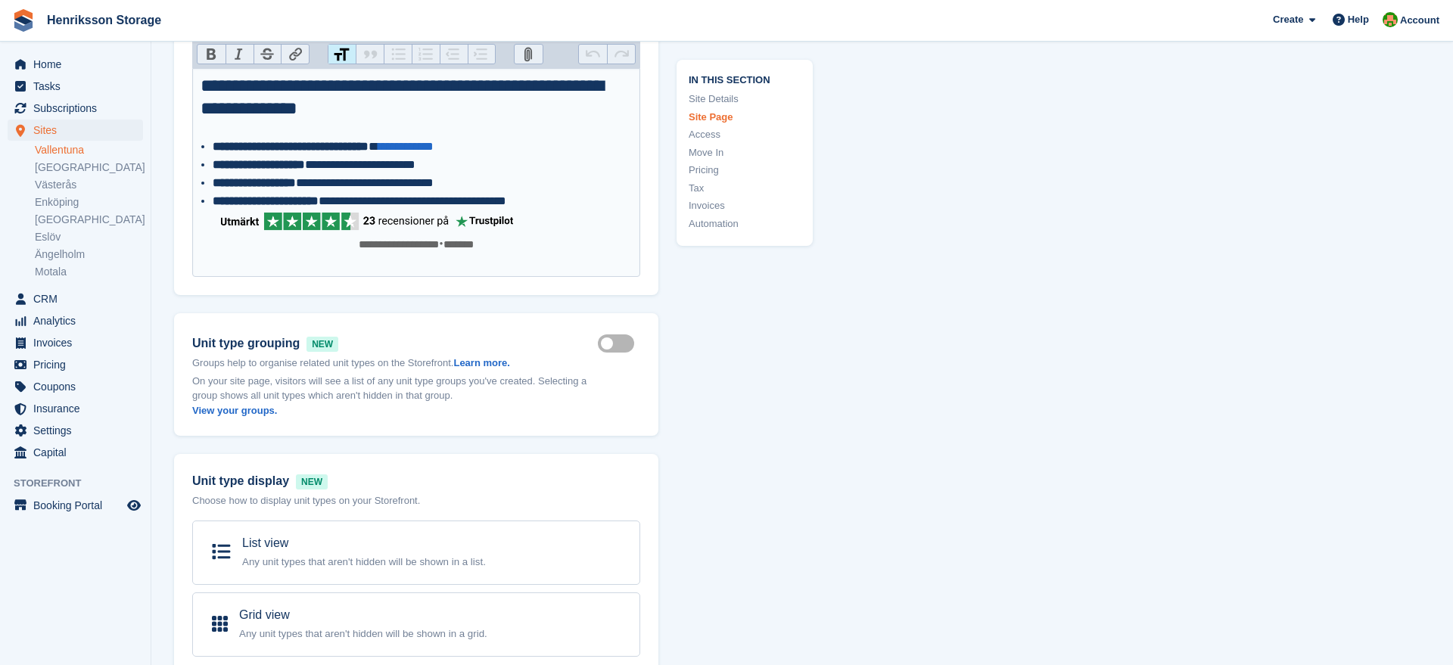
scroll to position [851, 0]
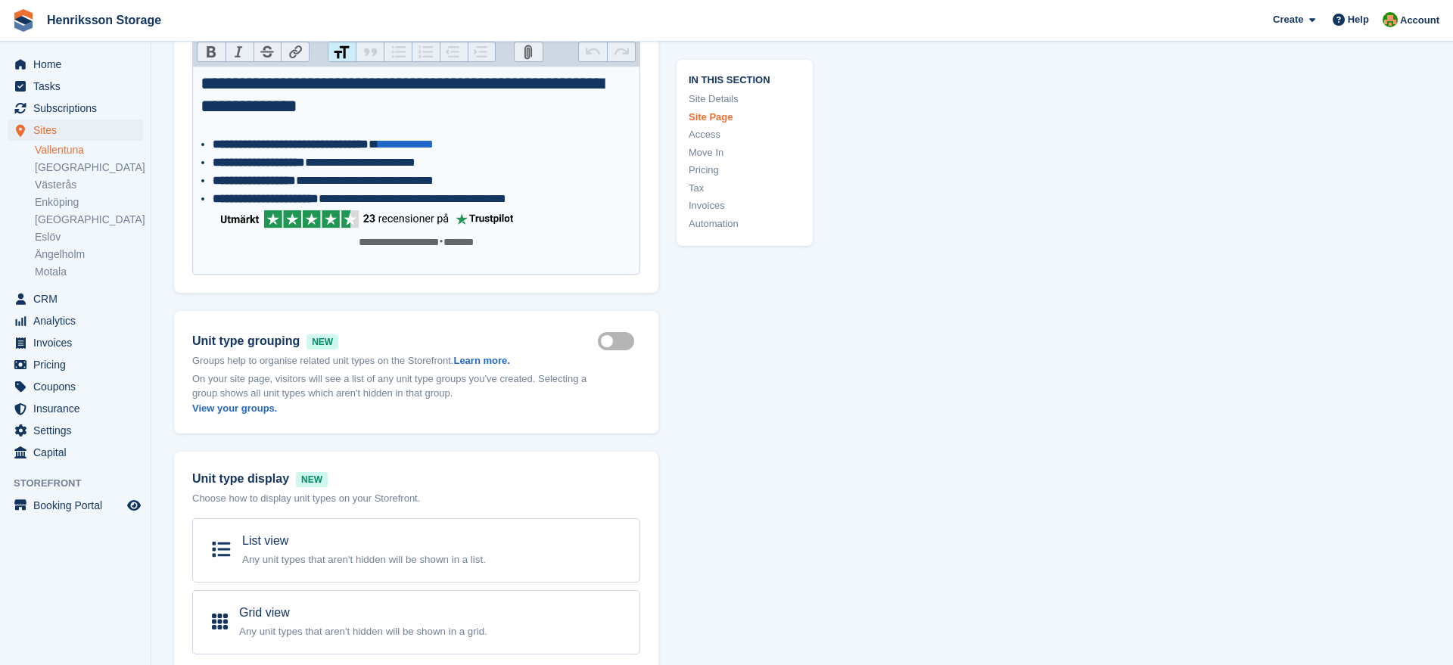
click at [695, 206] on link "Invoices" at bounding box center [745, 205] width 112 height 15
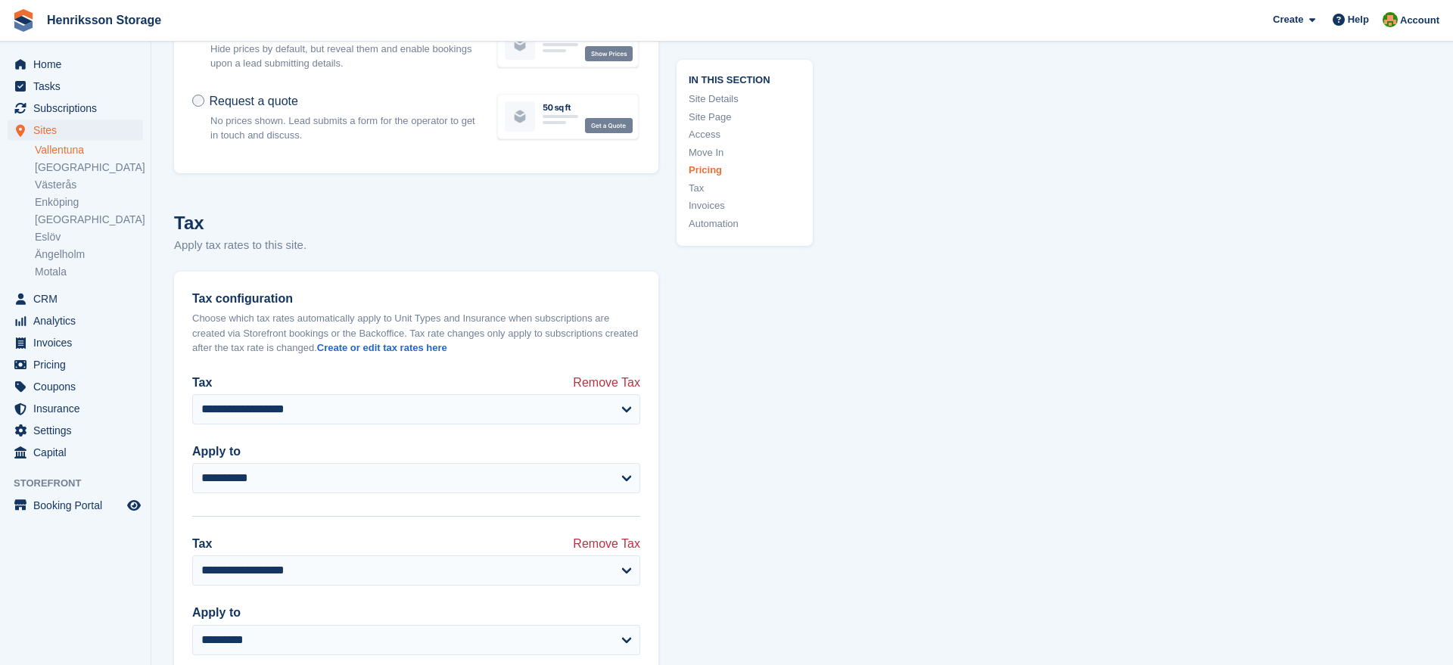
scroll to position [8660, 0]
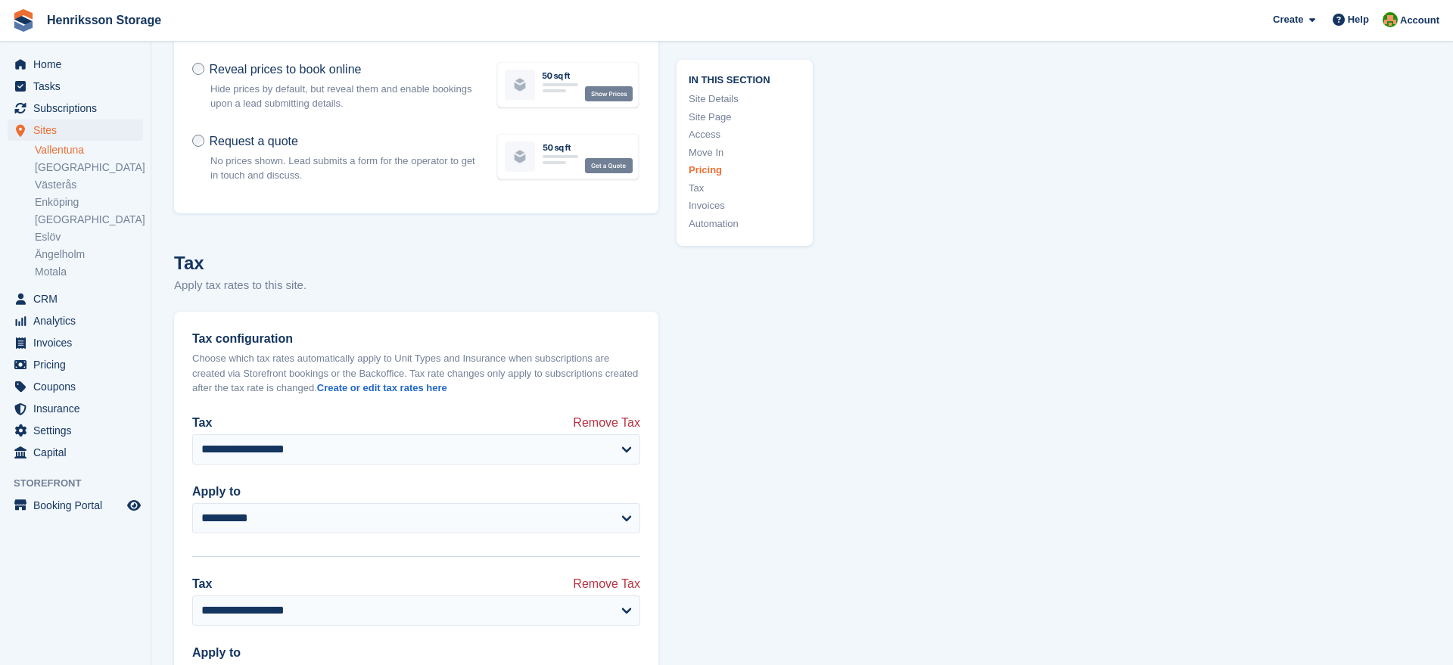
click at [698, 205] on link "Invoices" at bounding box center [745, 205] width 112 height 15
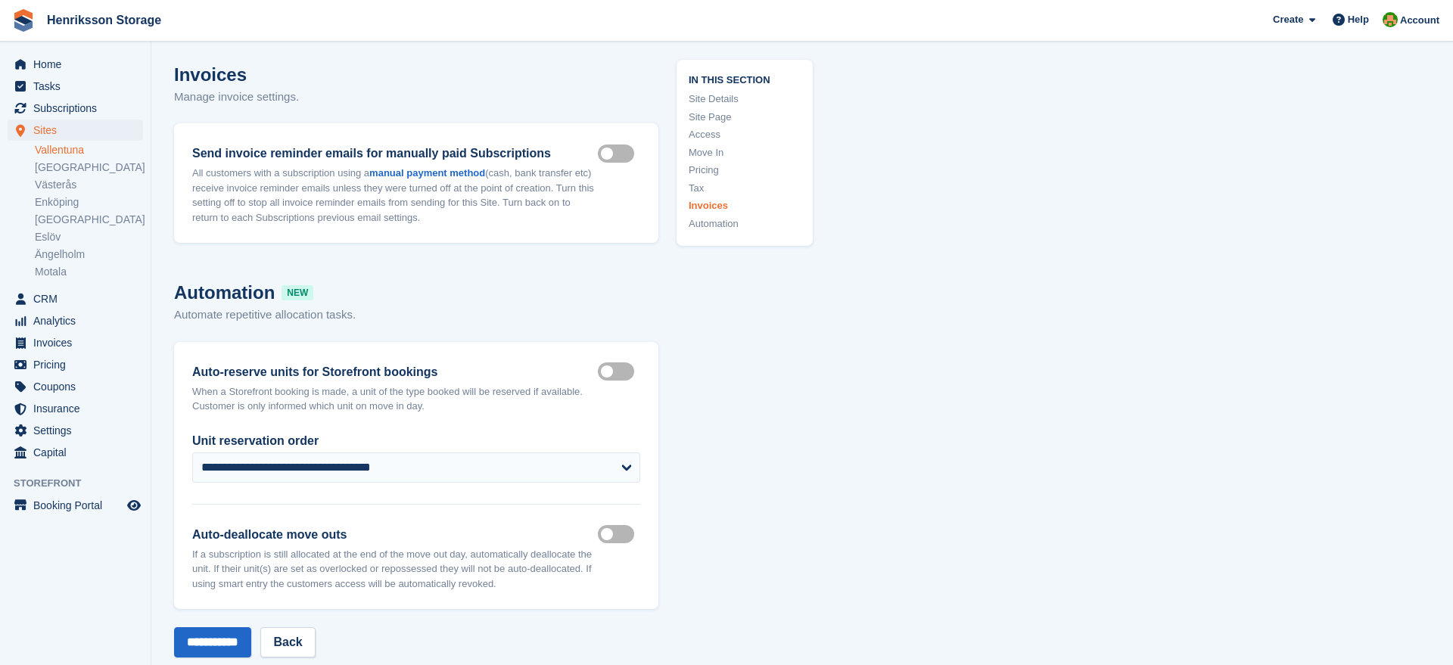
scroll to position [9416, 0]
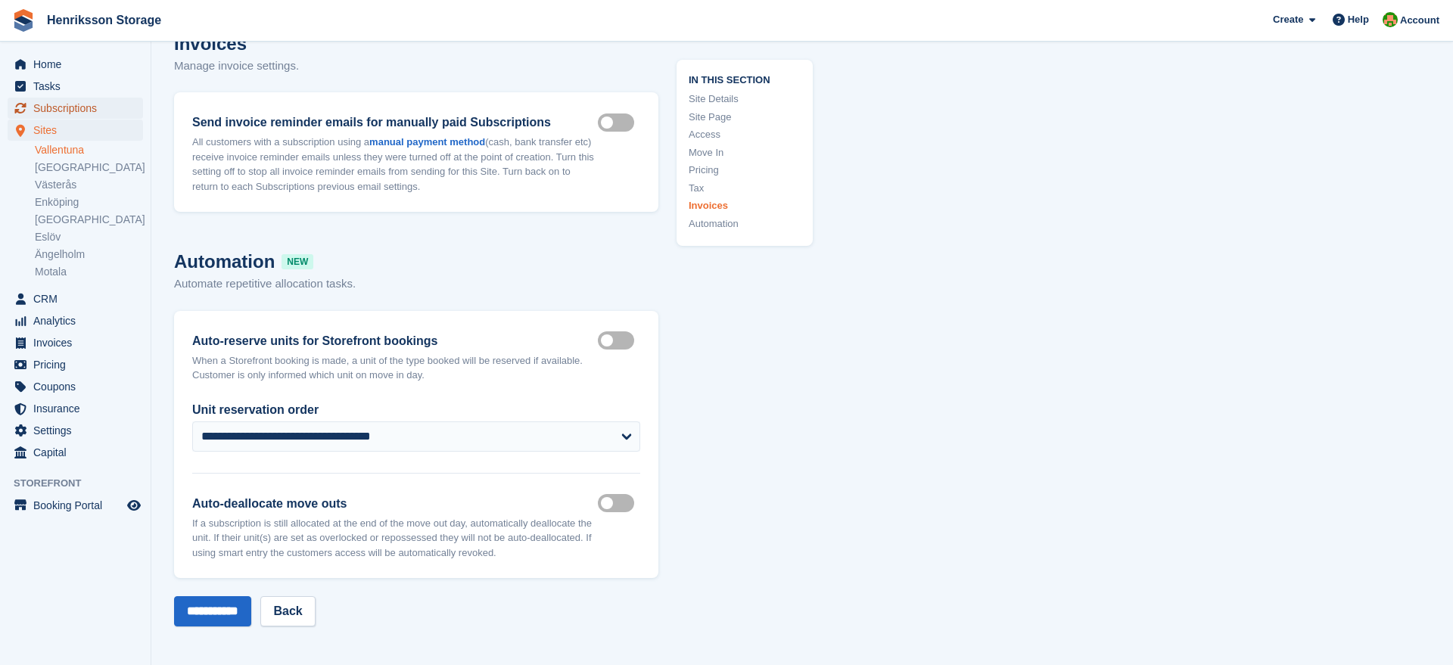
click at [67, 106] on span "Subscriptions" at bounding box center [78, 108] width 91 height 21
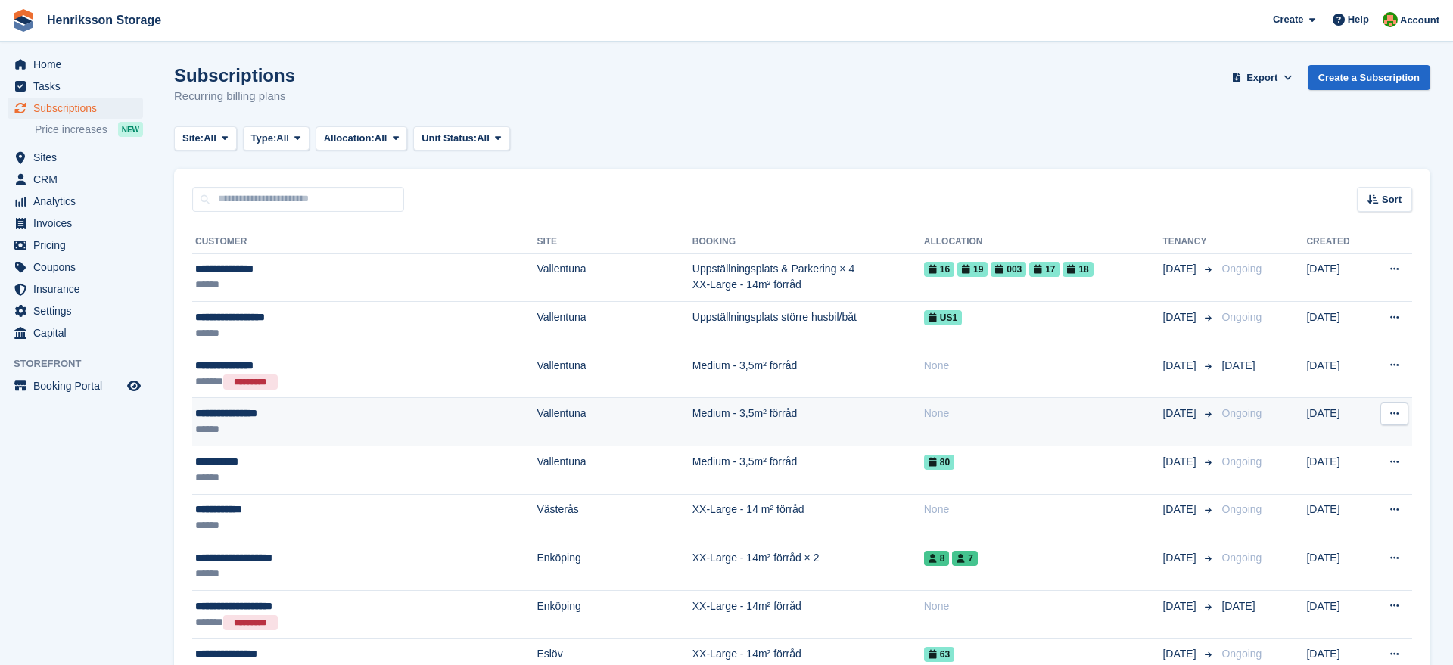
click at [300, 412] on div "**********" at bounding box center [315, 414] width 241 height 16
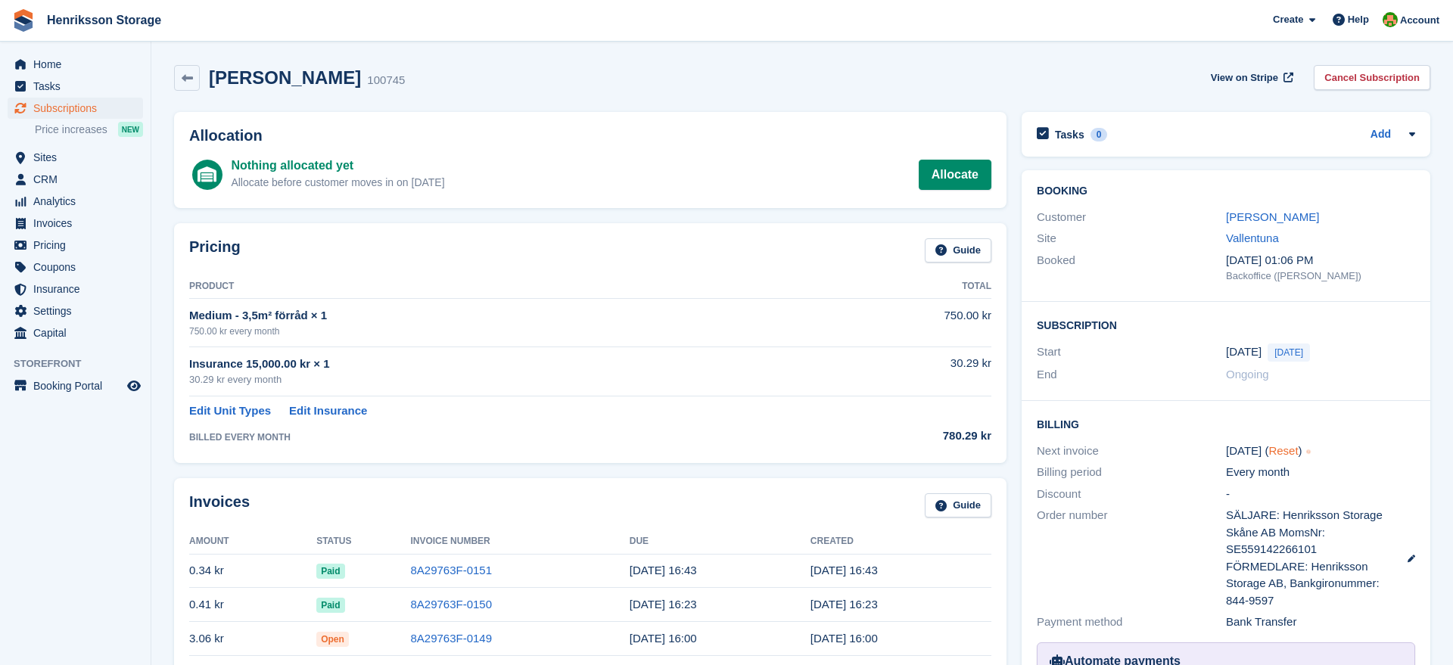
click at [1278, 453] on link "Reset" at bounding box center [1284, 450] width 30 height 13
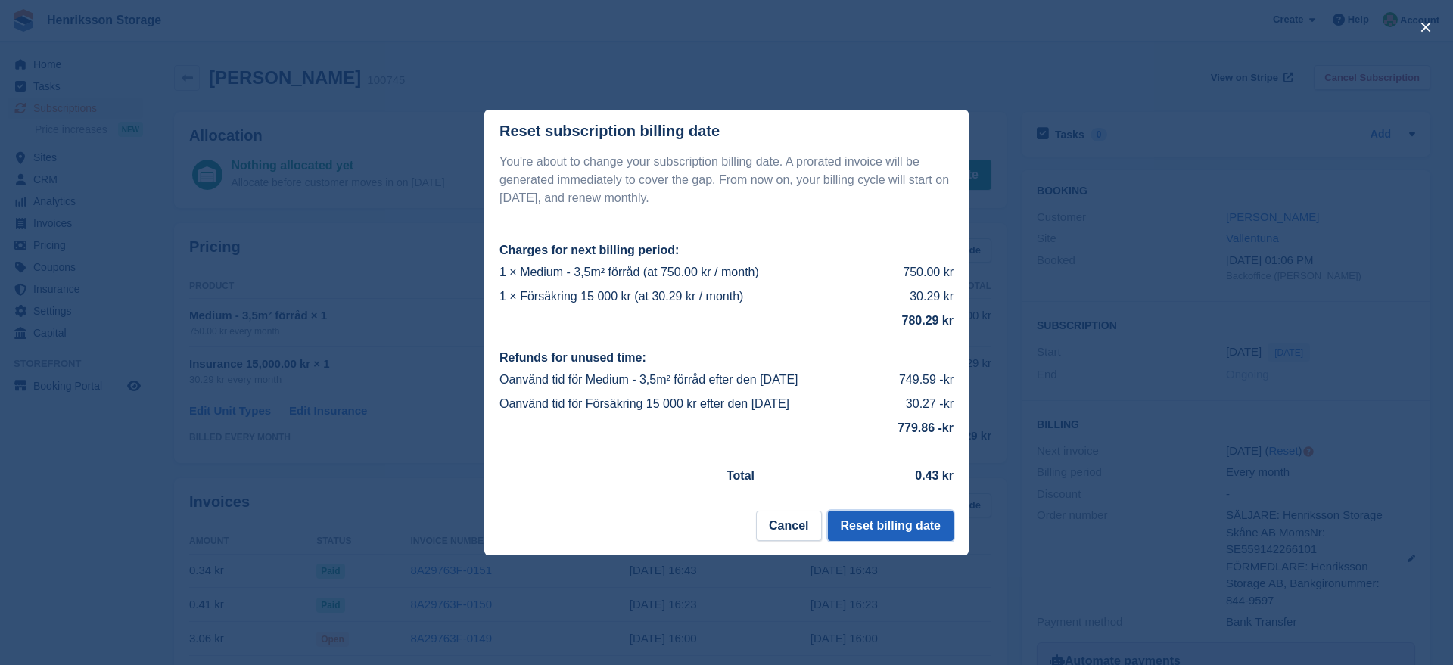
click at [888, 527] on button "Reset billing date" at bounding box center [891, 526] width 126 height 30
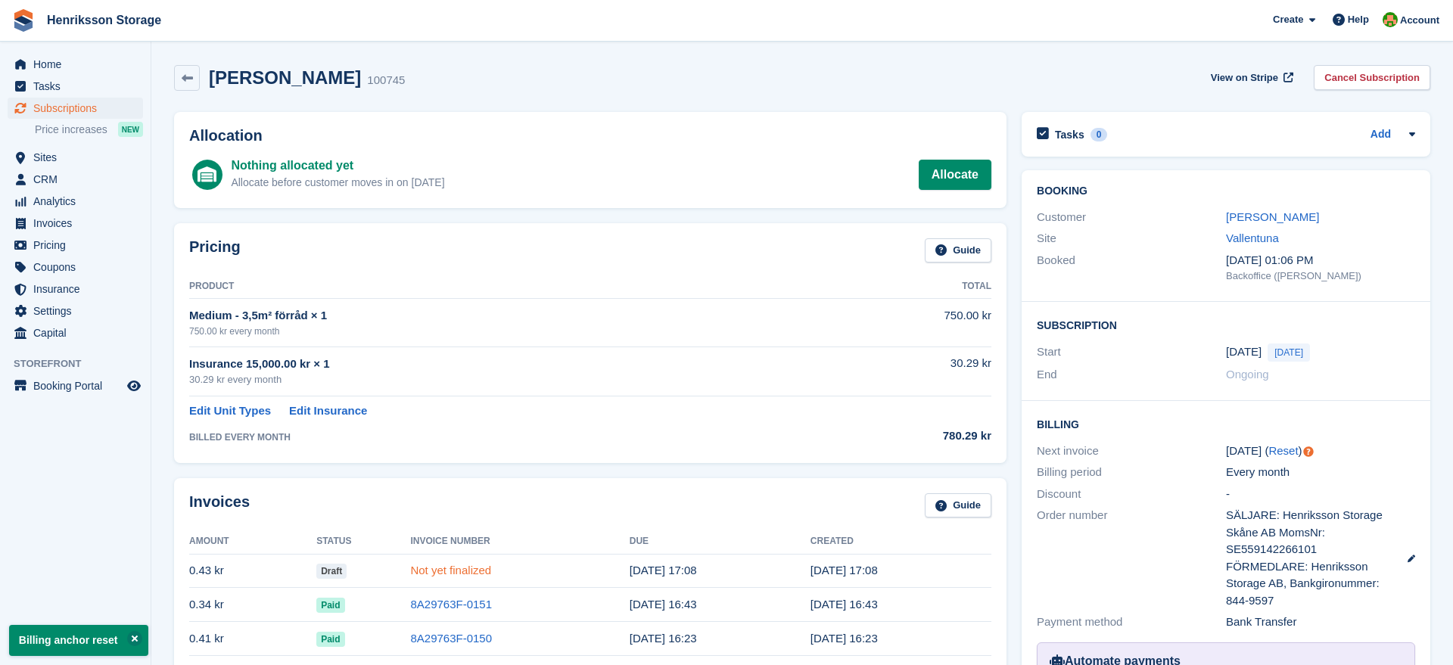
click at [469, 571] on link "Not yet finalized" at bounding box center [450, 570] width 81 height 13
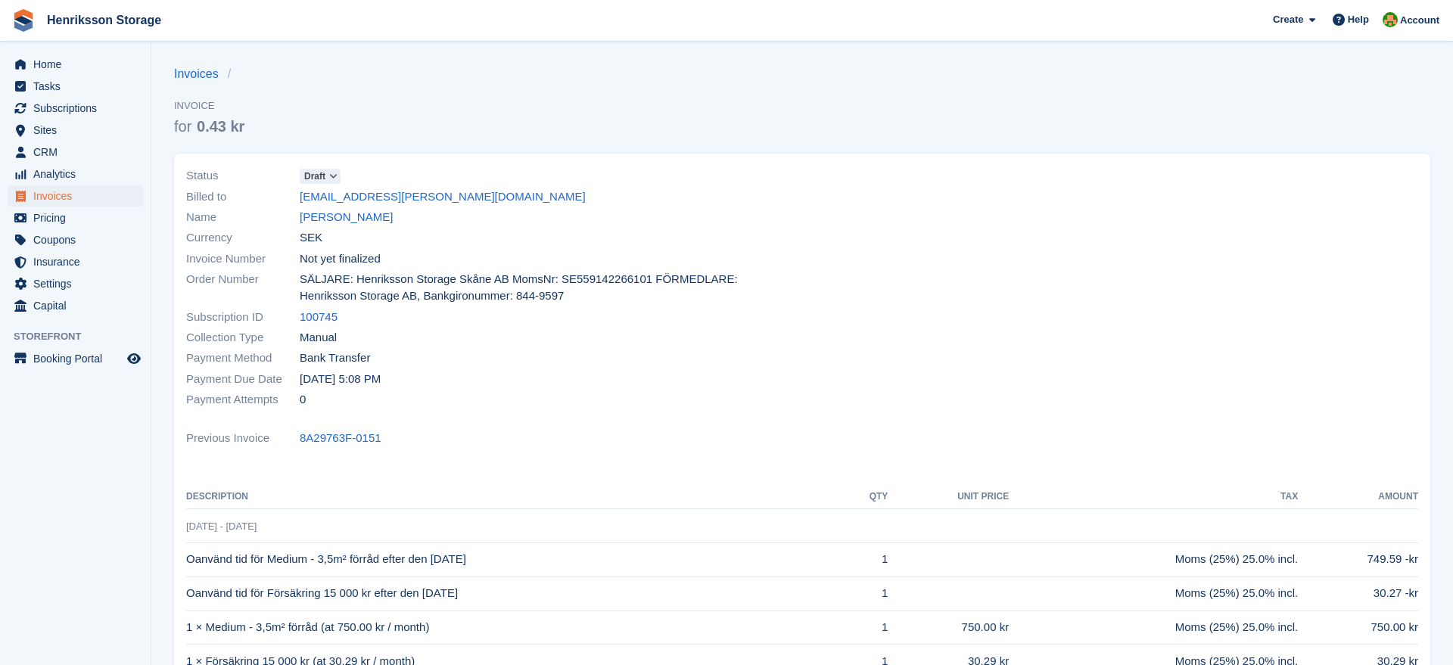
click at [323, 175] on span "Draft" at bounding box center [314, 177] width 21 height 14
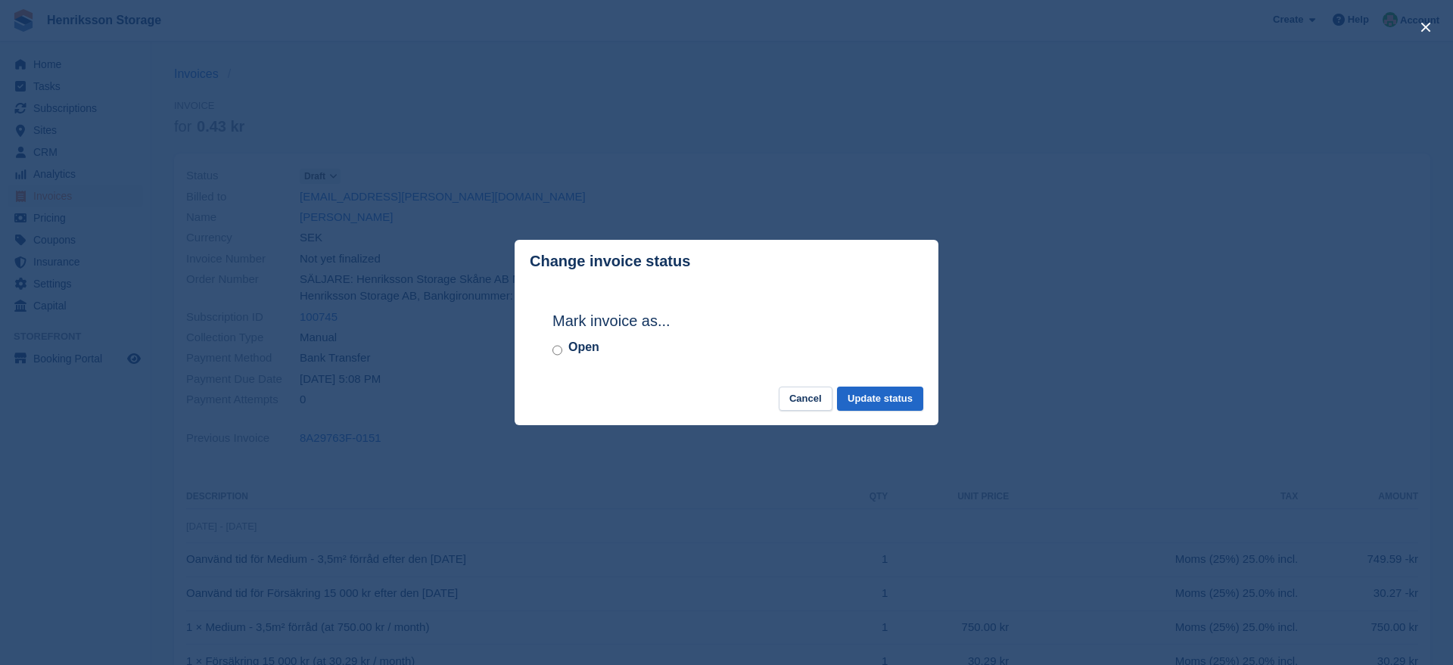
click at [585, 350] on label "Open" at bounding box center [583, 347] width 31 height 18
click at [863, 396] on button "Update status" at bounding box center [880, 399] width 86 height 25
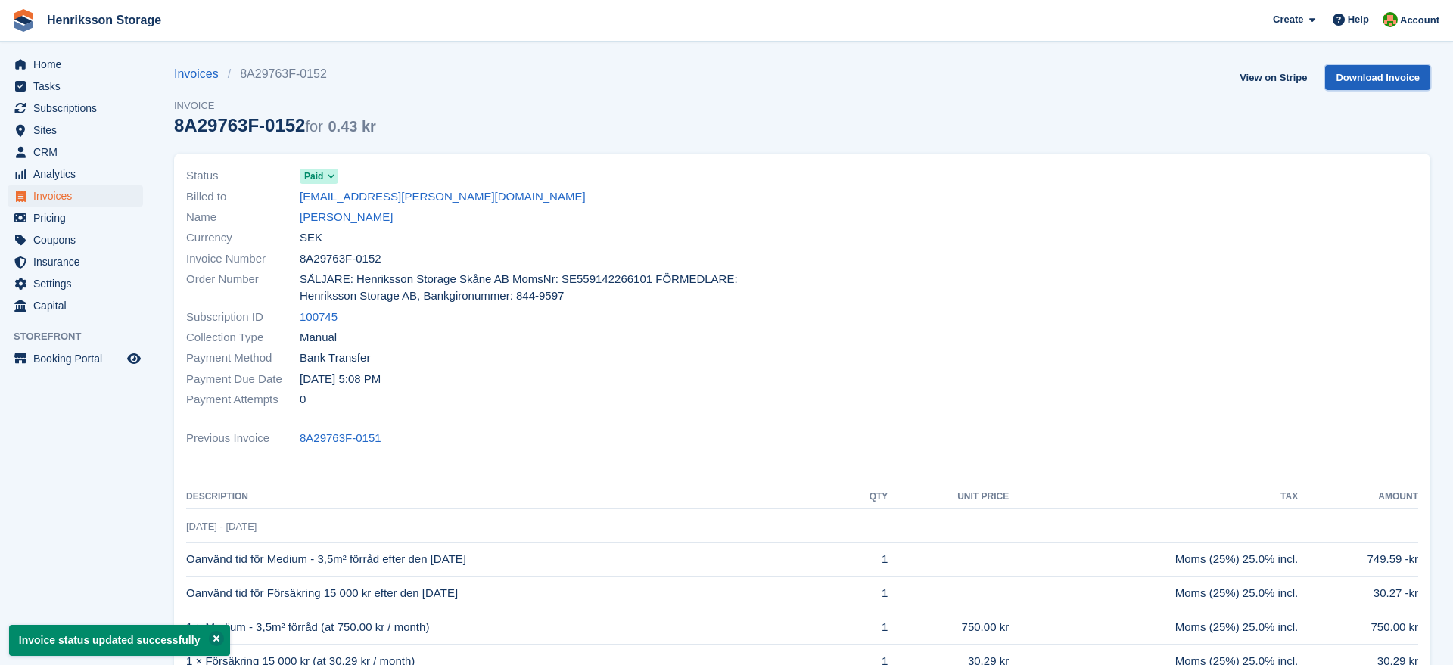
click at [1355, 77] on link "Download Invoice" at bounding box center [1377, 77] width 105 height 25
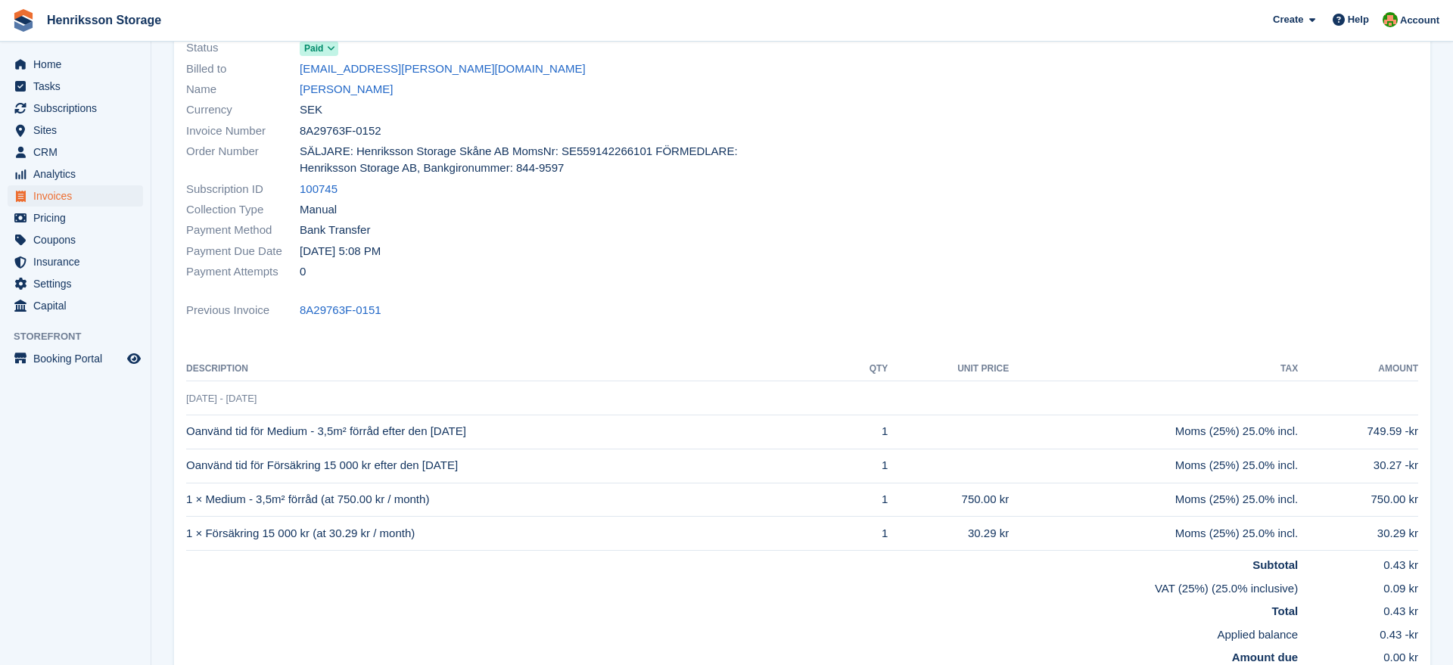
scroll to position [74, 0]
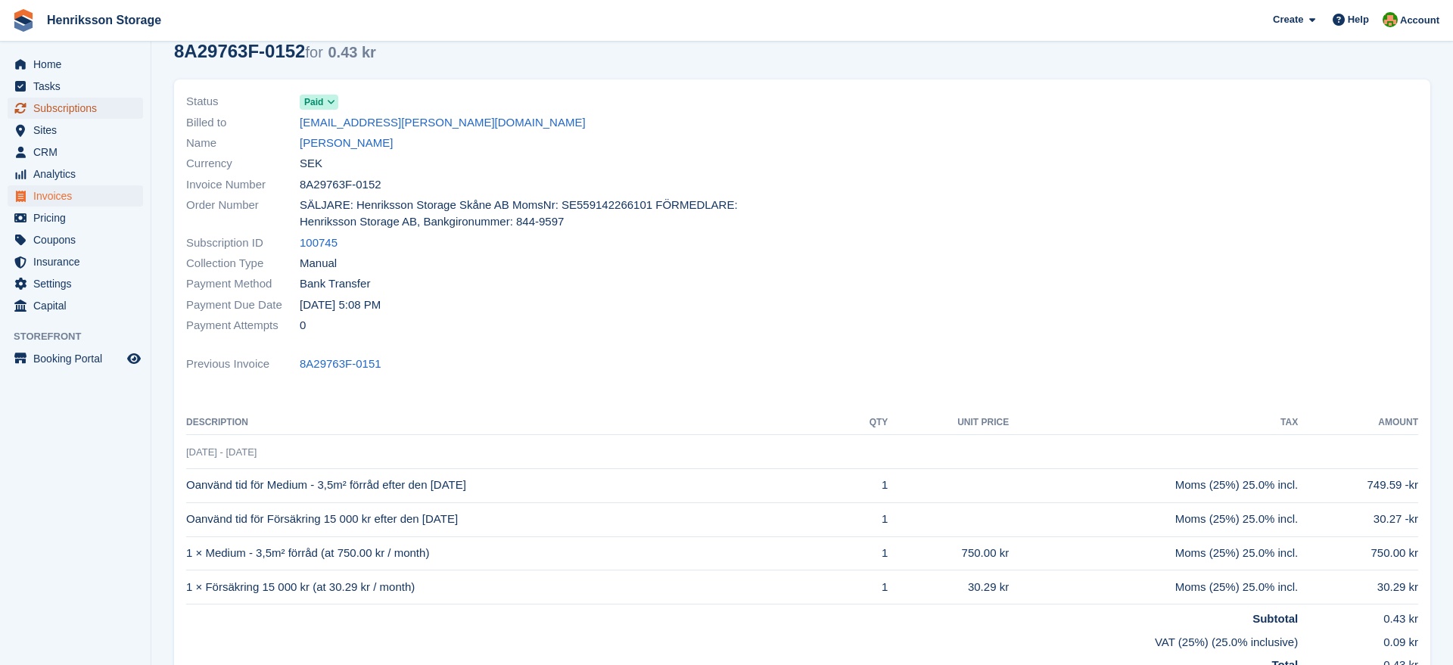
click at [67, 110] on span "Subscriptions" at bounding box center [78, 108] width 91 height 21
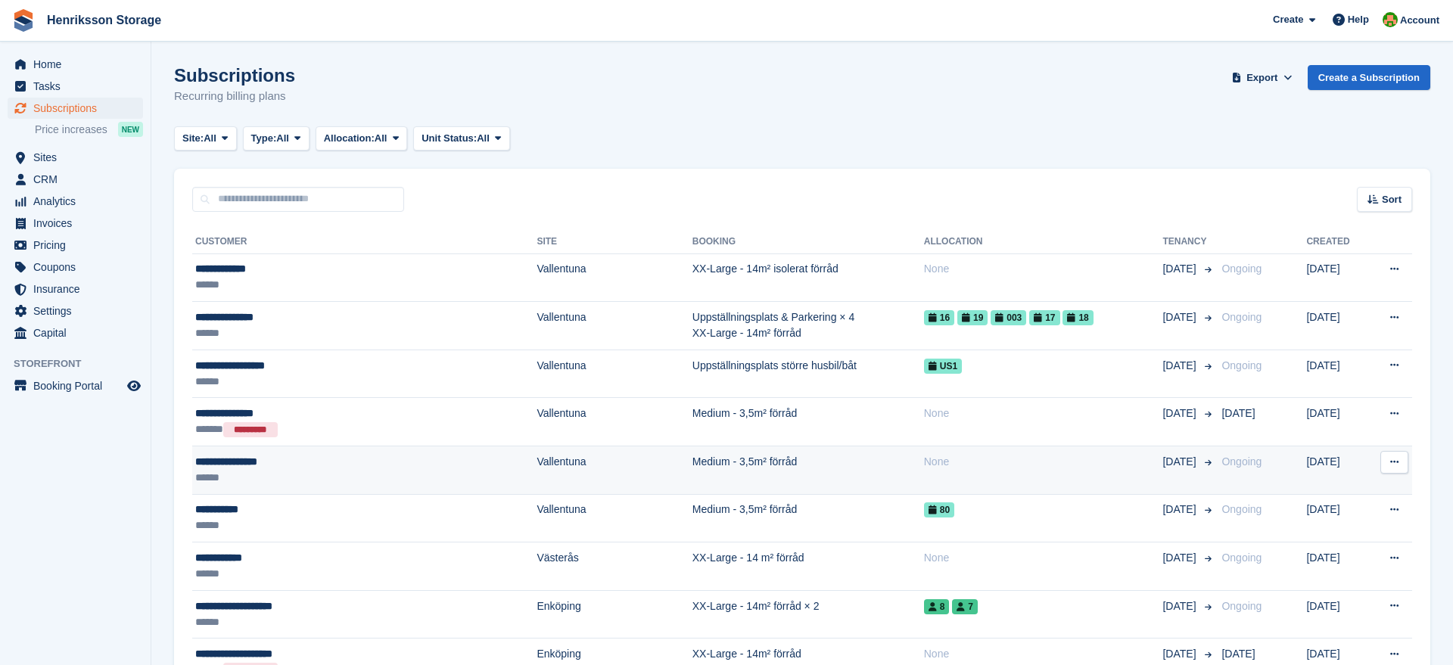
click at [263, 474] on div "******" at bounding box center [315, 478] width 241 height 16
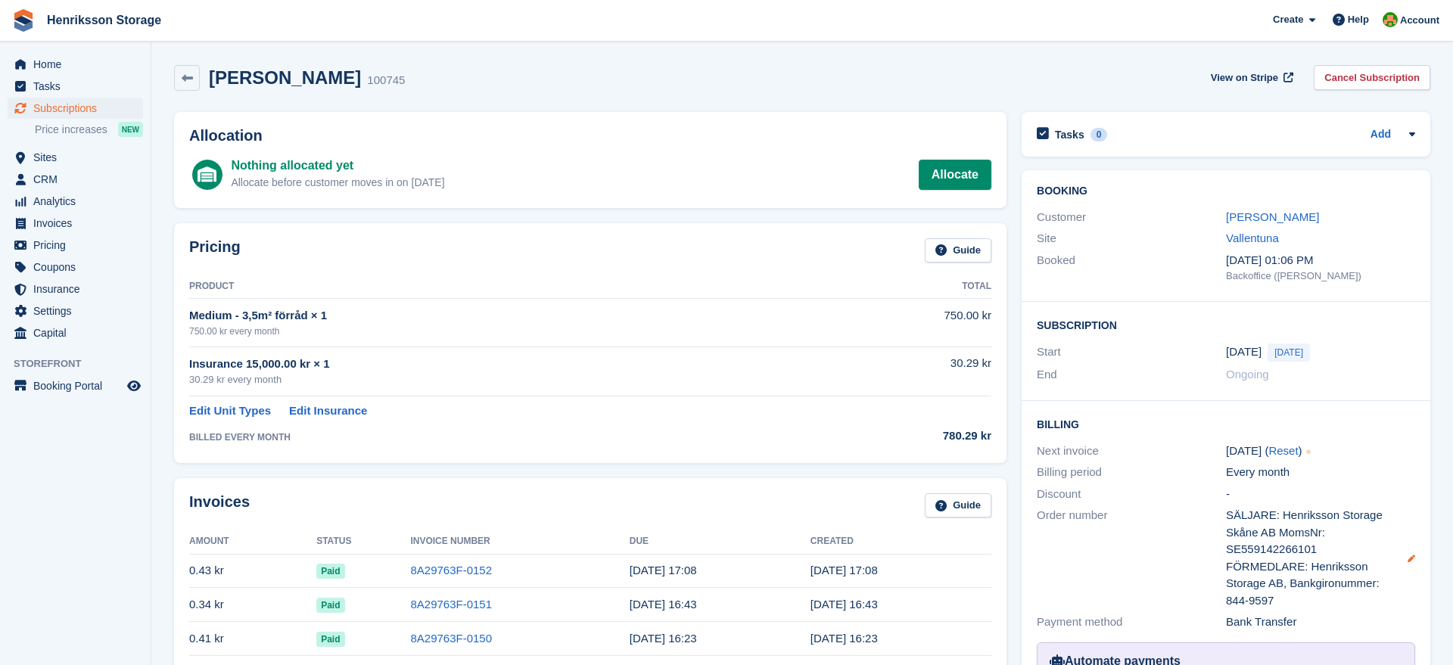
click at [1412, 559] on icon at bounding box center [1412, 559] width 8 height 8
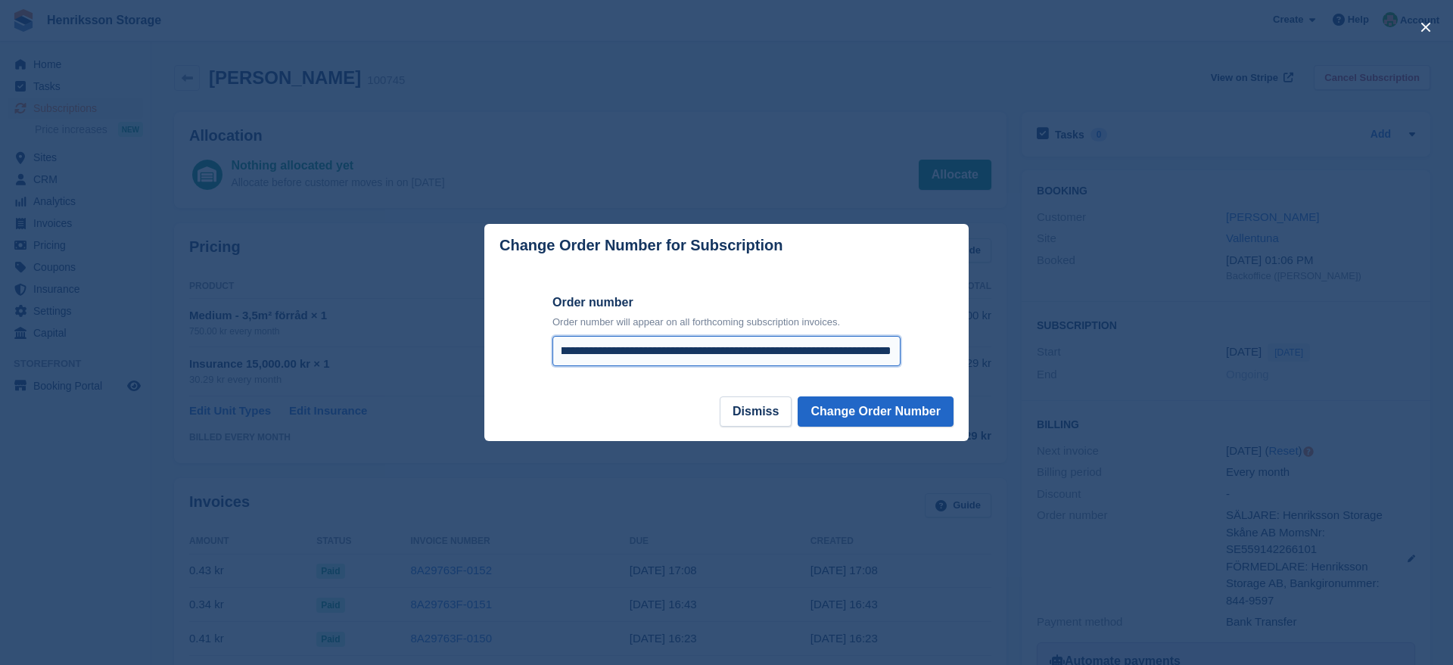
scroll to position [0, 422]
drag, startPoint x: 845, startPoint y: 351, endPoint x: 982, endPoint y: 351, distance: 137.8
click at [982, 351] on div "**********" at bounding box center [726, 332] width 1453 height 665
click at [740, 353] on input "**********" at bounding box center [727, 351] width 348 height 30
drag, startPoint x: 729, startPoint y: 353, endPoint x: 956, endPoint y: 357, distance: 227.1
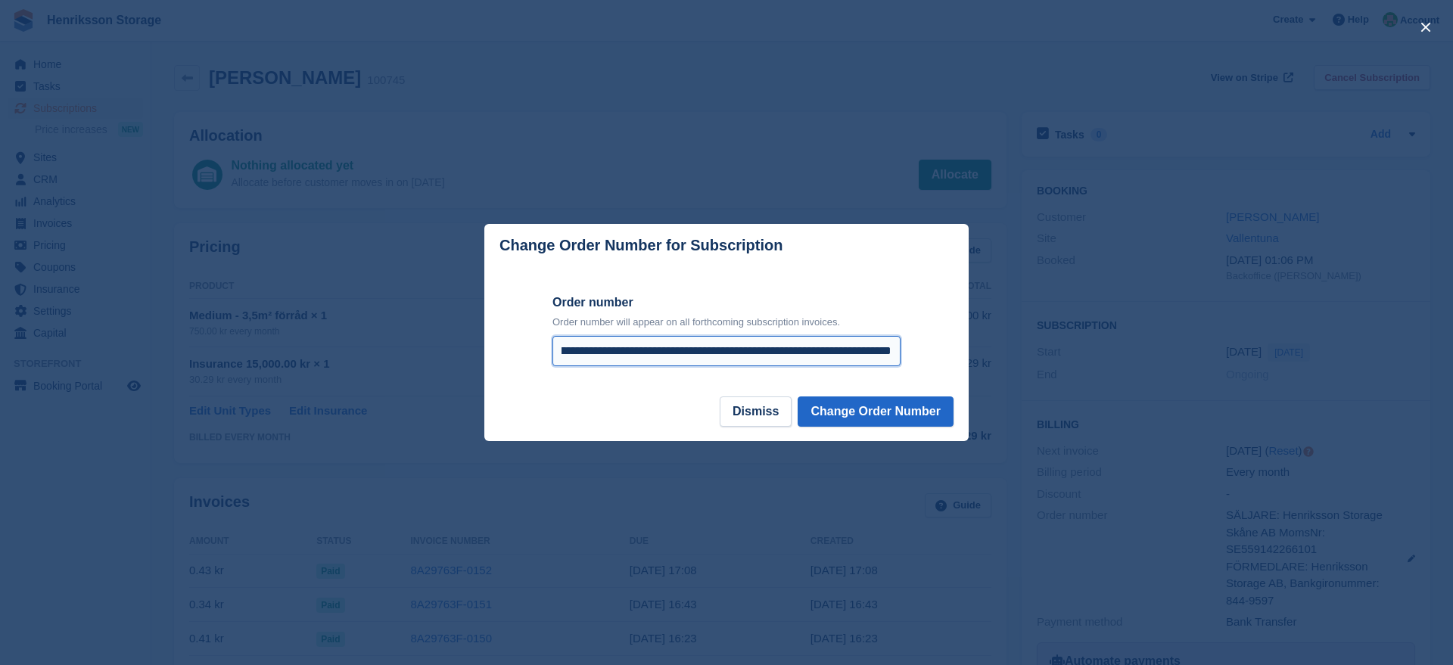
click at [956, 357] on form "**********" at bounding box center [726, 331] width 484 height 129
type input "**********"
click at [907, 414] on button "Change Order Number" at bounding box center [876, 412] width 156 height 30
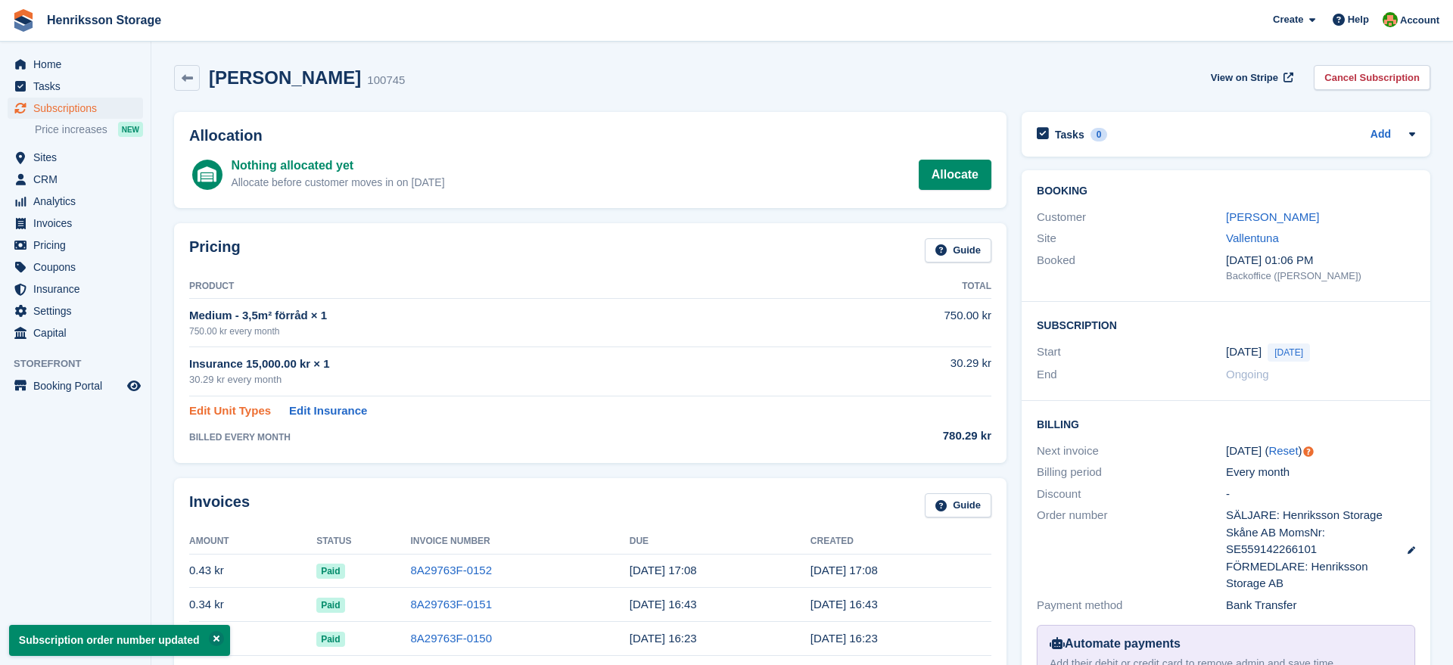
click at [226, 413] on link "Edit Unit Types" at bounding box center [230, 411] width 82 height 17
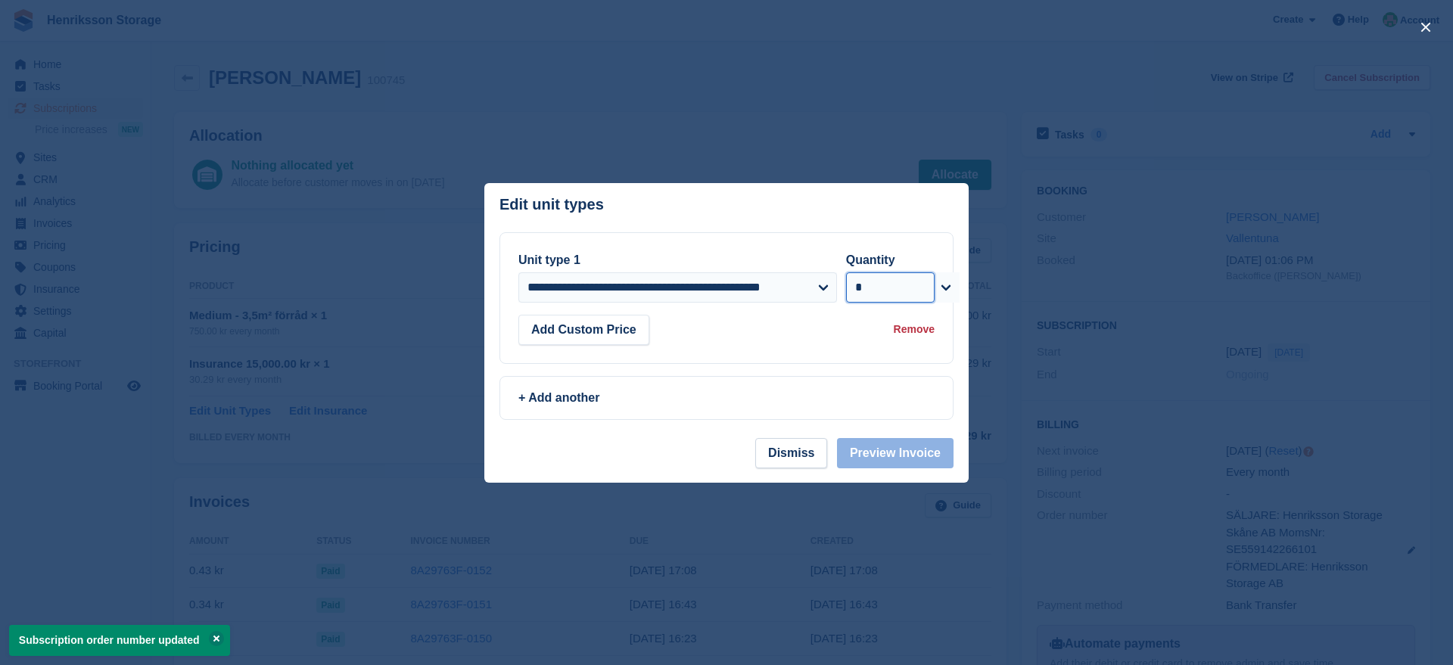
click at [925, 288] on select "* * * * * * * * * ** ** ** ** ** ** ** ** ** ** ** ** ** ** ** ** ** ** ** ** *…" at bounding box center [890, 287] width 89 height 30
select select "*"
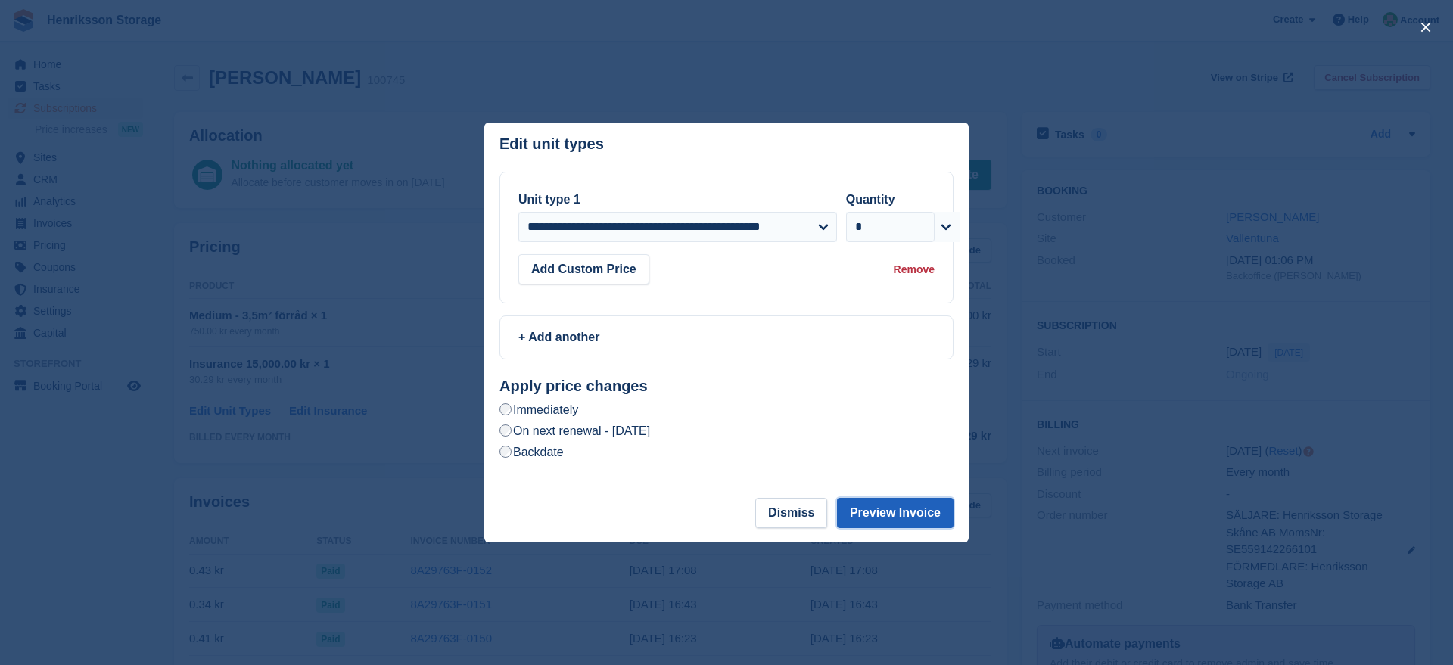
click at [904, 509] on button "Preview Invoice" at bounding box center [895, 513] width 117 height 30
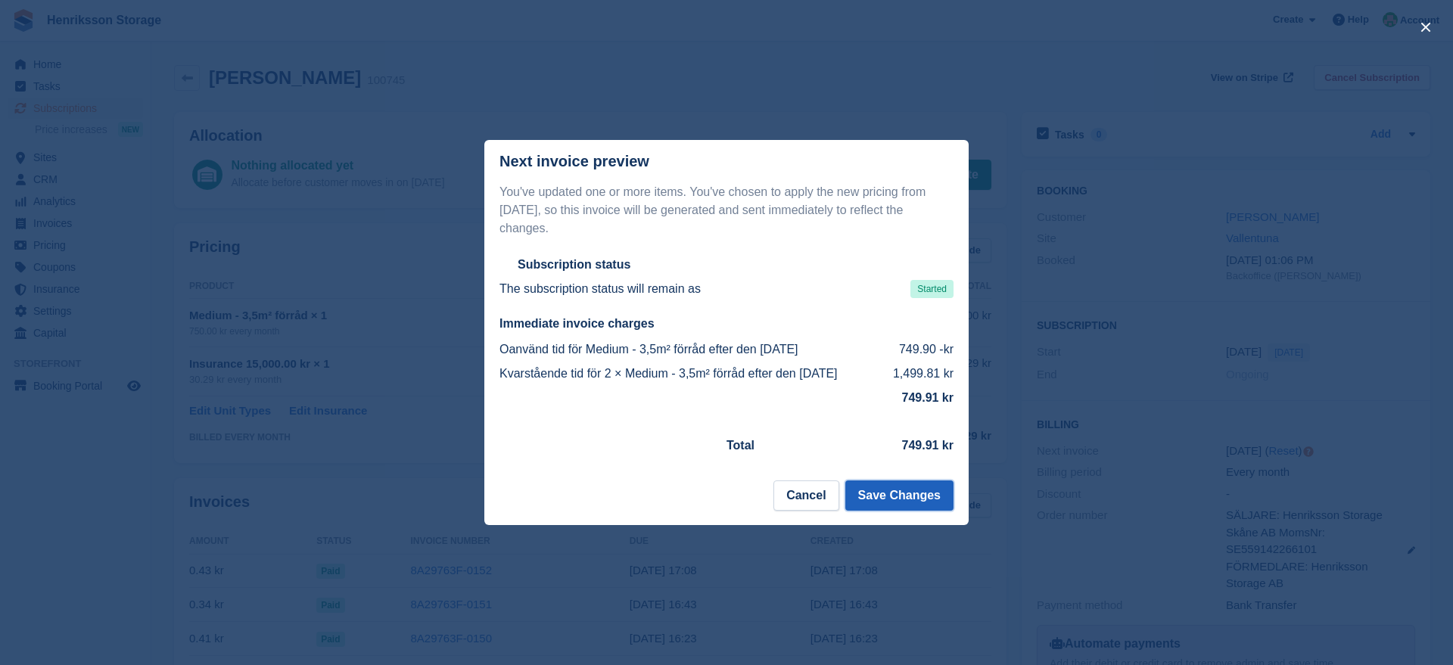
click at [892, 497] on button "Save Changes" at bounding box center [899, 496] width 108 height 30
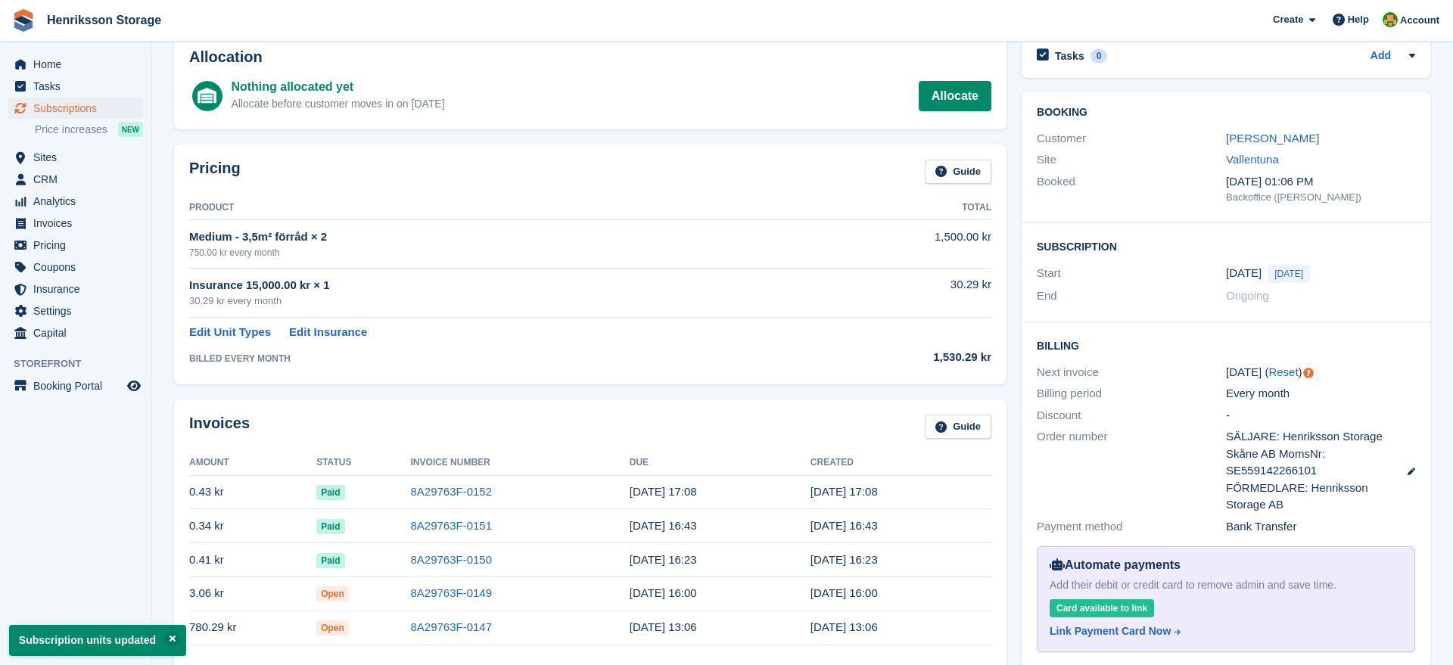
scroll to position [102, 0]
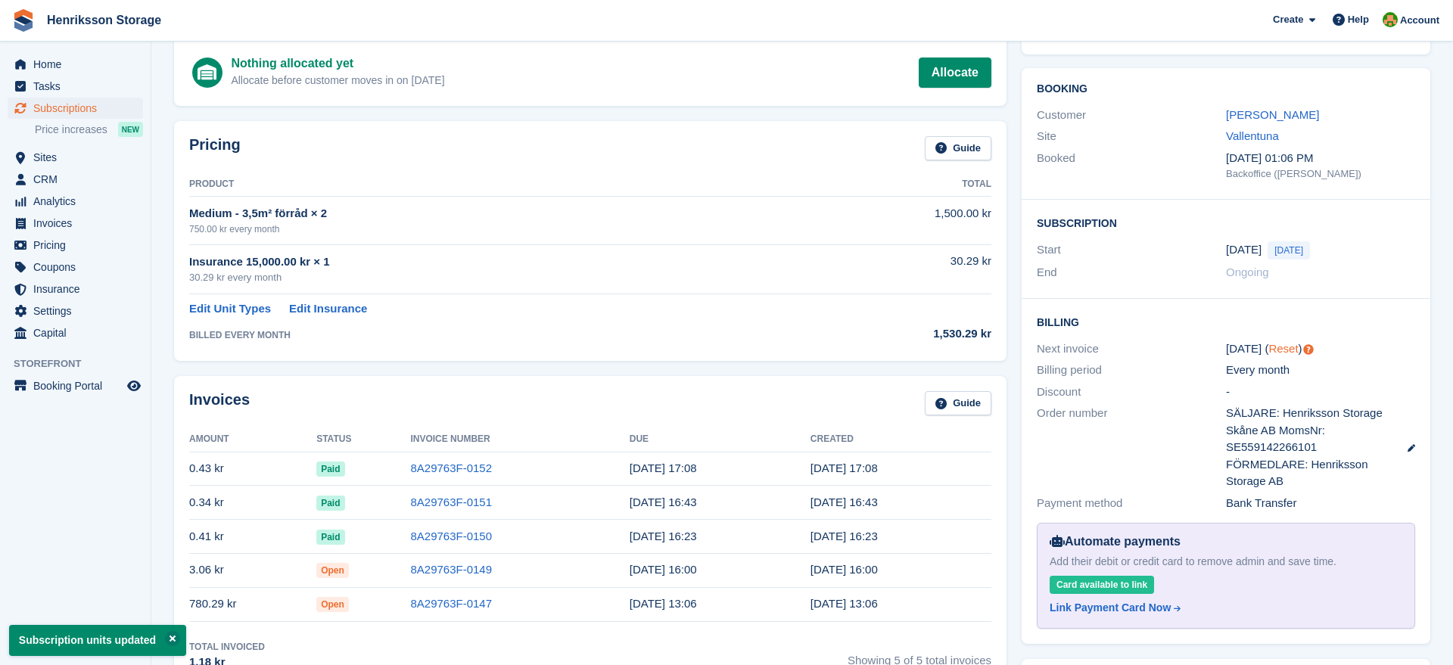
click at [1282, 342] on link "Reset" at bounding box center [1284, 348] width 30 height 13
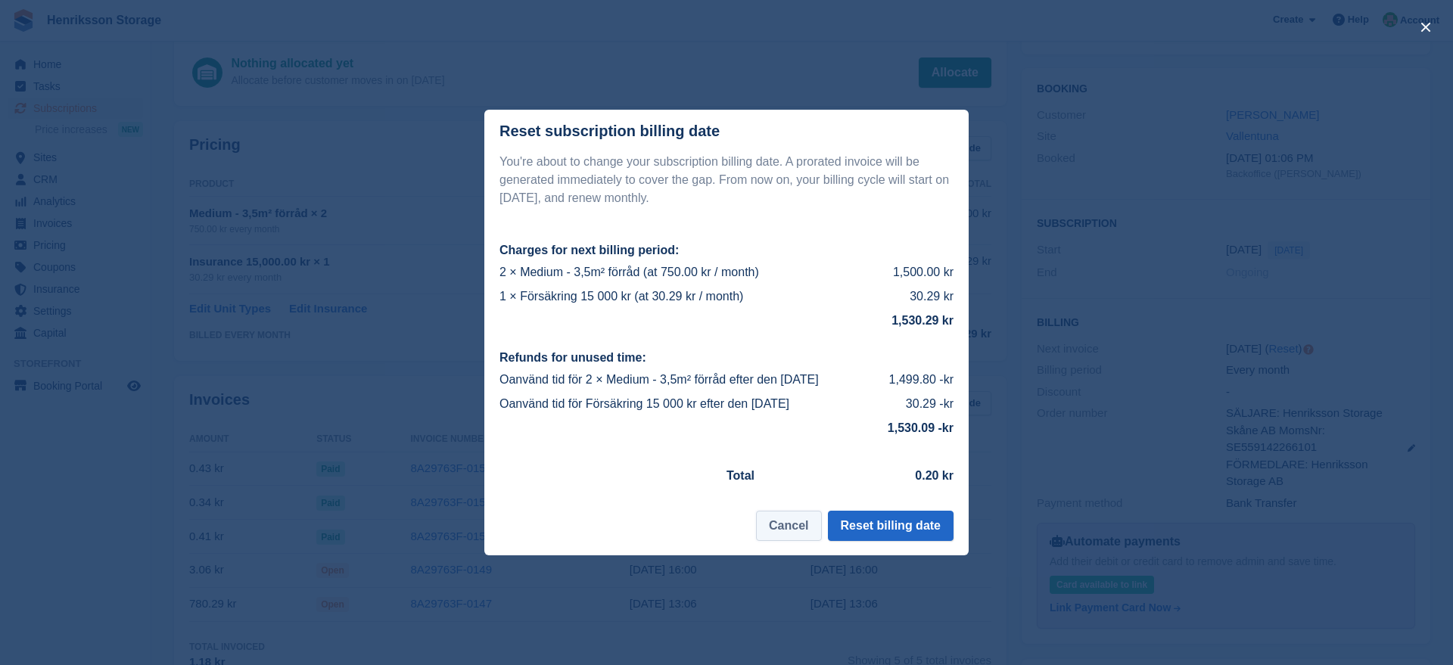
click at [796, 520] on button "Cancel" at bounding box center [788, 526] width 65 height 30
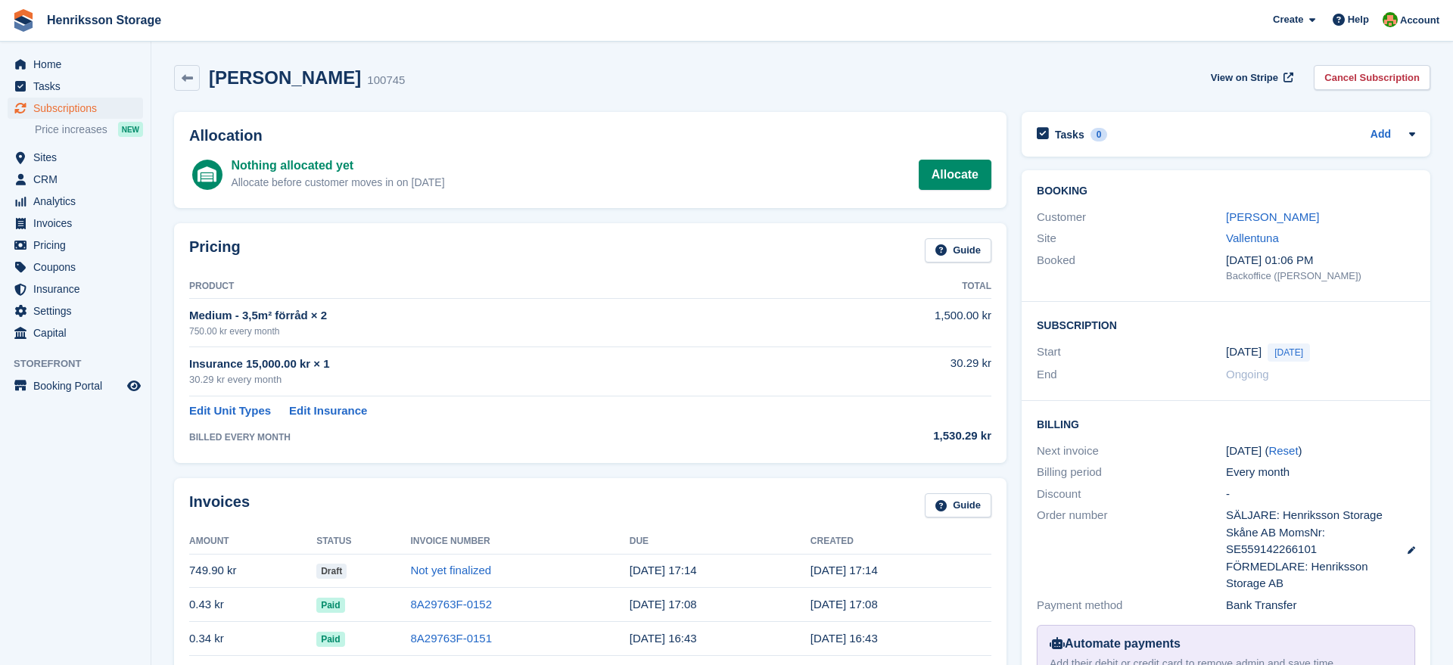
scroll to position [198, 0]
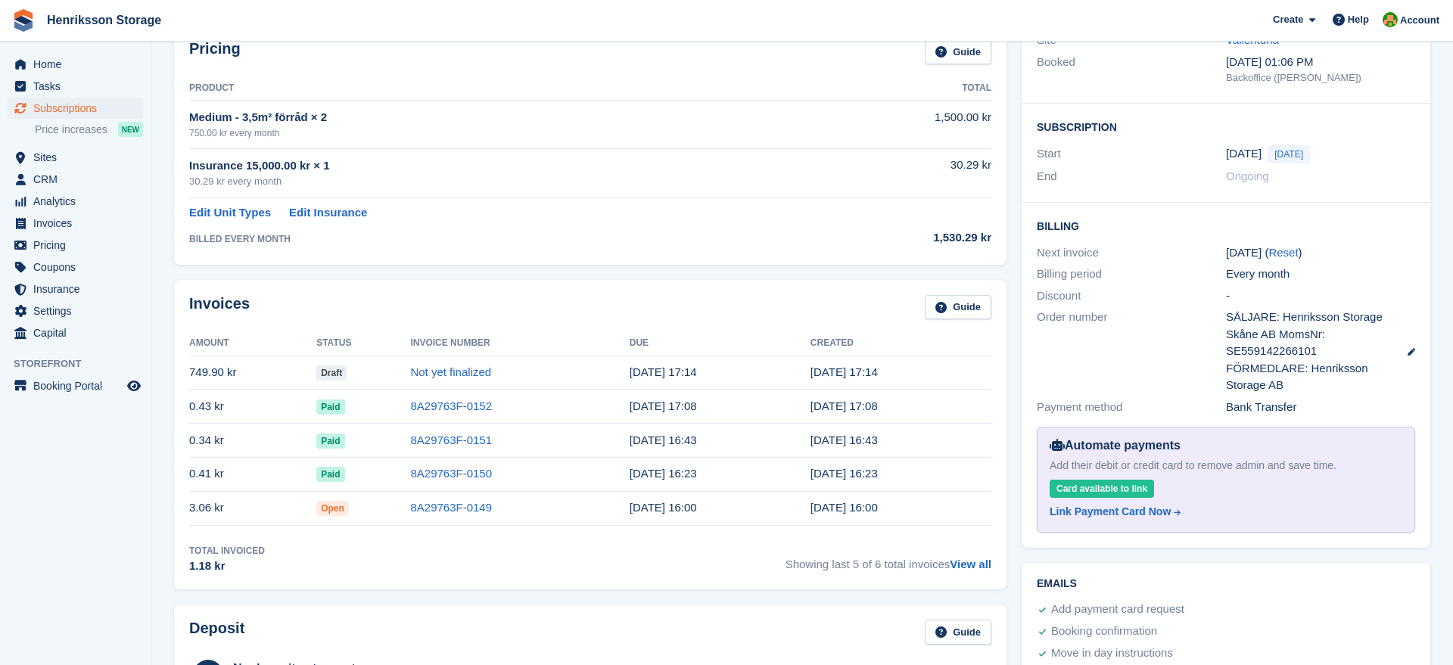
scroll to position [198, 0]
click at [434, 371] on link "Not yet finalized" at bounding box center [450, 372] width 81 height 13
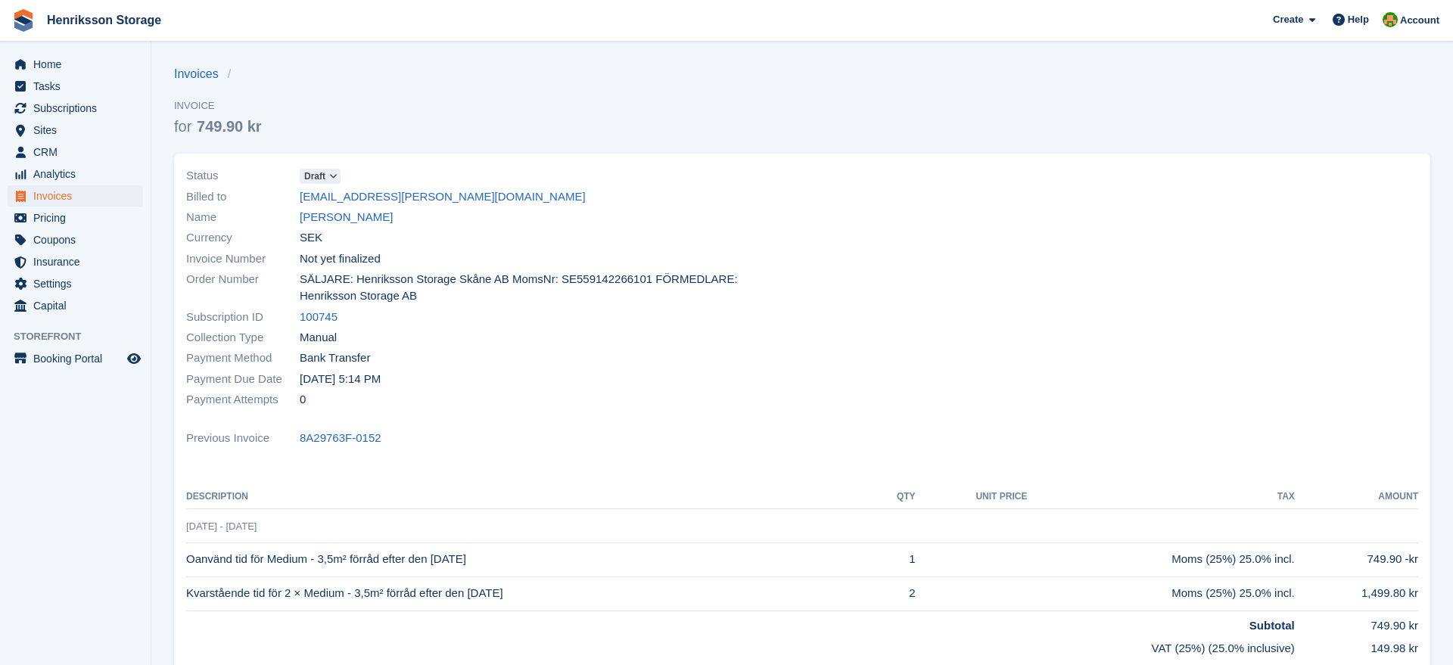
click at [335, 175] on icon at bounding box center [333, 176] width 8 height 9
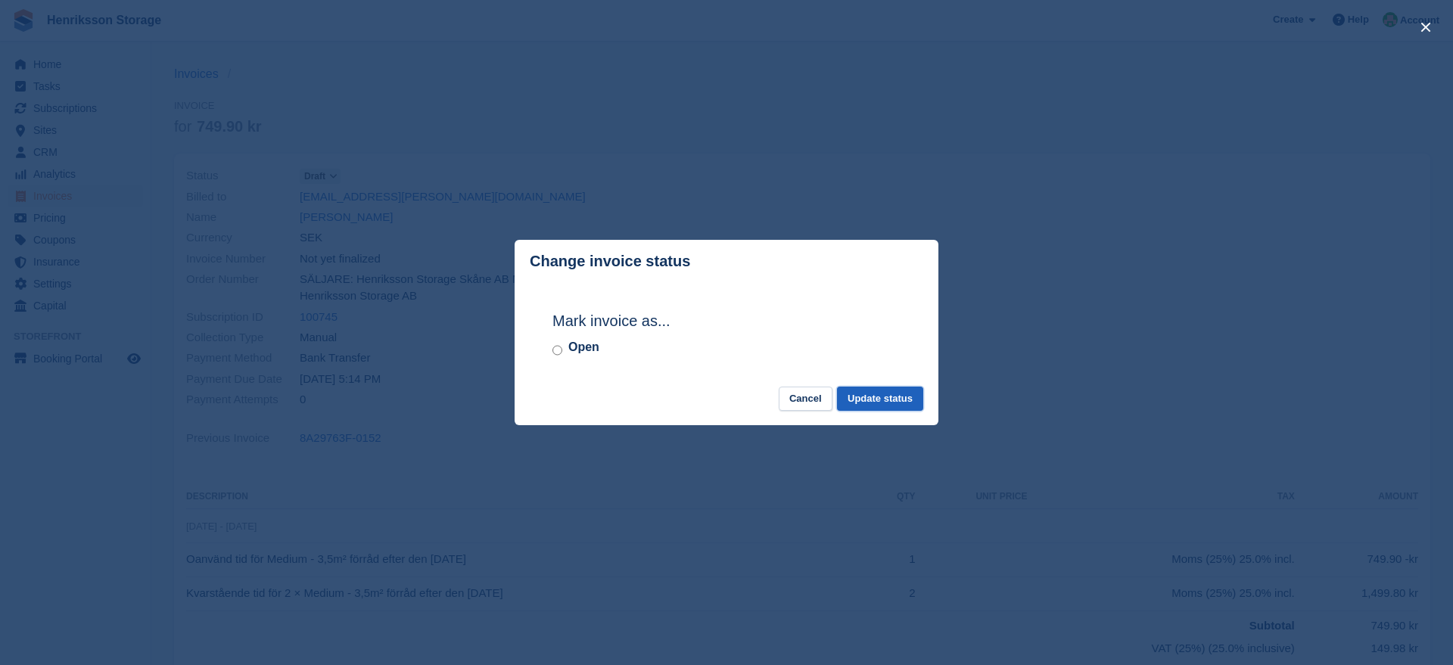
click at [861, 407] on button "Update status" at bounding box center [880, 399] width 86 height 25
